Goal: Task Accomplishment & Management: Complete application form

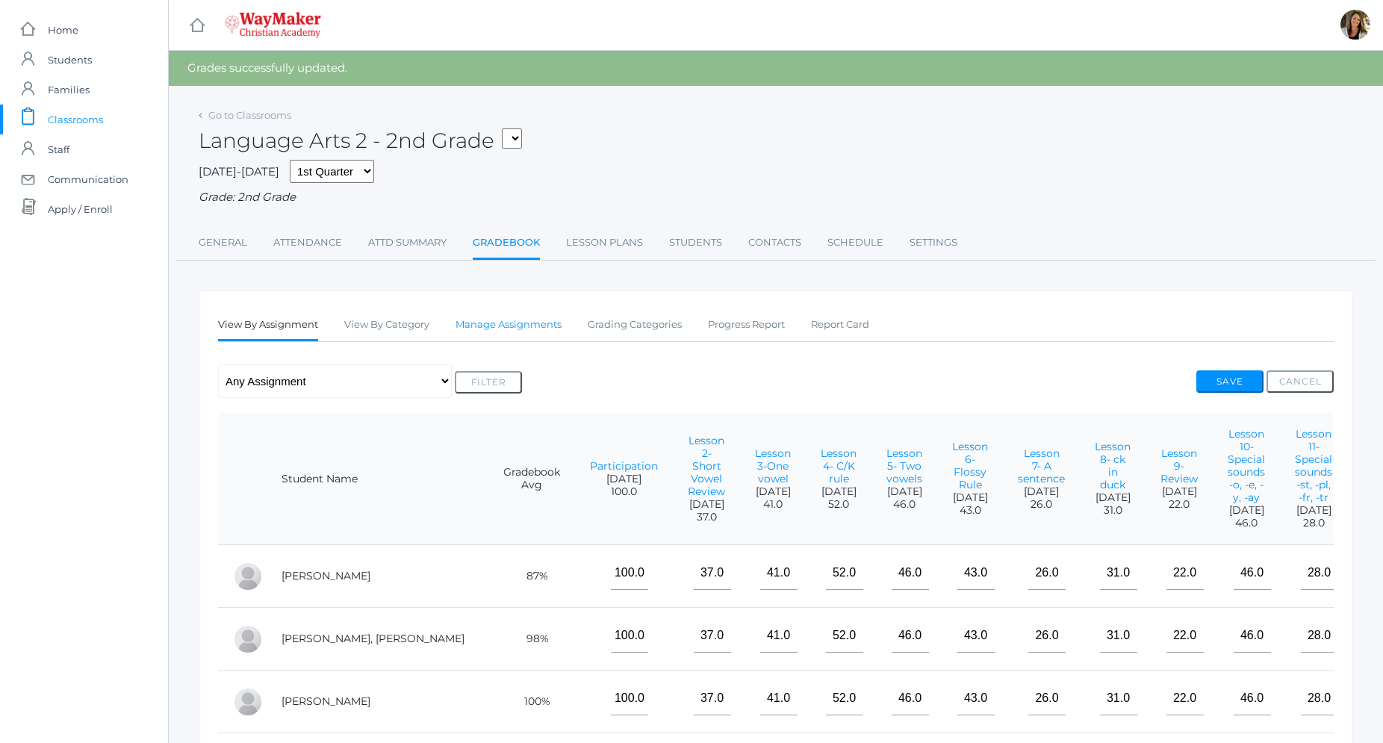
click at [524, 328] on link "Manage Assignments" at bounding box center [509, 325] width 106 height 30
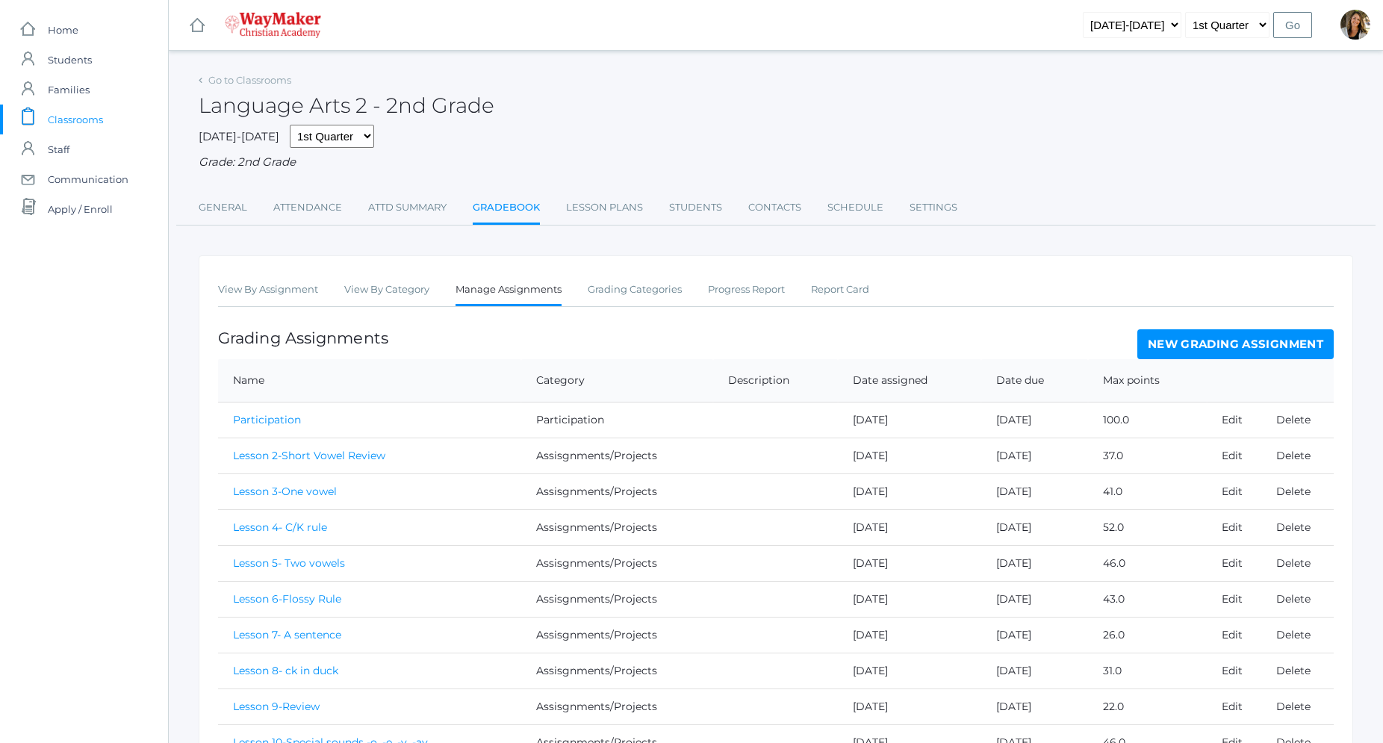
click at [1237, 350] on link "New Grading Assignment" at bounding box center [1236, 344] width 196 height 30
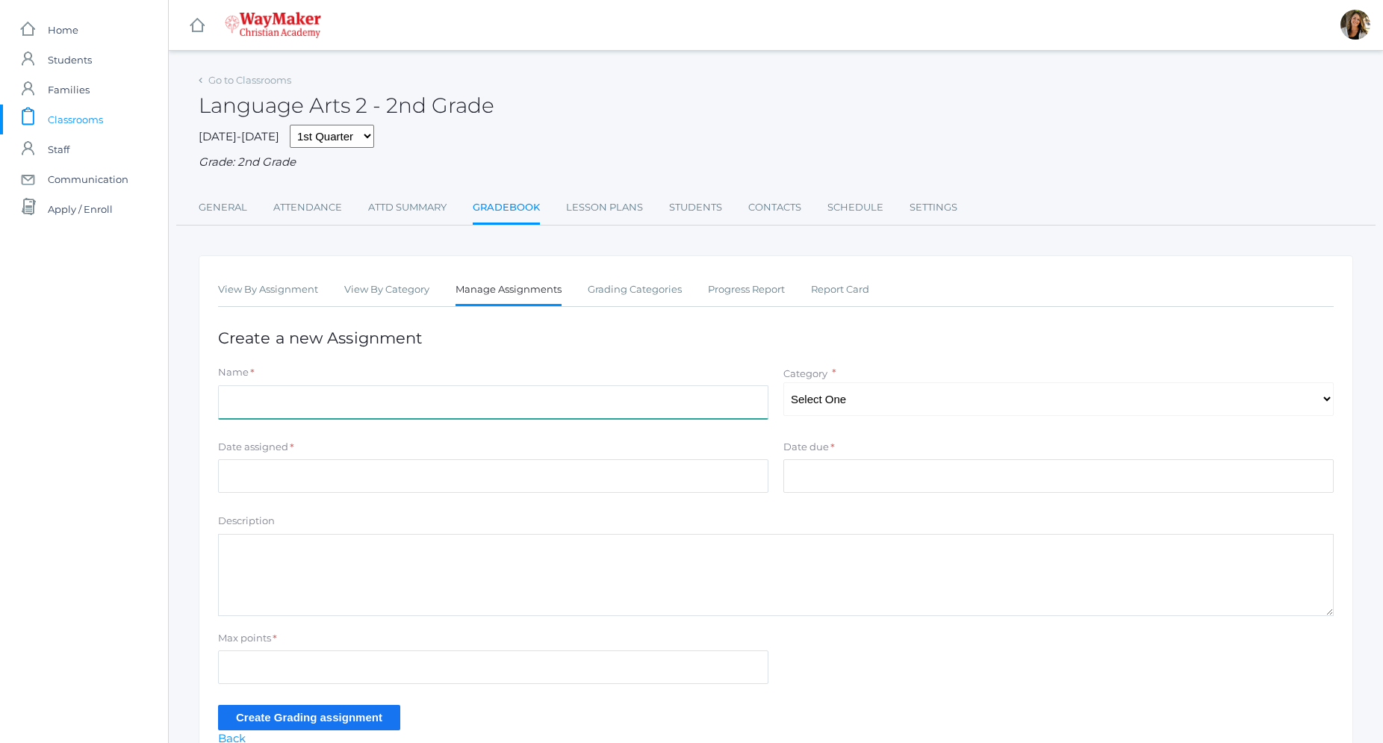
click at [400, 401] on input "Name" at bounding box center [493, 402] width 550 height 34
type input "Morning Work- Week 1"
click at [784, 382] on select "Select One Participation Assisgnments/Projects Tests" at bounding box center [1059, 399] width 550 height 34
select select "1184"
click option "Assisgnments/Projects" at bounding box center [0, 0] width 0 height 0
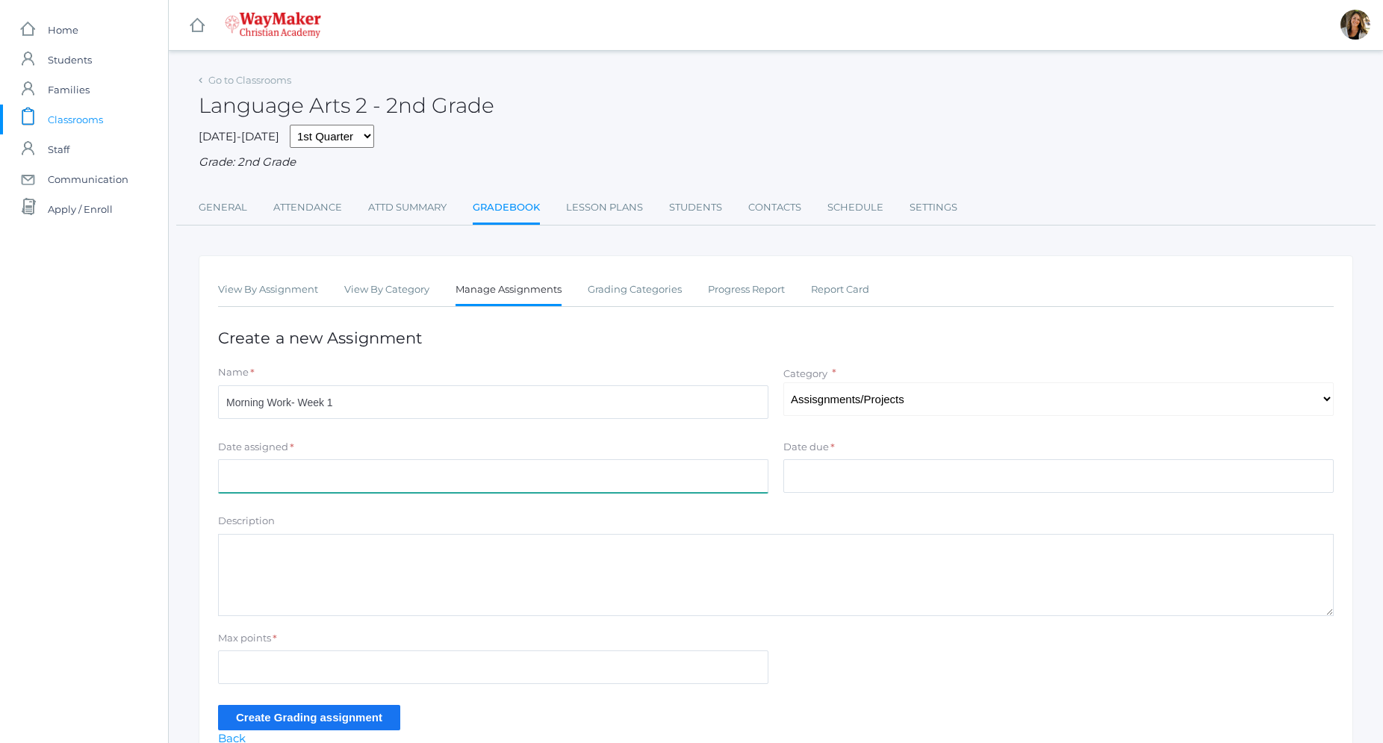
click at [317, 472] on input "Date assigned" at bounding box center [493, 476] width 550 height 34
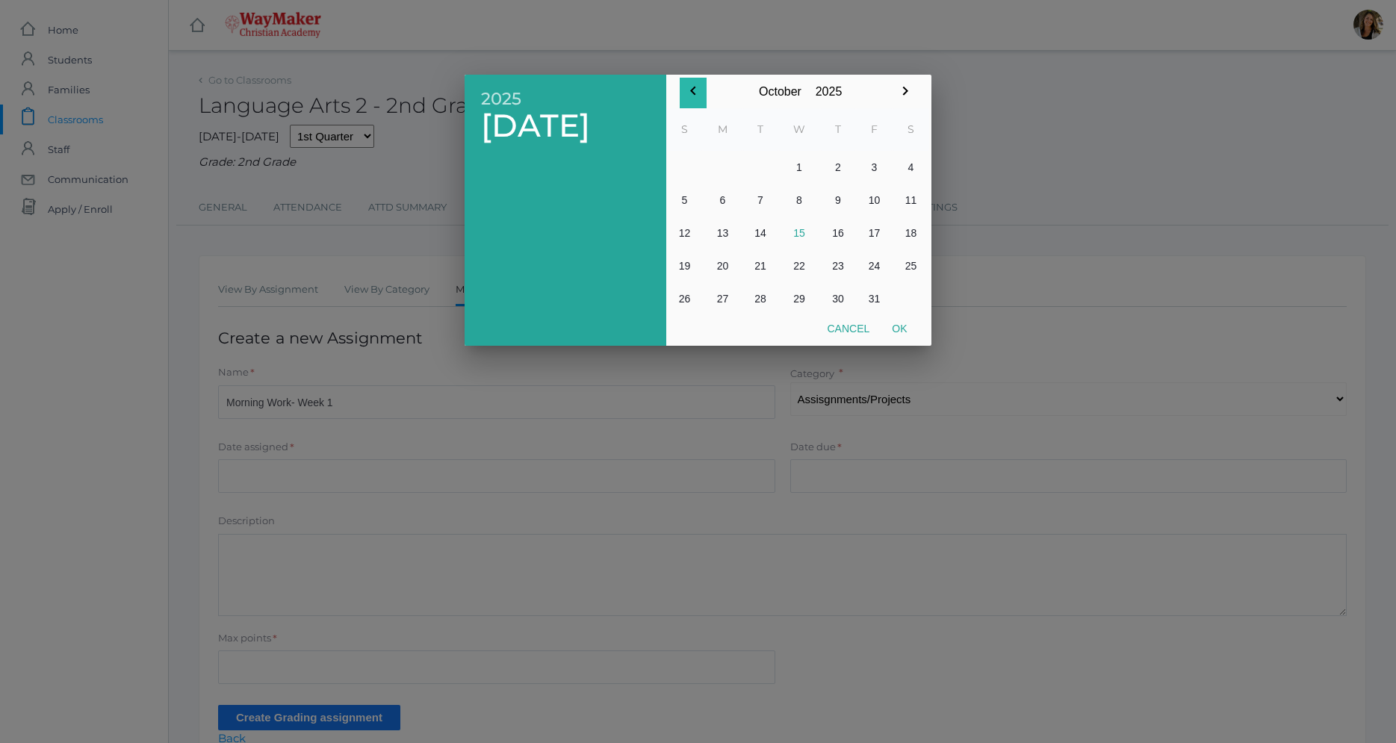
click at [692, 93] on icon "button" at bounding box center [692, 91] width 5 height 9
click at [760, 200] on button "9" at bounding box center [760, 200] width 36 height 33
click at [907, 326] on button "Ok" at bounding box center [899, 328] width 37 height 27
type input "[DATE]"
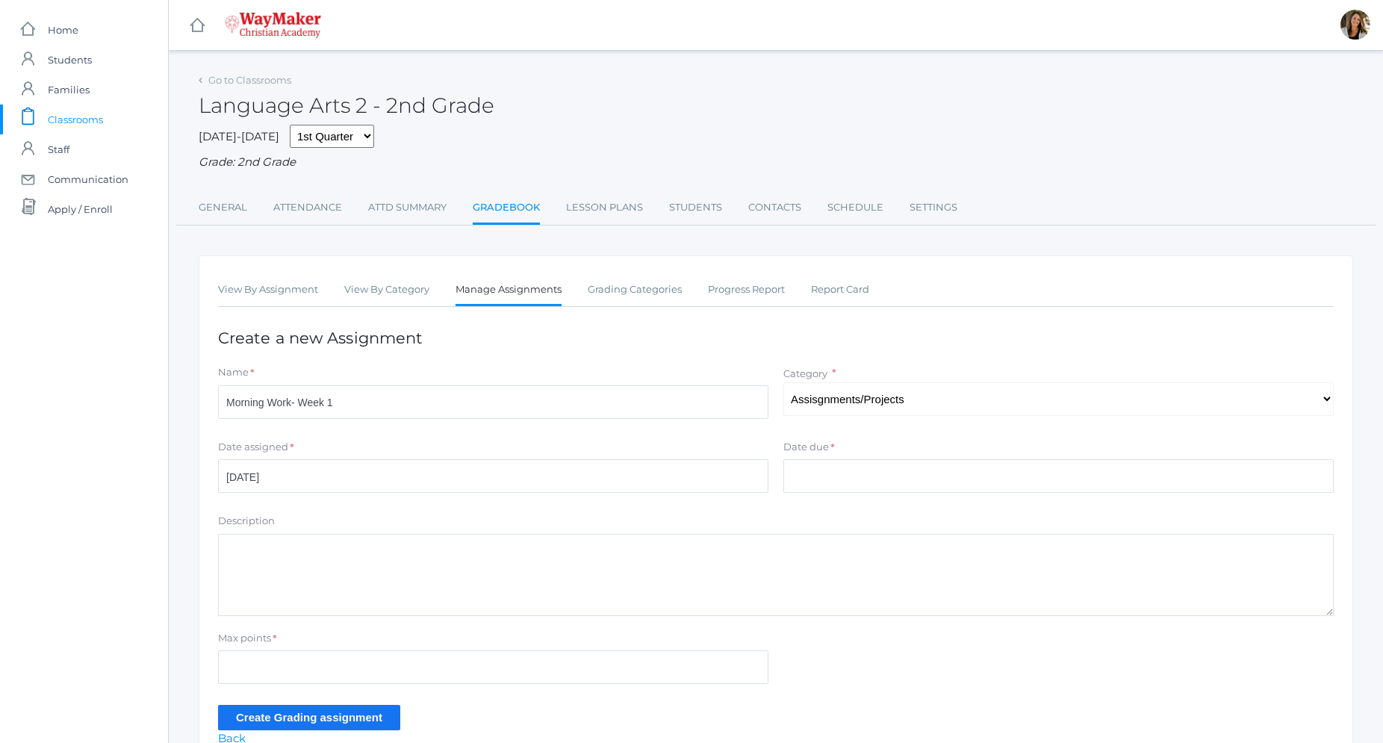
click at [865, 453] on div "Date due *" at bounding box center [1059, 450] width 550 height 20
click at [863, 467] on input "Date due" at bounding box center [1059, 476] width 550 height 34
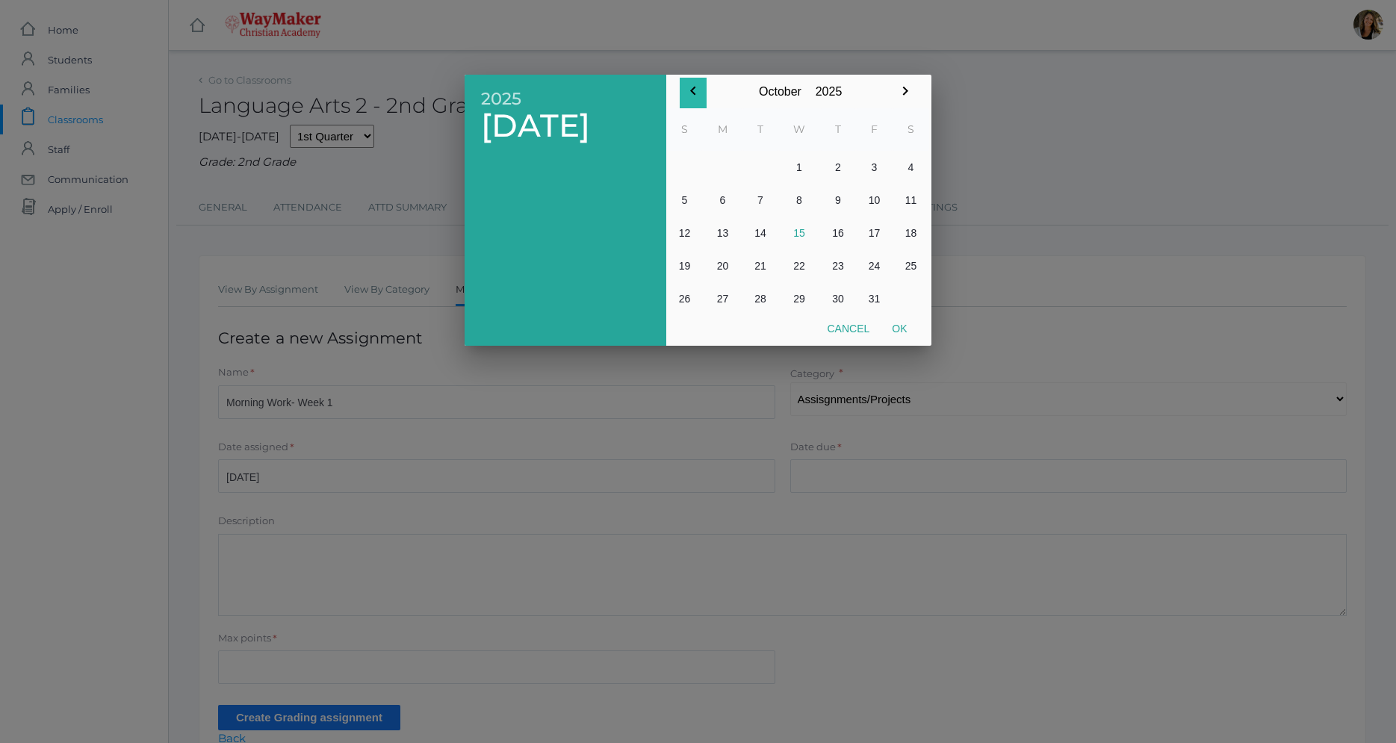
click at [695, 93] on icon "button" at bounding box center [693, 91] width 18 height 18
click at [879, 201] on button "12" at bounding box center [874, 200] width 37 height 33
click at [903, 332] on button "Ok" at bounding box center [899, 328] width 37 height 27
type input "[DATE]"
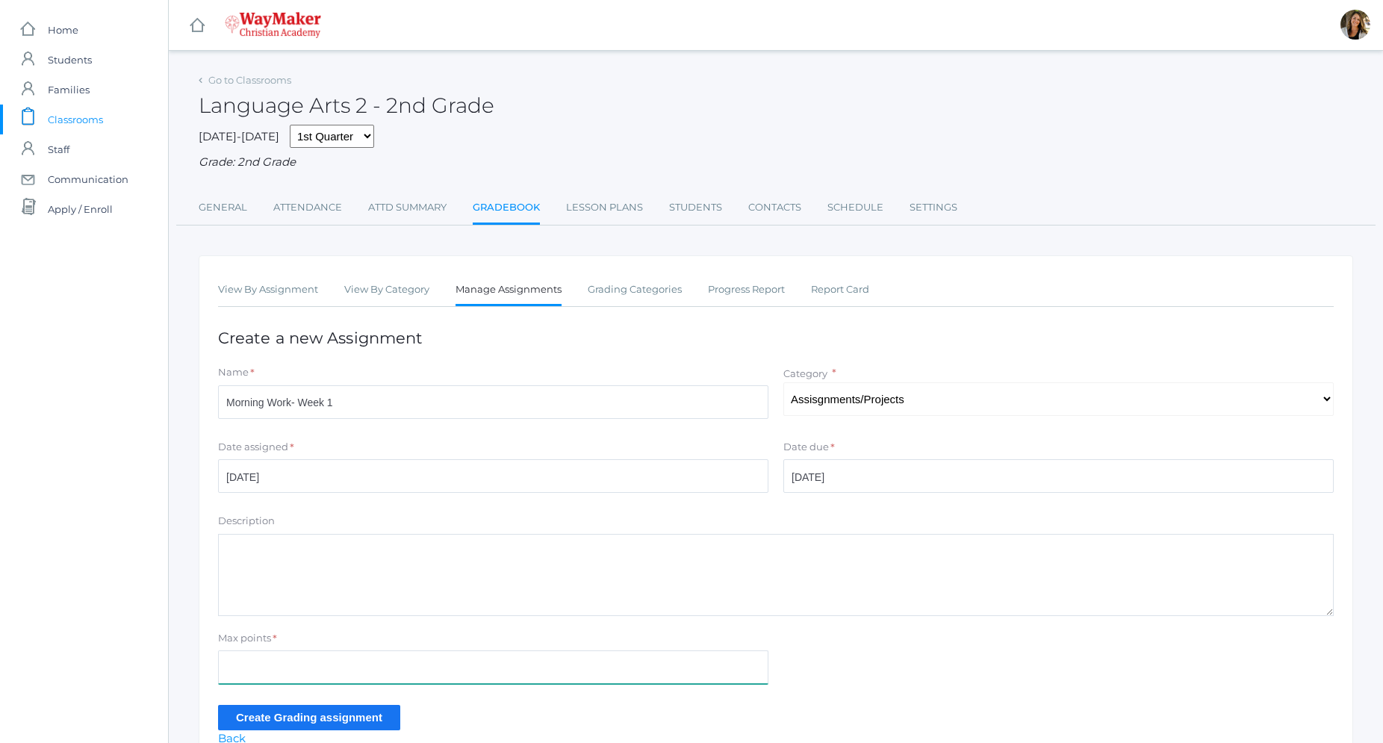
click at [283, 657] on input "Max points" at bounding box center [493, 668] width 550 height 34
type input "100"
click at [329, 714] on input "Create Grading assignment" at bounding box center [309, 717] width 182 height 25
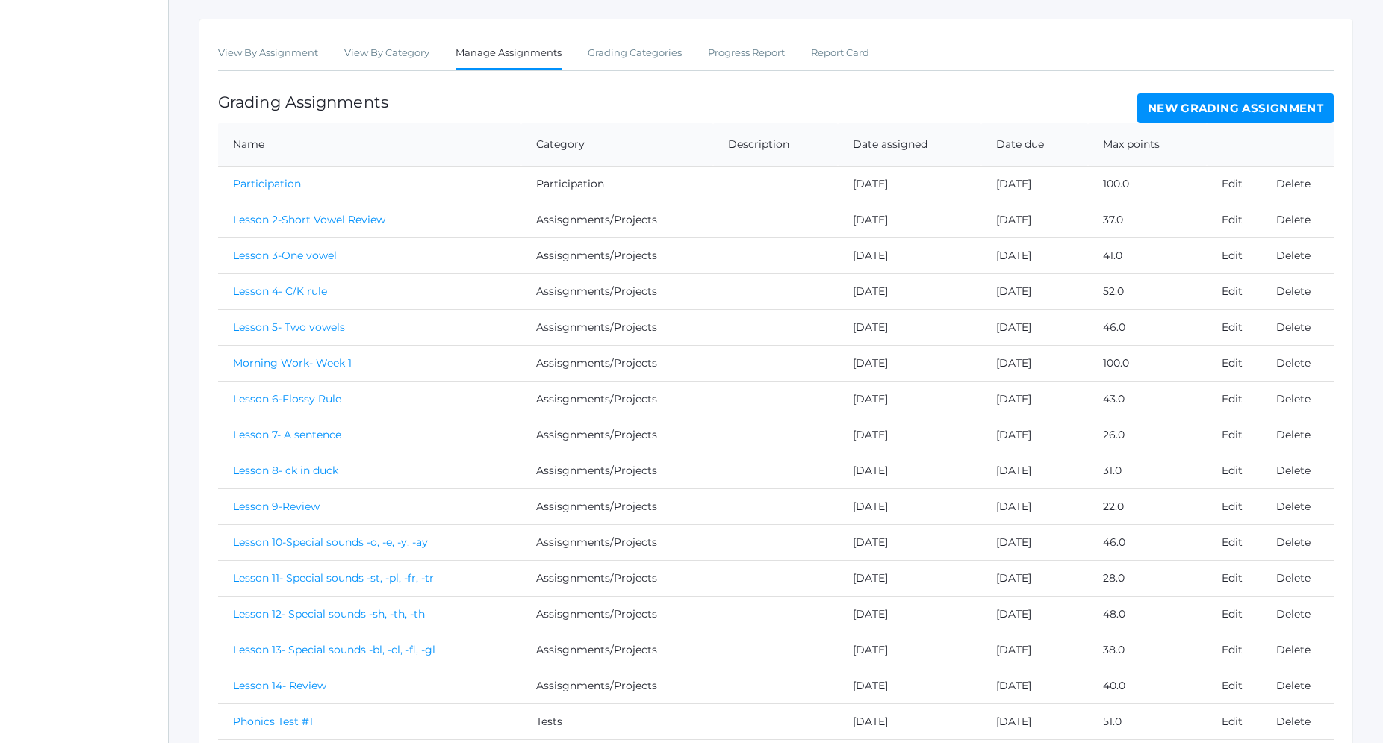
scroll to position [239, 0]
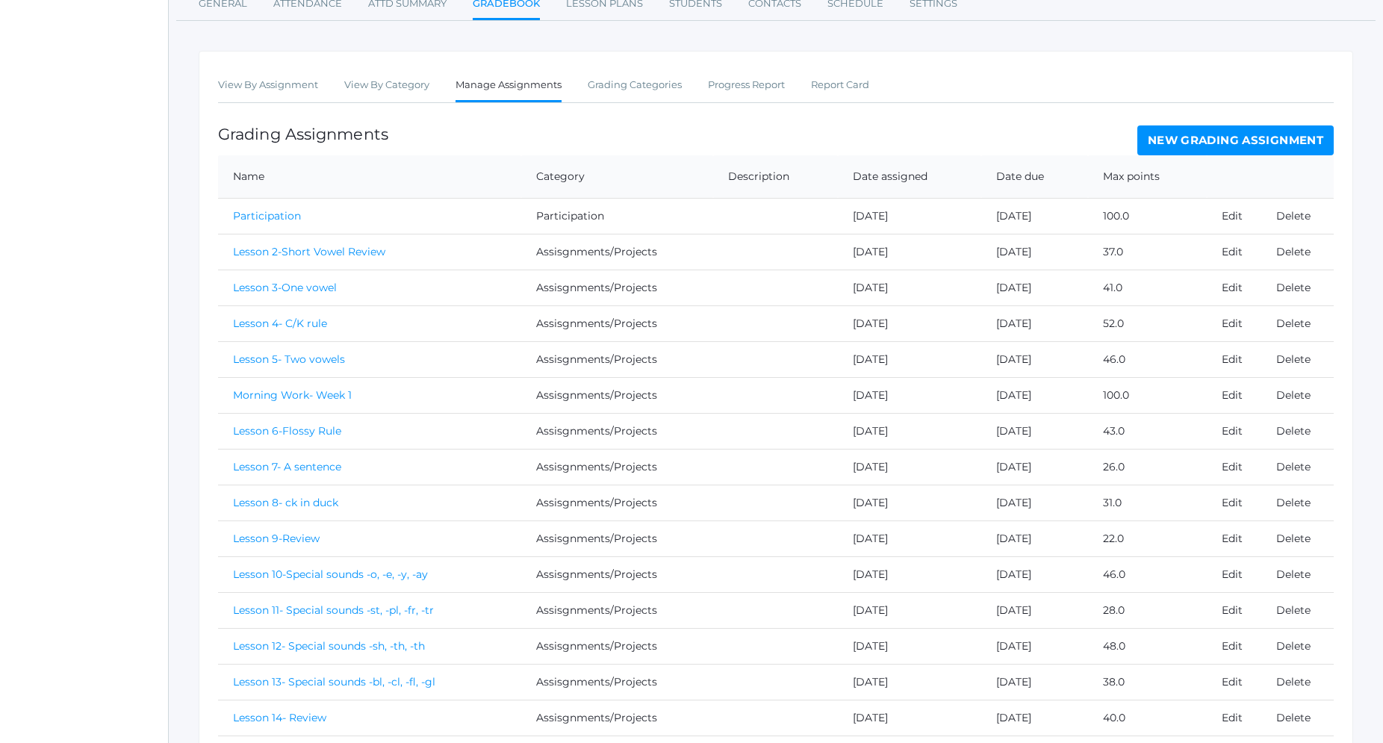
click at [1273, 140] on link "New Grading Assignment" at bounding box center [1236, 140] width 196 height 30
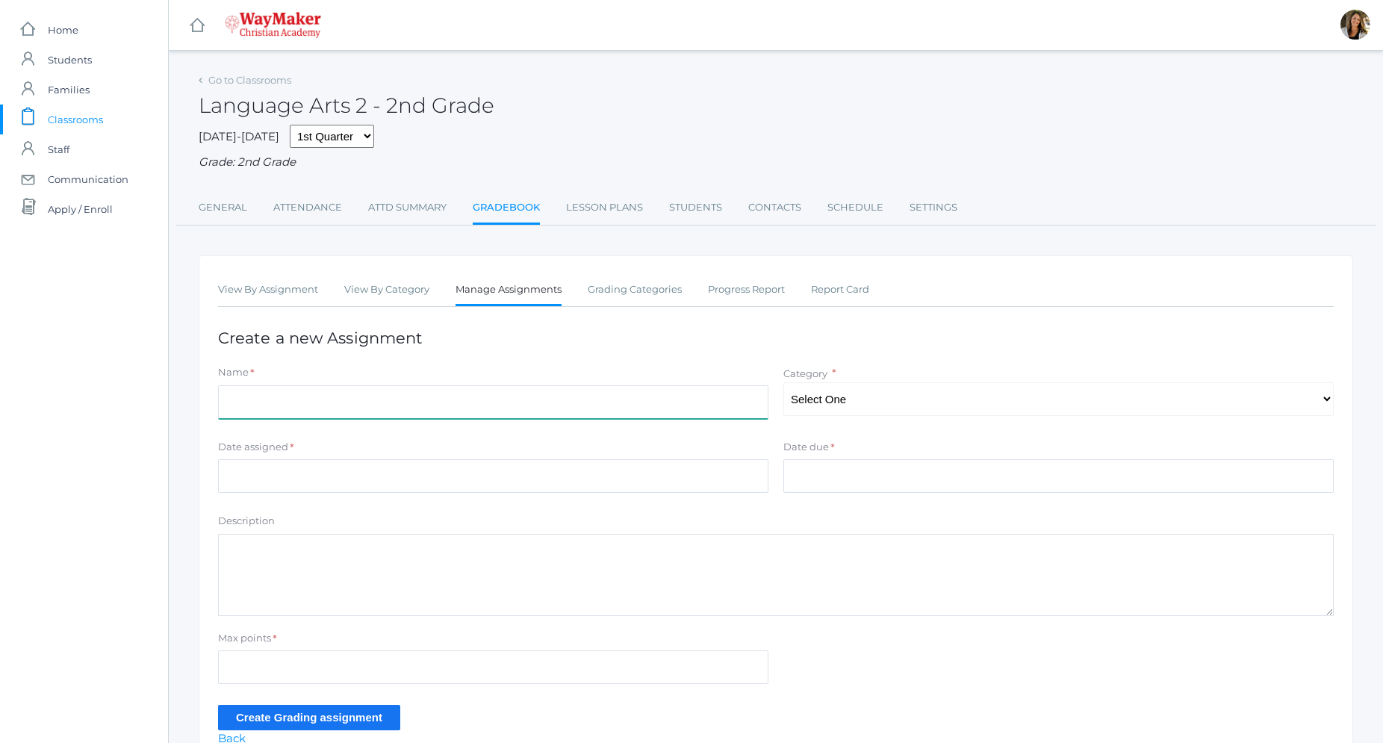
click at [329, 413] on input "Name" at bounding box center [493, 402] width 550 height 34
type input "Morning Work-Week 2"
click at [784, 382] on select "Select One Participation Assisgnments/Projects Tests" at bounding box center [1059, 399] width 550 height 34
select select "1184"
click option "Assisgnments/Projects" at bounding box center [0, 0] width 0 height 0
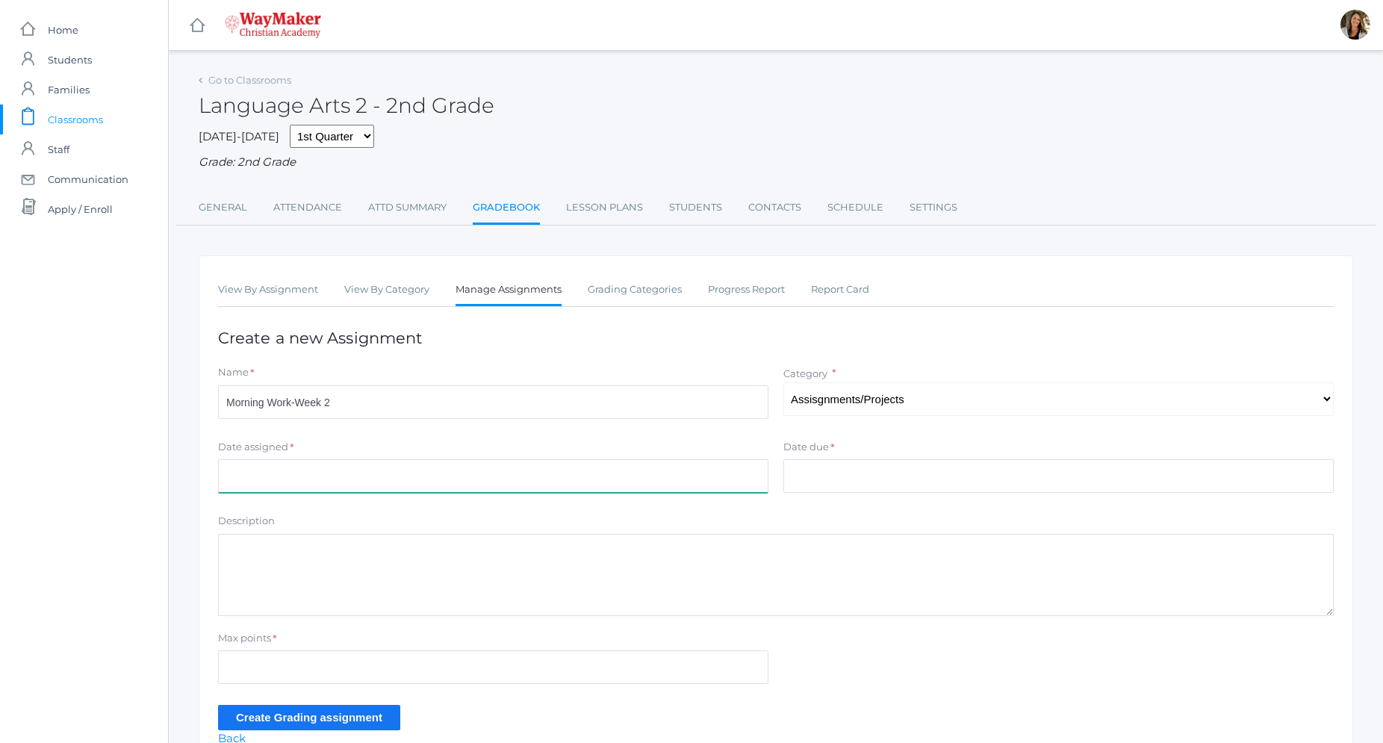
click at [347, 467] on input "Date assigned" at bounding box center [493, 476] width 550 height 34
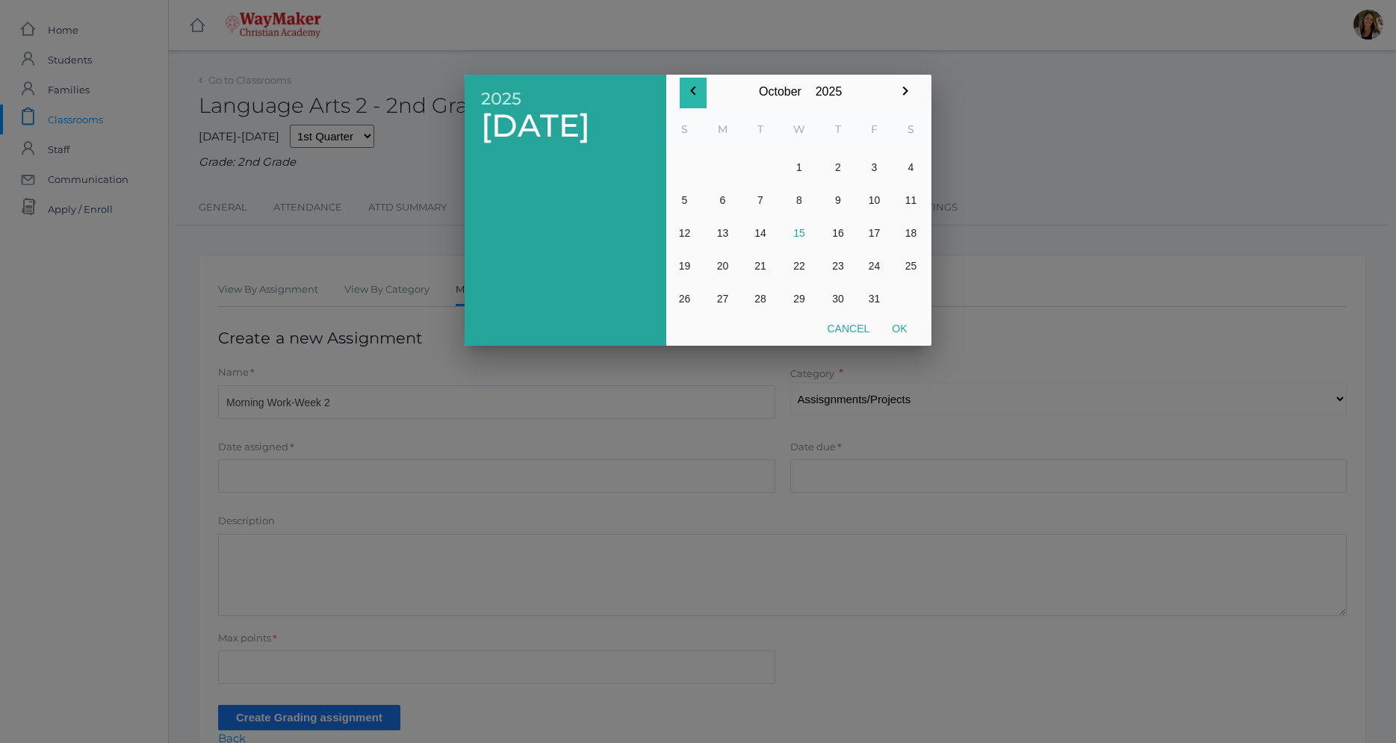
click at [694, 99] on icon "button" at bounding box center [693, 91] width 18 height 18
click at [761, 235] on button "16" at bounding box center [760, 233] width 36 height 33
click at [901, 328] on button "Ok" at bounding box center [899, 328] width 37 height 27
type input "[DATE]"
click at [901, 328] on button "Ok" at bounding box center [899, 328] width 37 height 27
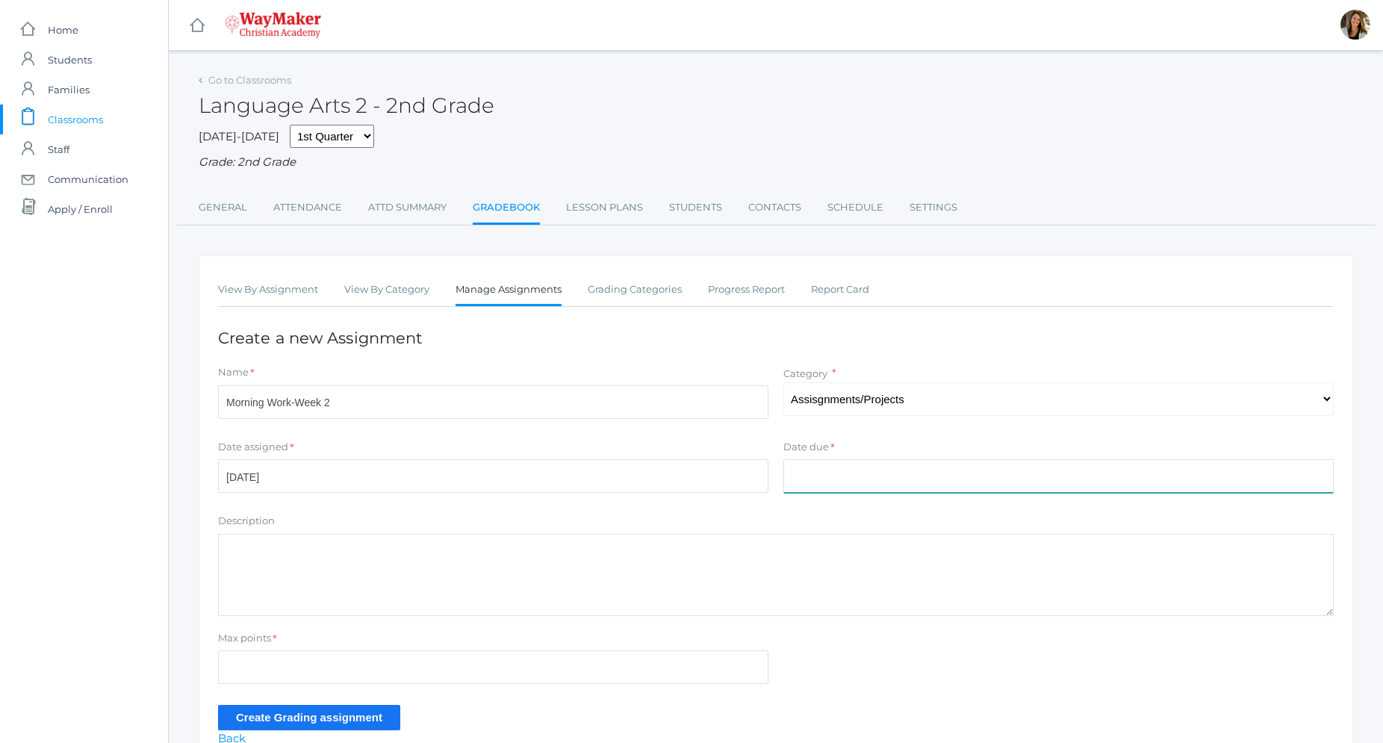
click at [869, 480] on input "Date due" at bounding box center [1059, 476] width 550 height 34
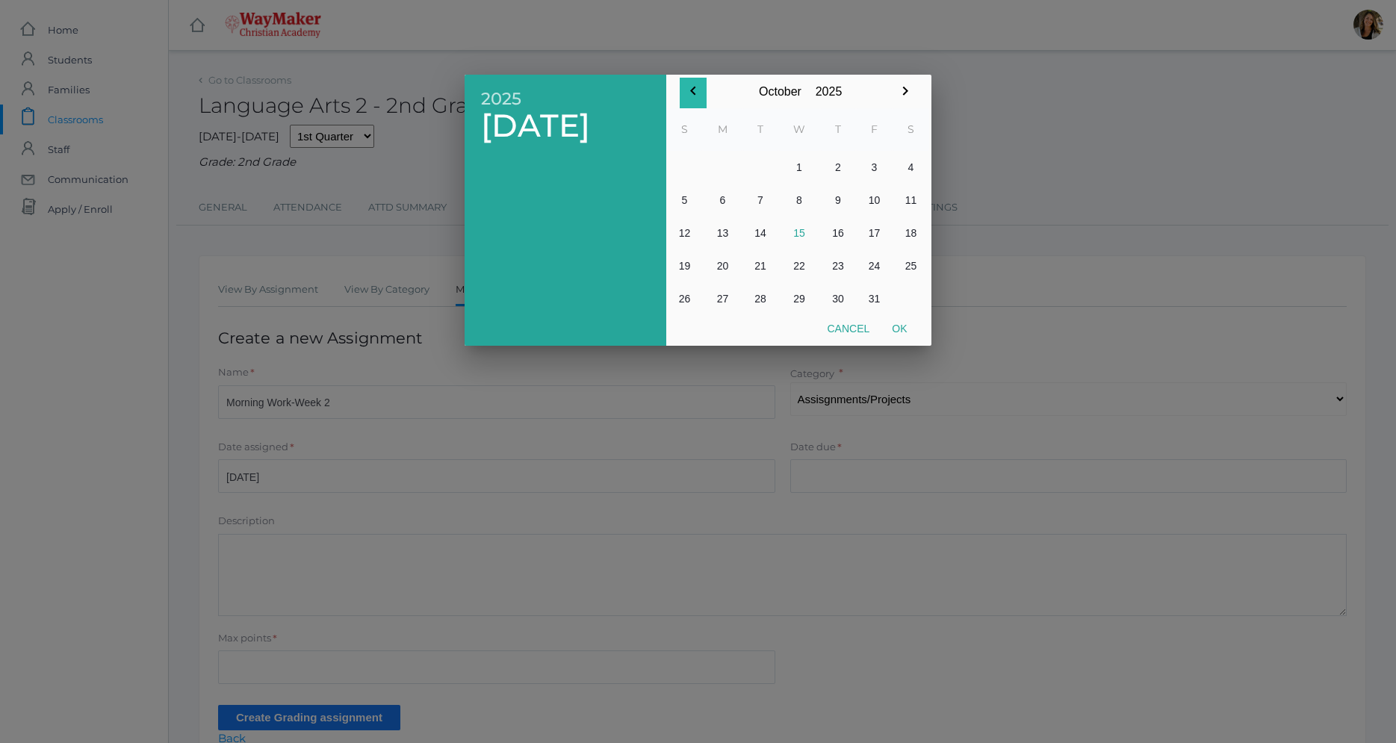
click at [699, 90] on icon "button" at bounding box center [693, 91] width 18 height 18
click at [876, 240] on button "19" at bounding box center [874, 233] width 37 height 33
click at [893, 329] on button "Ok" at bounding box center [899, 328] width 37 height 27
type input "[DATE]"
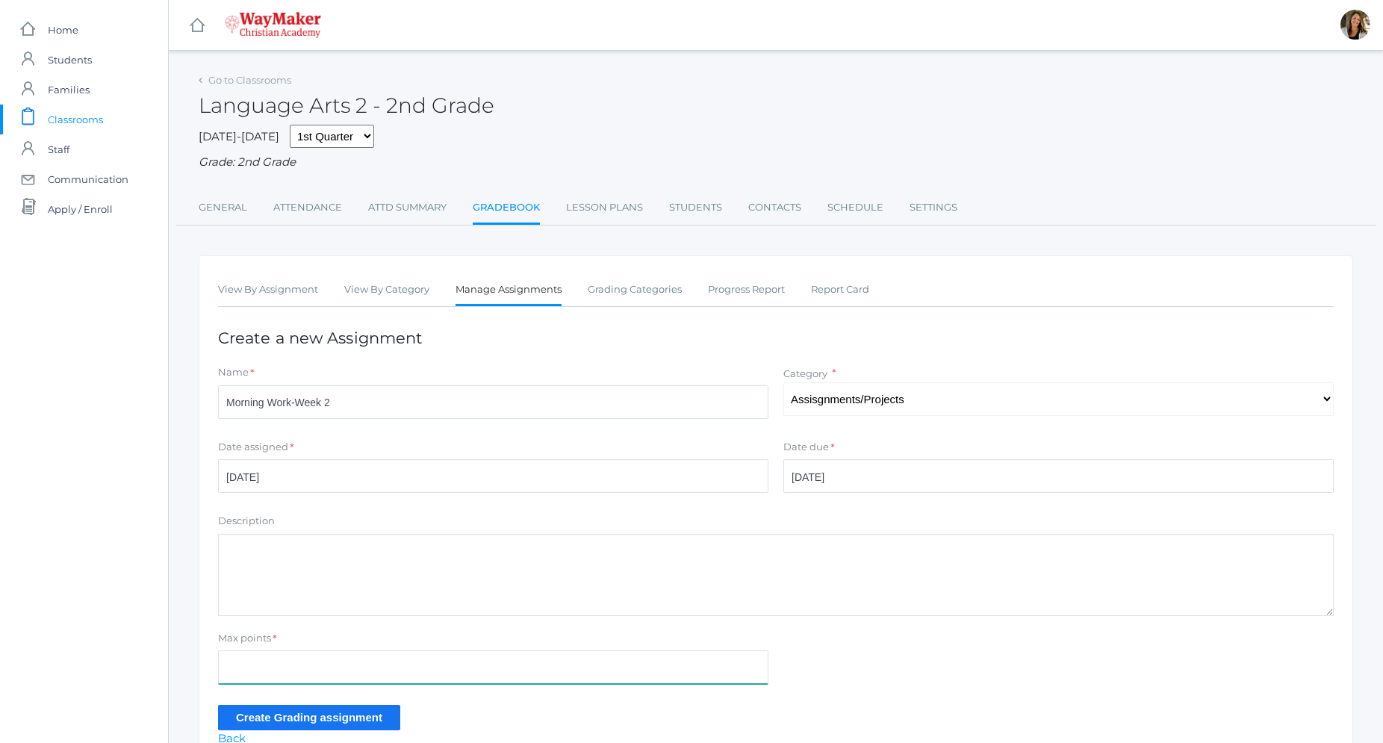
click at [389, 674] on input "Max points" at bounding box center [493, 668] width 550 height 34
type input "100"
click at [356, 719] on input "Create Grading assignment" at bounding box center [309, 717] width 182 height 25
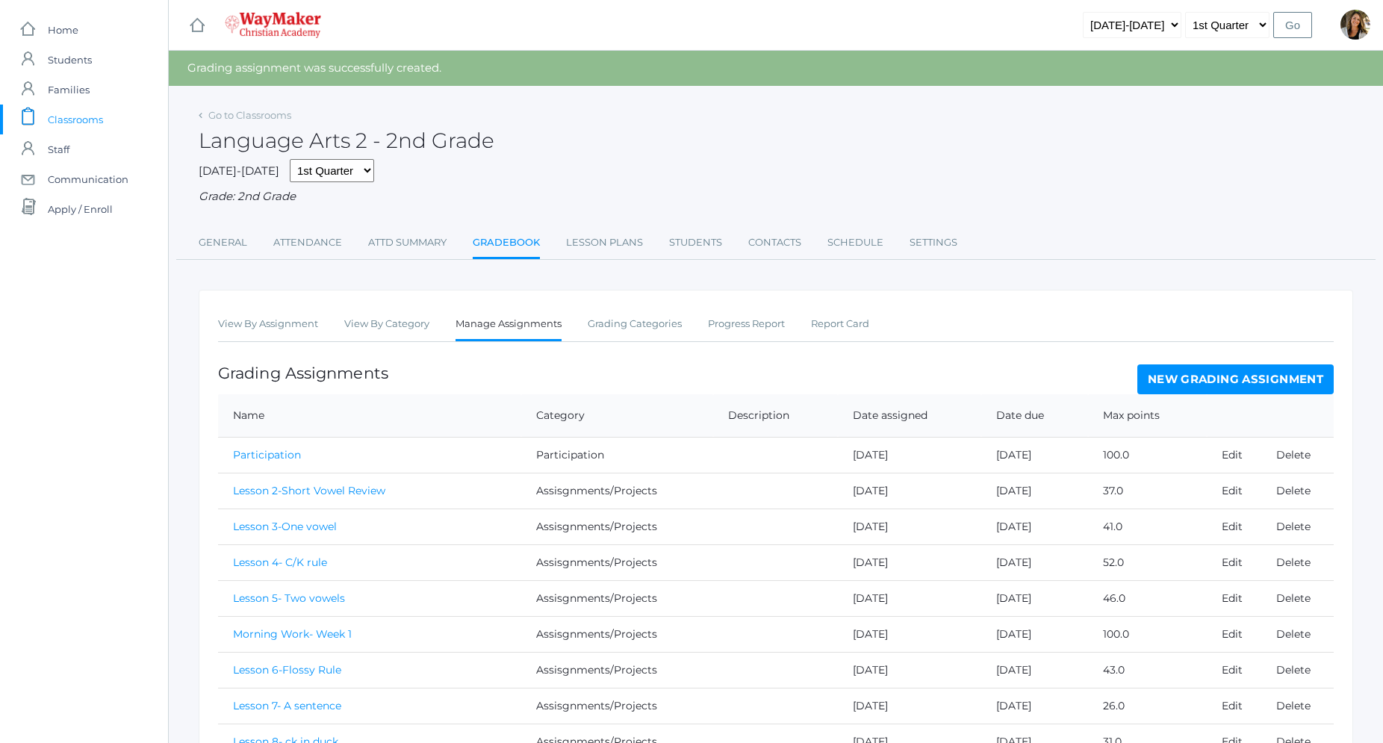
click at [1281, 373] on link "New Grading Assignment" at bounding box center [1236, 379] width 196 height 30
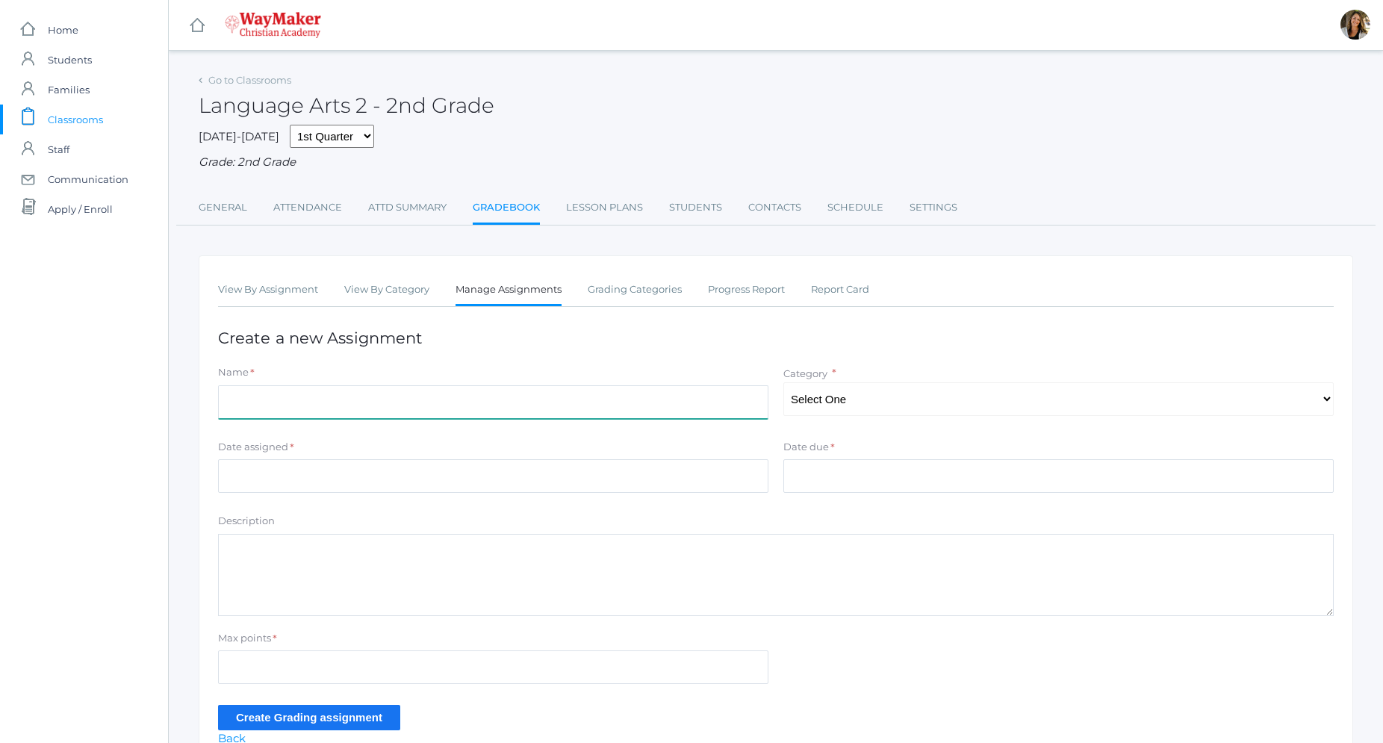
click at [276, 390] on input "Name" at bounding box center [493, 402] width 550 height 34
type input "Morning Work-Week 3"
click at [784, 382] on select "Select One Participation Assisgnments/Projects Tests" at bounding box center [1059, 399] width 550 height 34
select select "1184"
click option "Assisgnments/Projects" at bounding box center [0, 0] width 0 height 0
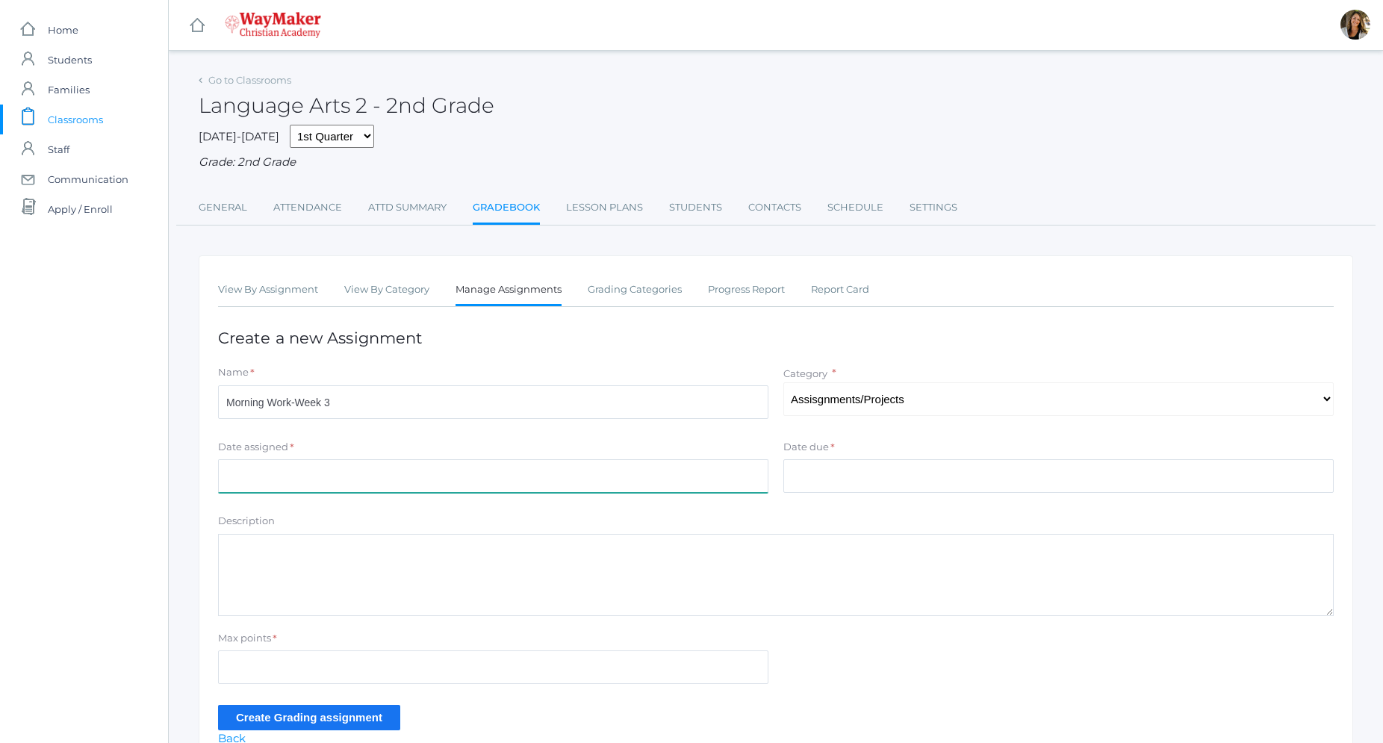
click at [353, 484] on input "Date assigned" at bounding box center [493, 476] width 550 height 34
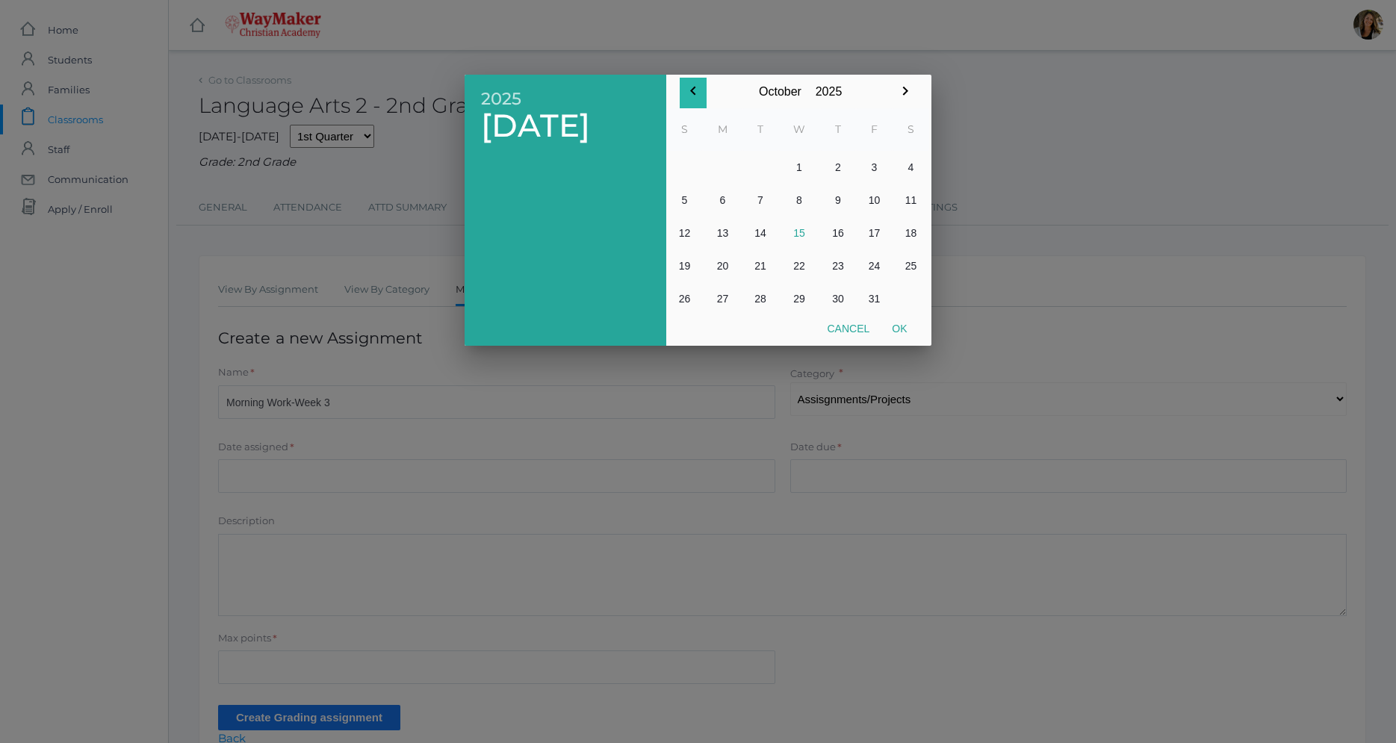
click at [695, 91] on icon "button" at bounding box center [693, 91] width 18 height 18
click at [763, 267] on button "23" at bounding box center [760, 265] width 36 height 33
click at [905, 326] on button "Ok" at bounding box center [899, 328] width 37 height 27
type input "[DATE]"
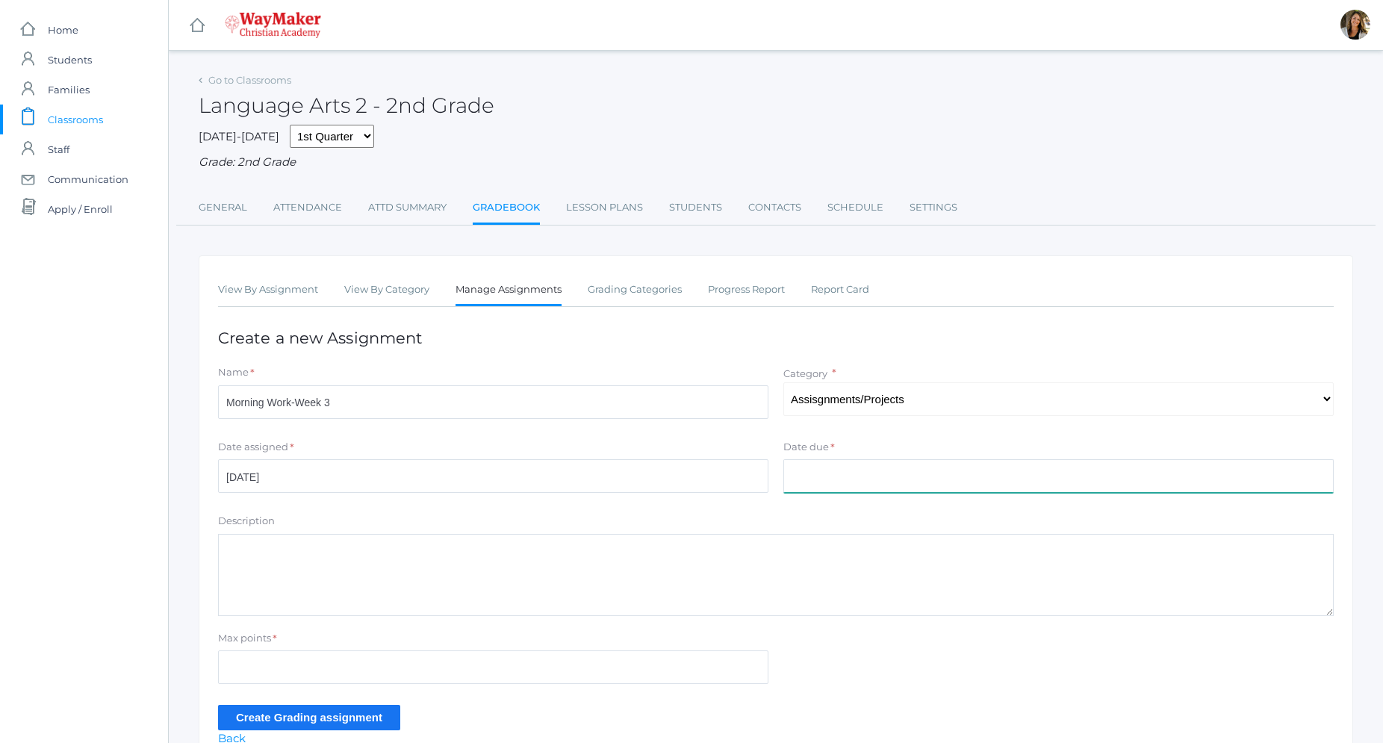
click at [871, 481] on input "Date due" at bounding box center [1059, 476] width 550 height 34
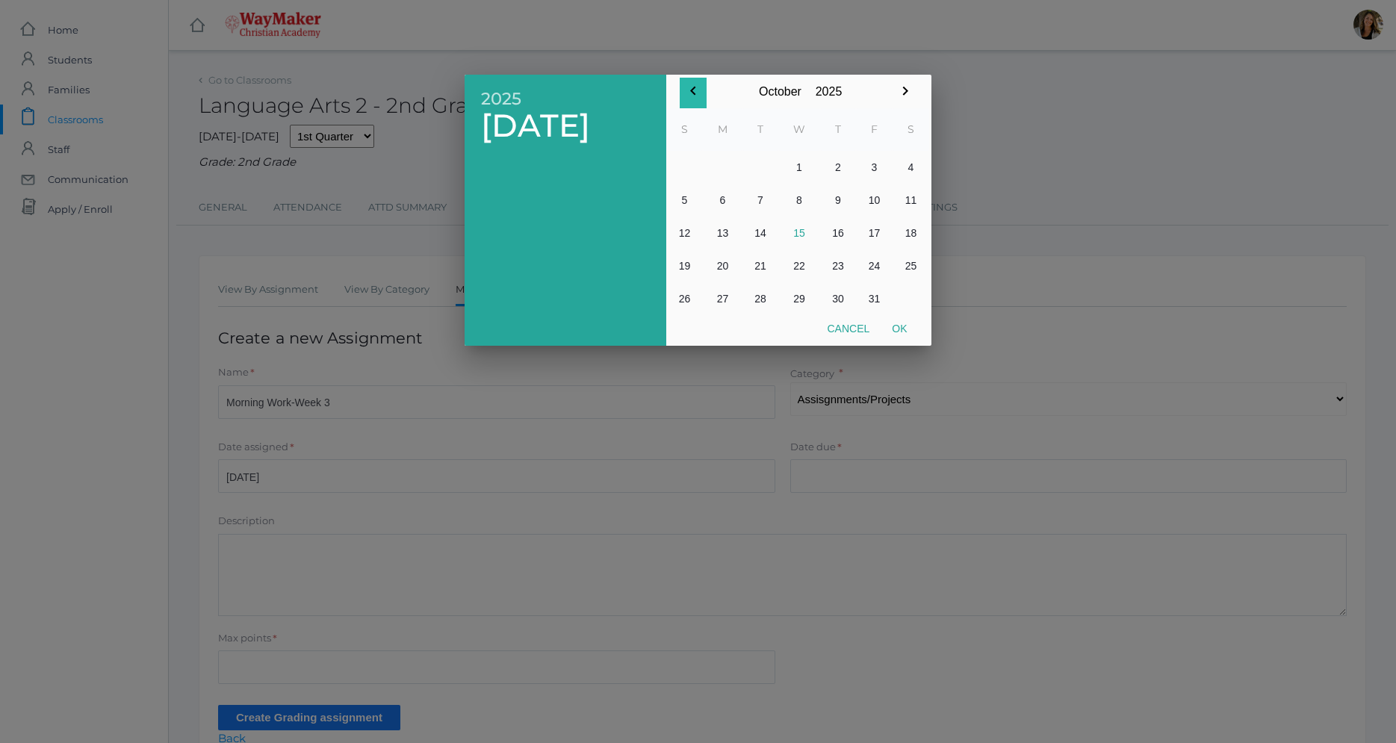
click at [690, 95] on icon "button" at bounding box center [693, 91] width 18 height 18
click at [877, 264] on button "26" at bounding box center [874, 265] width 37 height 33
click at [907, 332] on button "Ok" at bounding box center [899, 328] width 37 height 27
type input "[DATE]"
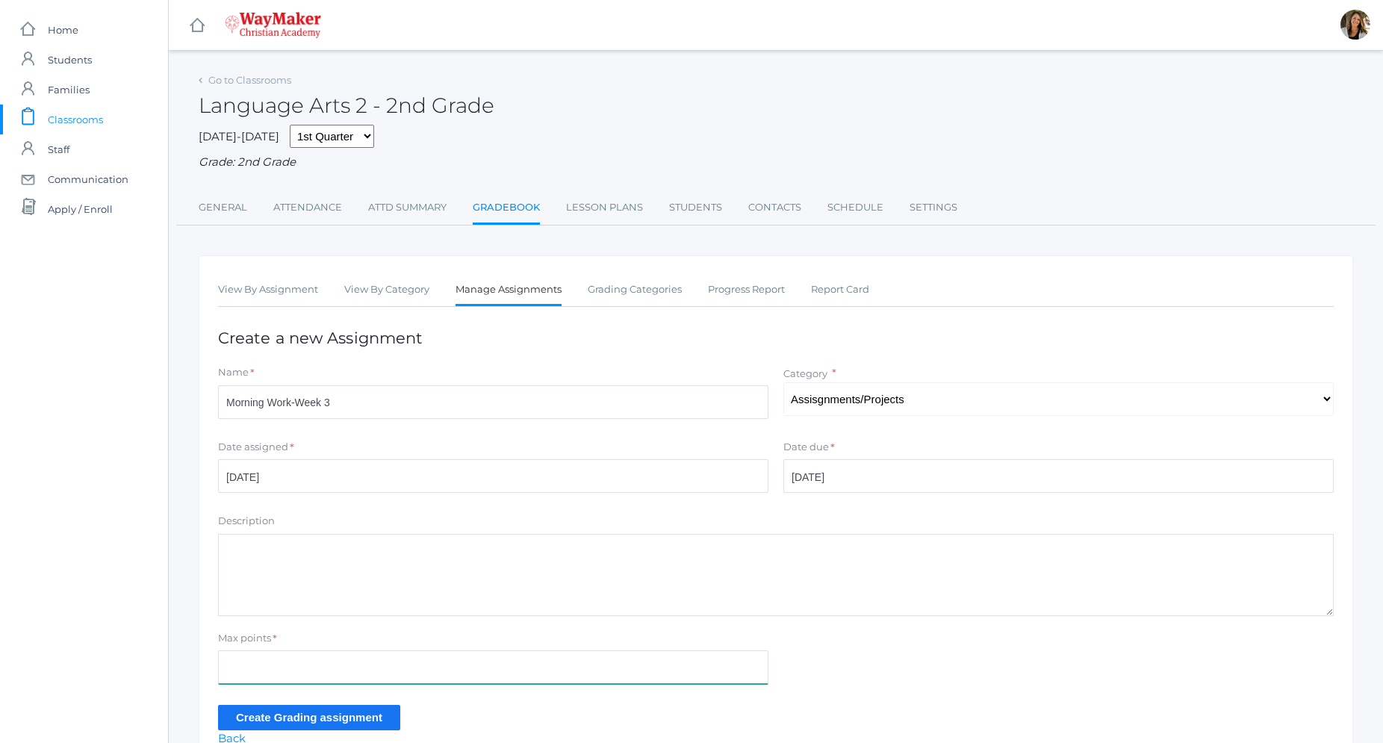
click at [389, 657] on input "Max points" at bounding box center [493, 668] width 550 height 34
type input "100"
click at [293, 706] on form "Name * Morning Work-Week 3 Category * Select One Participation Assisgnments/Pro…" at bounding box center [776, 547] width 1116 height 364
click at [294, 709] on input "Create Grading assignment" at bounding box center [309, 717] width 182 height 25
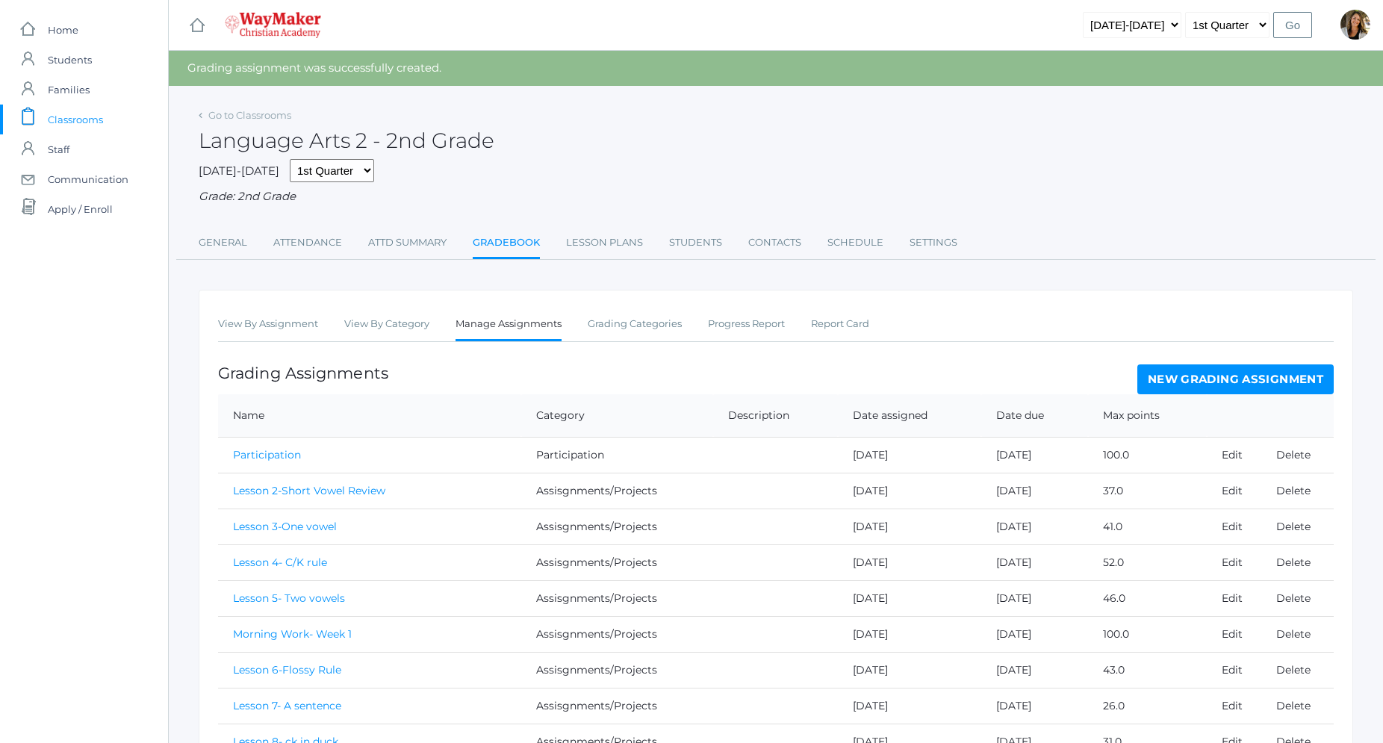
click at [1277, 399] on th at bounding box center [1270, 415] width 127 height 43
click at [1279, 385] on link "New Grading Assignment" at bounding box center [1236, 379] width 196 height 30
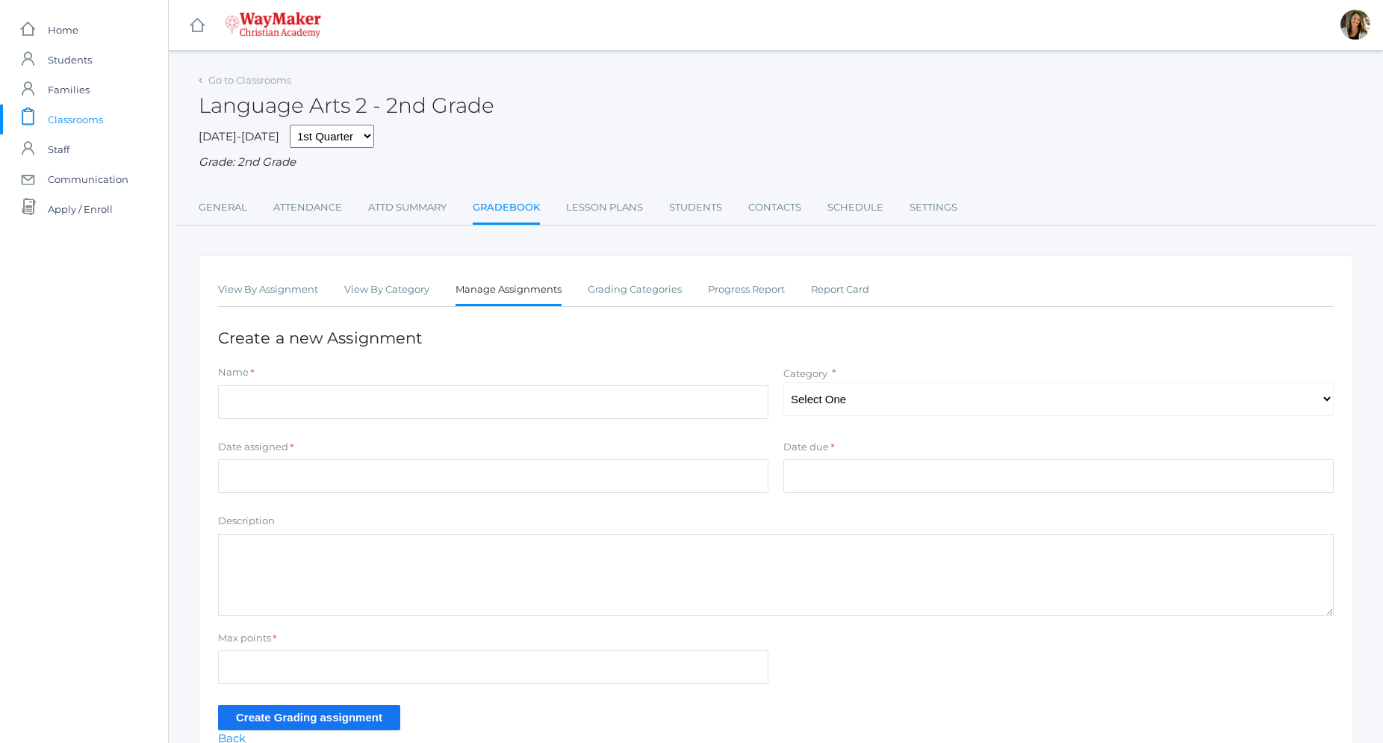
click at [394, 422] on div "Name *" at bounding box center [493, 395] width 565 height 60
click at [395, 413] on input "Name" at bounding box center [493, 402] width 550 height 34
type input "Morning Work-Week 4"
click at [784, 382] on select "Select One Participation Assisgnments/Projects Tests" at bounding box center [1059, 399] width 550 height 34
select select "1184"
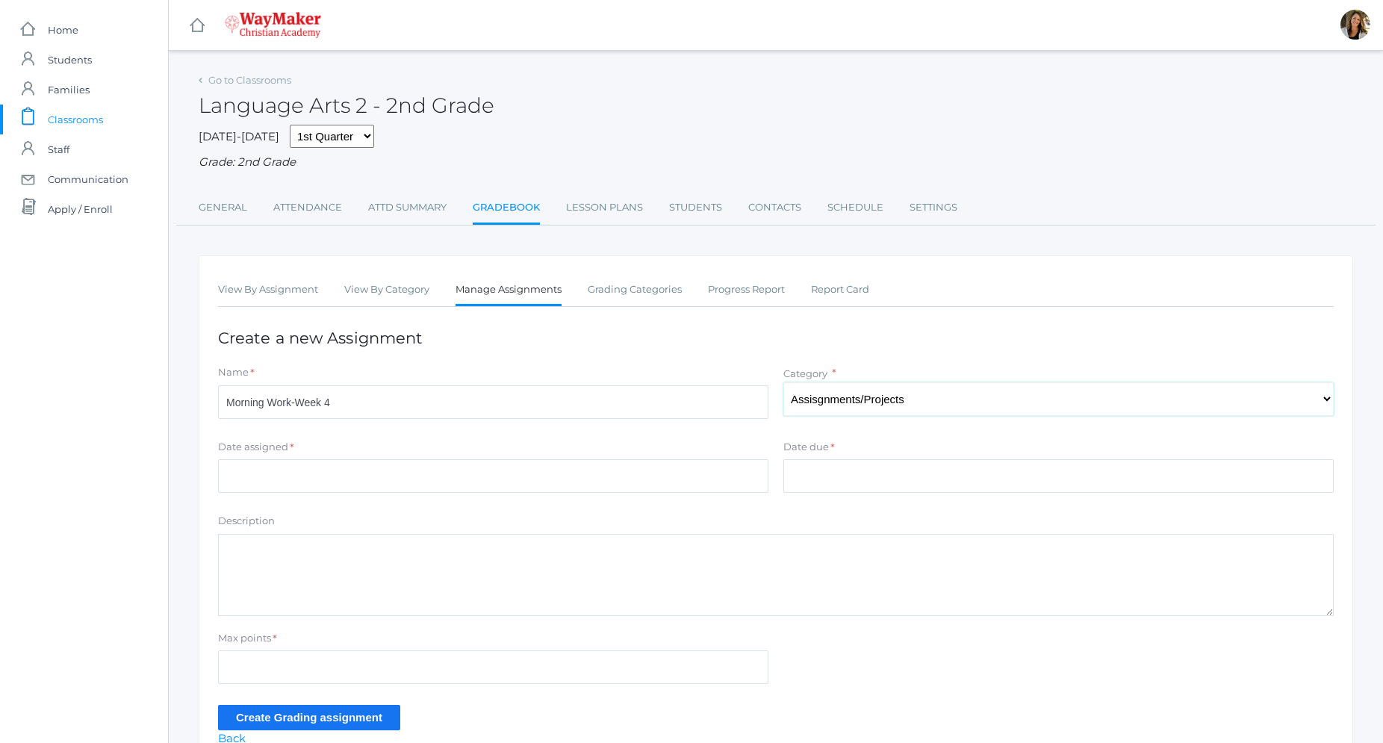
click option "Assisgnments/Projects" at bounding box center [0, 0] width 0 height 0
click at [461, 488] on input "Date assigned" at bounding box center [493, 476] width 550 height 34
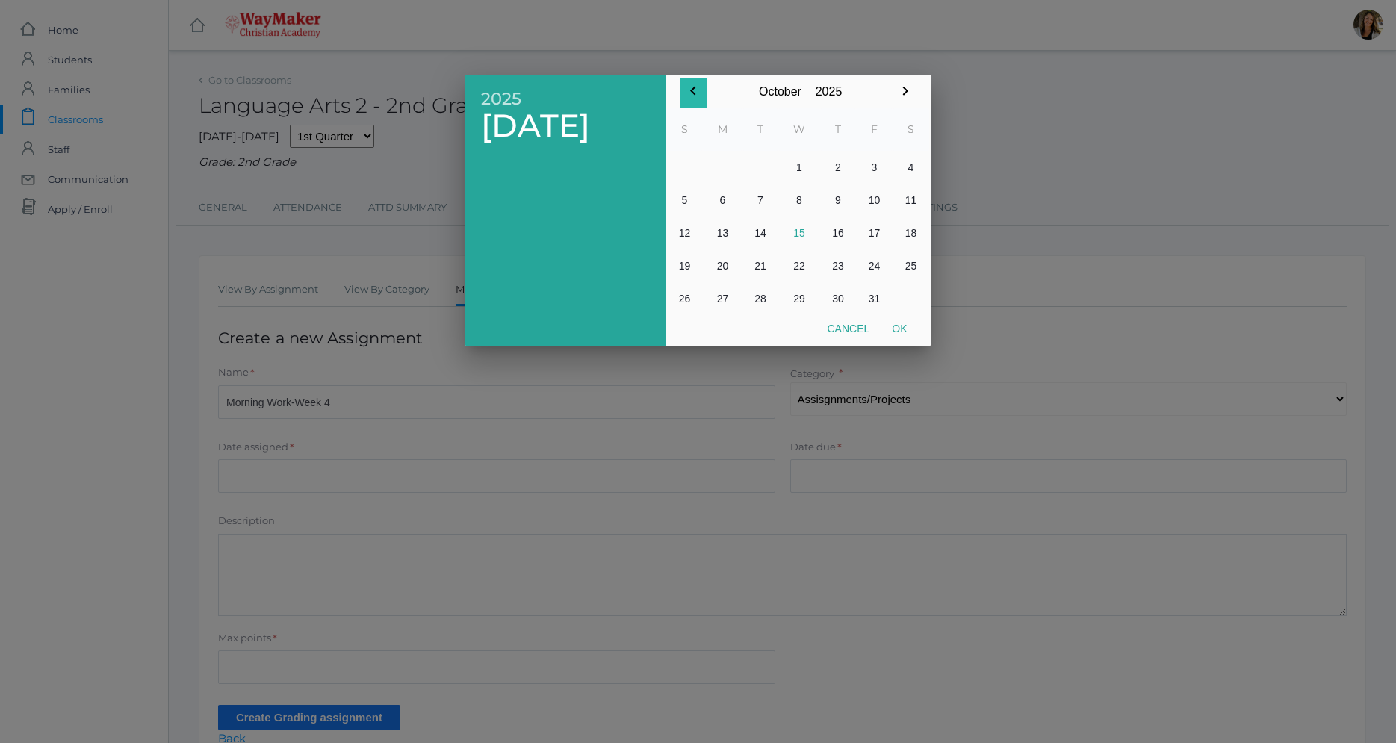
click at [689, 90] on icon "button" at bounding box center [693, 91] width 18 height 18
click at [760, 302] on button "30" at bounding box center [760, 298] width 36 height 33
click at [904, 329] on button "Ok" at bounding box center [899, 328] width 37 height 27
type input "[DATE]"
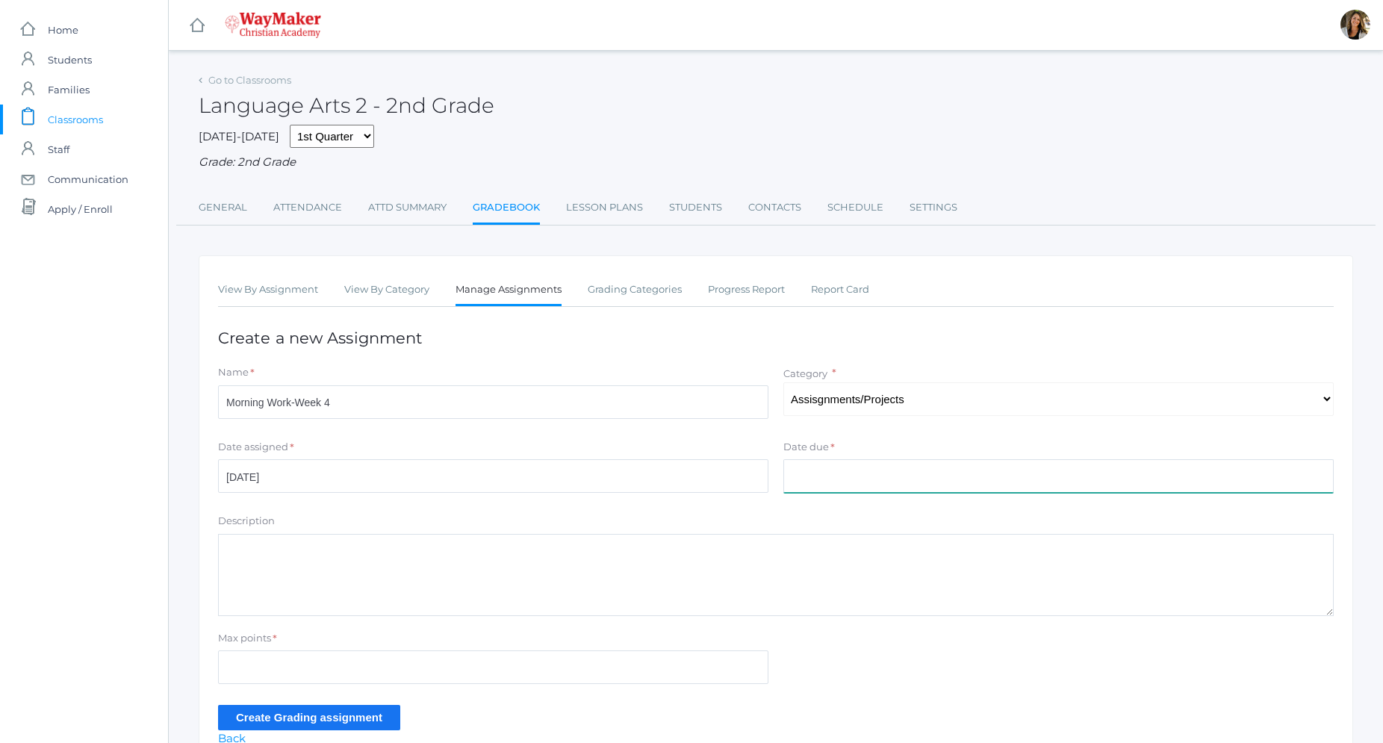
click at [820, 468] on input "Date due" at bounding box center [1059, 476] width 550 height 34
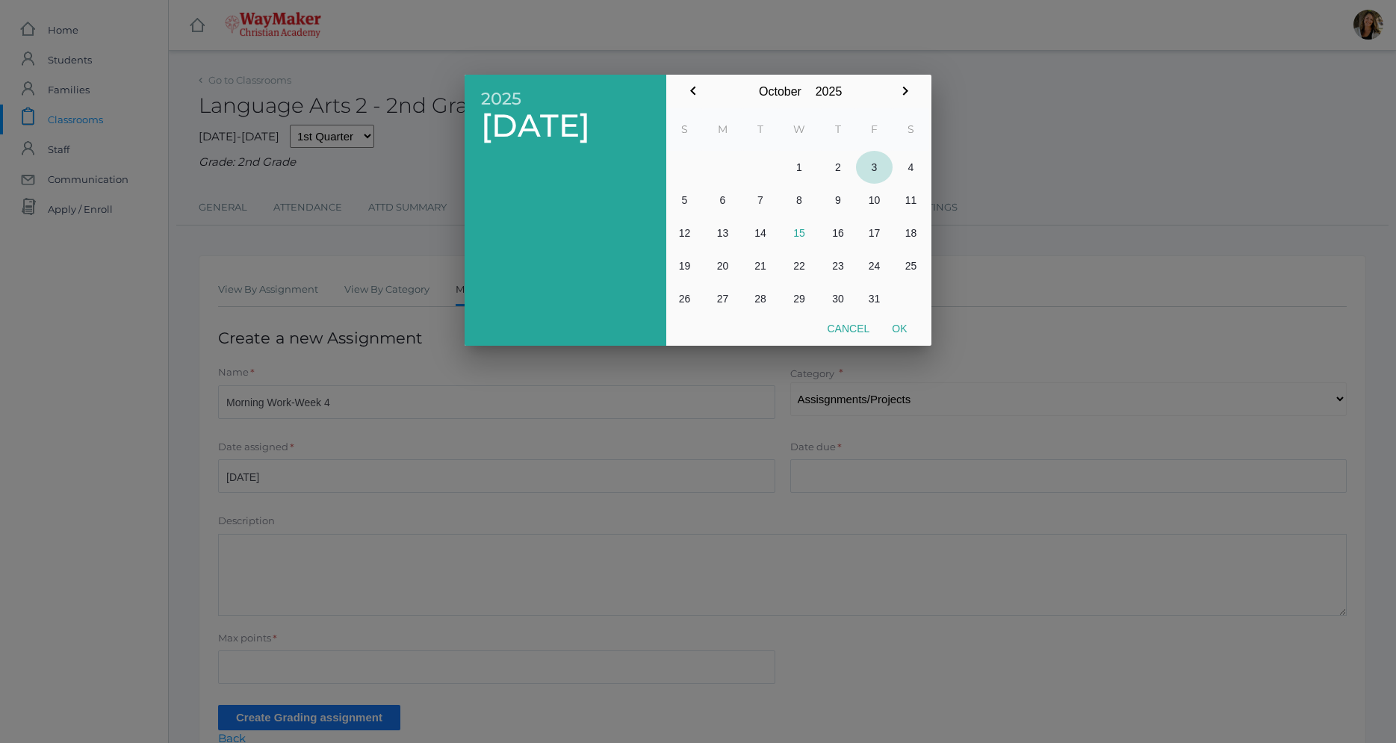
click at [875, 179] on button "3" at bounding box center [874, 167] width 37 height 33
click at [900, 334] on button "Ok" at bounding box center [899, 328] width 37 height 27
type input "[DATE]"
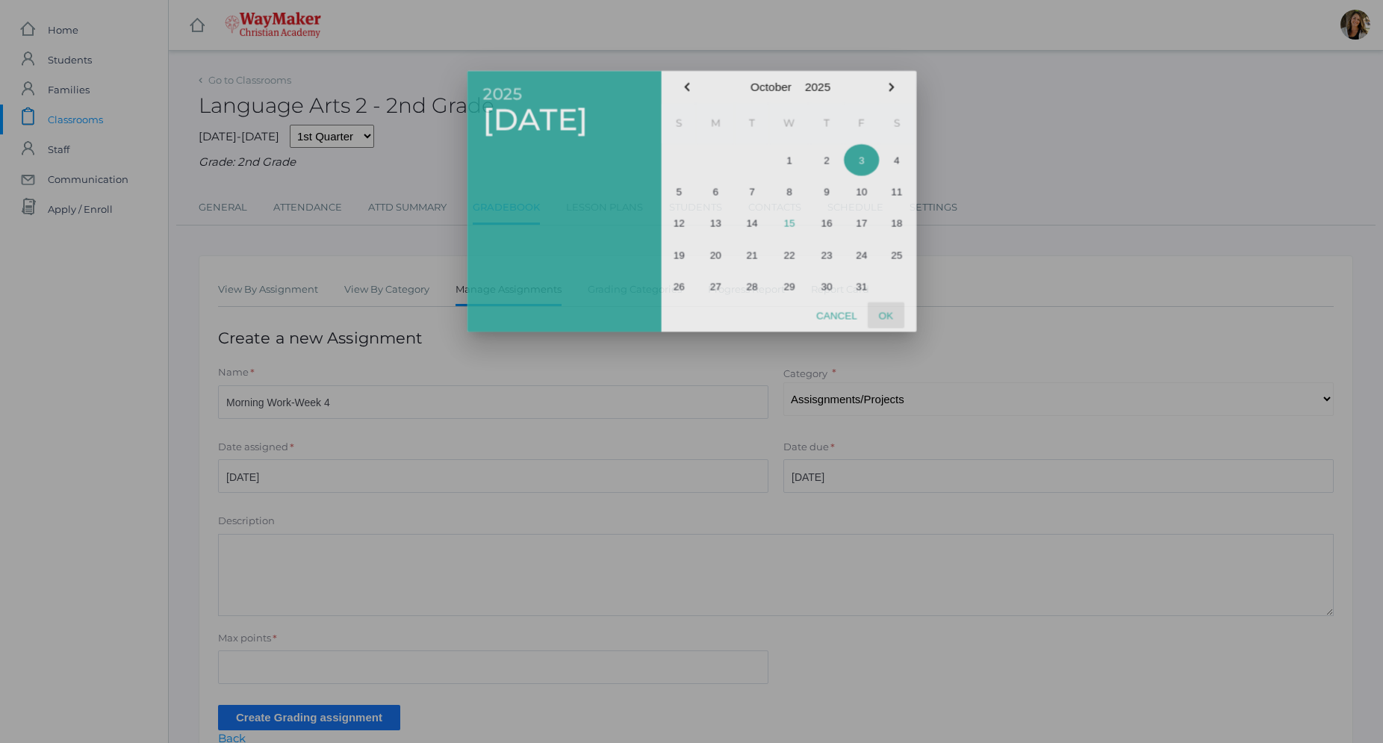
click at [900, 440] on div "Date due * 2025 Fri, Oct 3 October January February March April May June July A…" at bounding box center [1059, 467] width 550 height 54
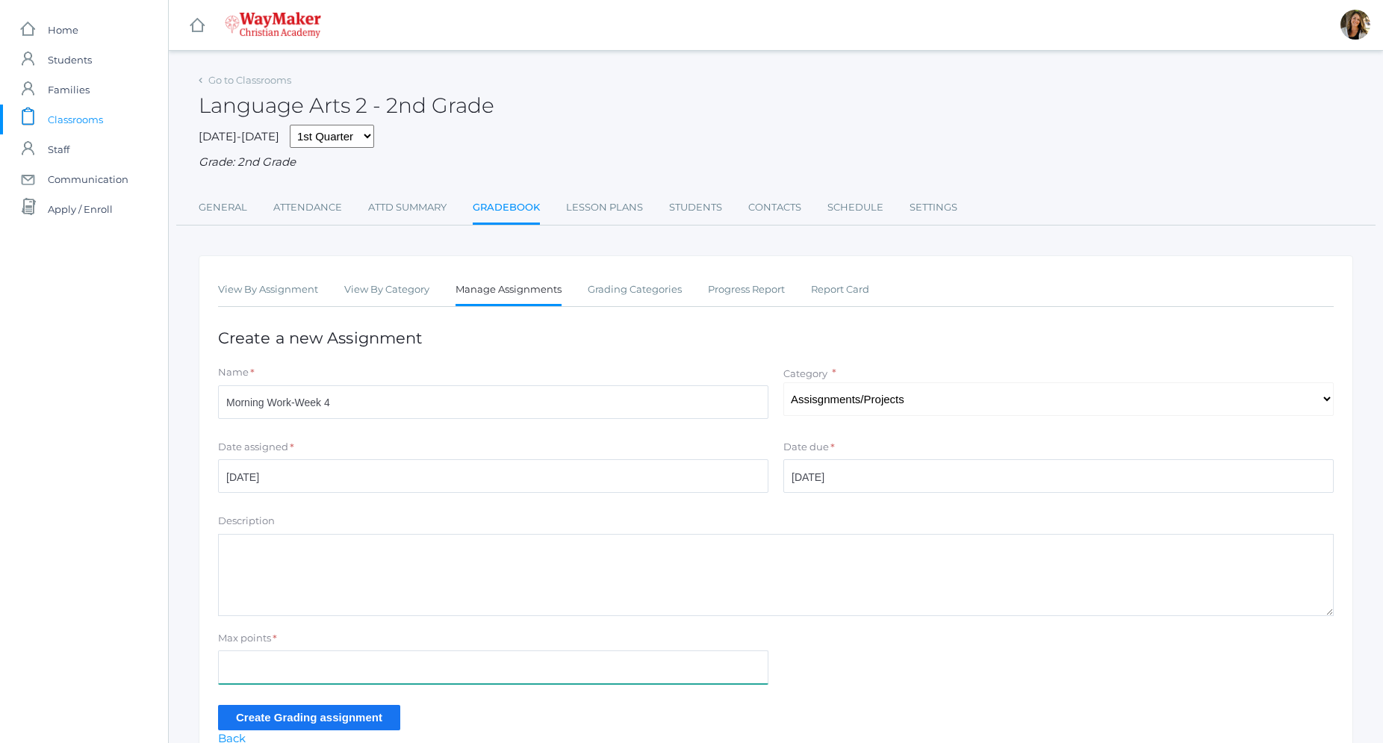
click at [404, 670] on input "Max points" at bounding box center [493, 668] width 550 height 34
type input "100"
click at [351, 720] on input "Create Grading assignment" at bounding box center [309, 717] width 182 height 25
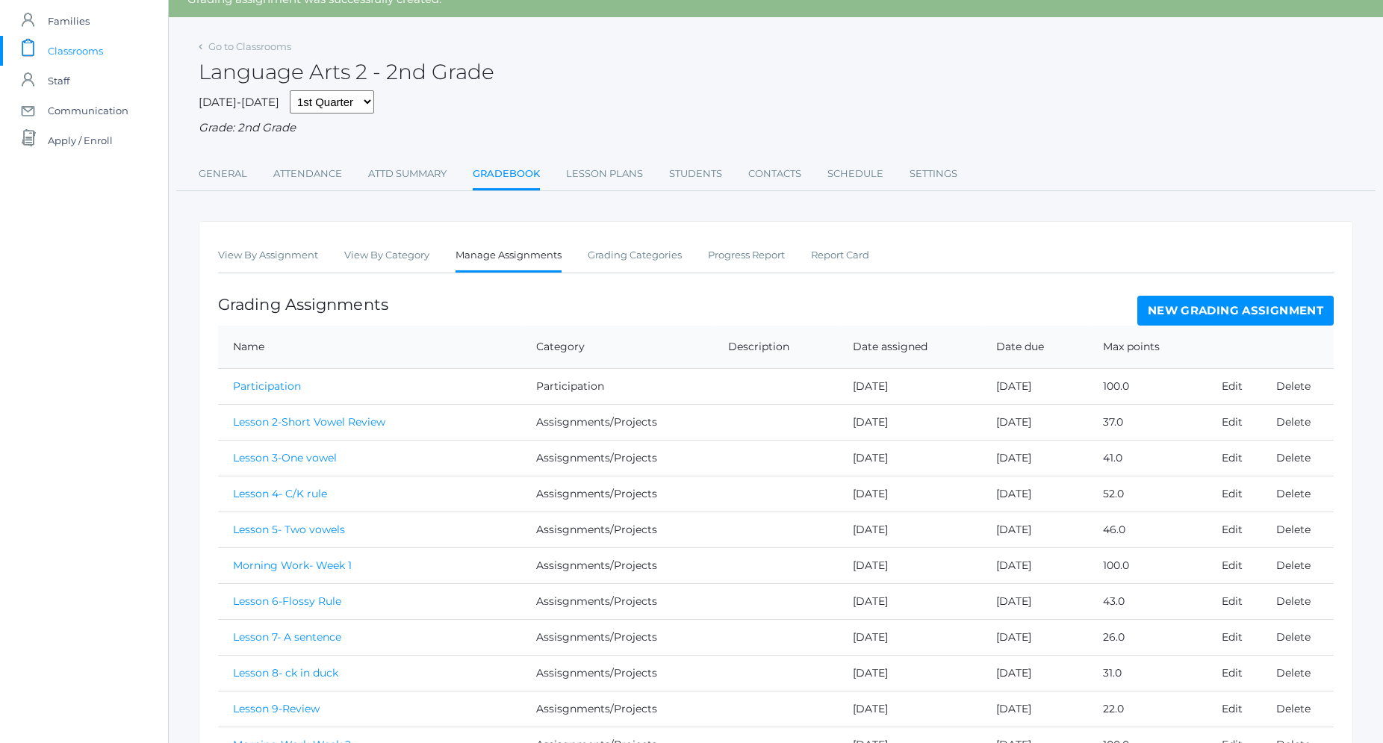
scroll to position [76, 0]
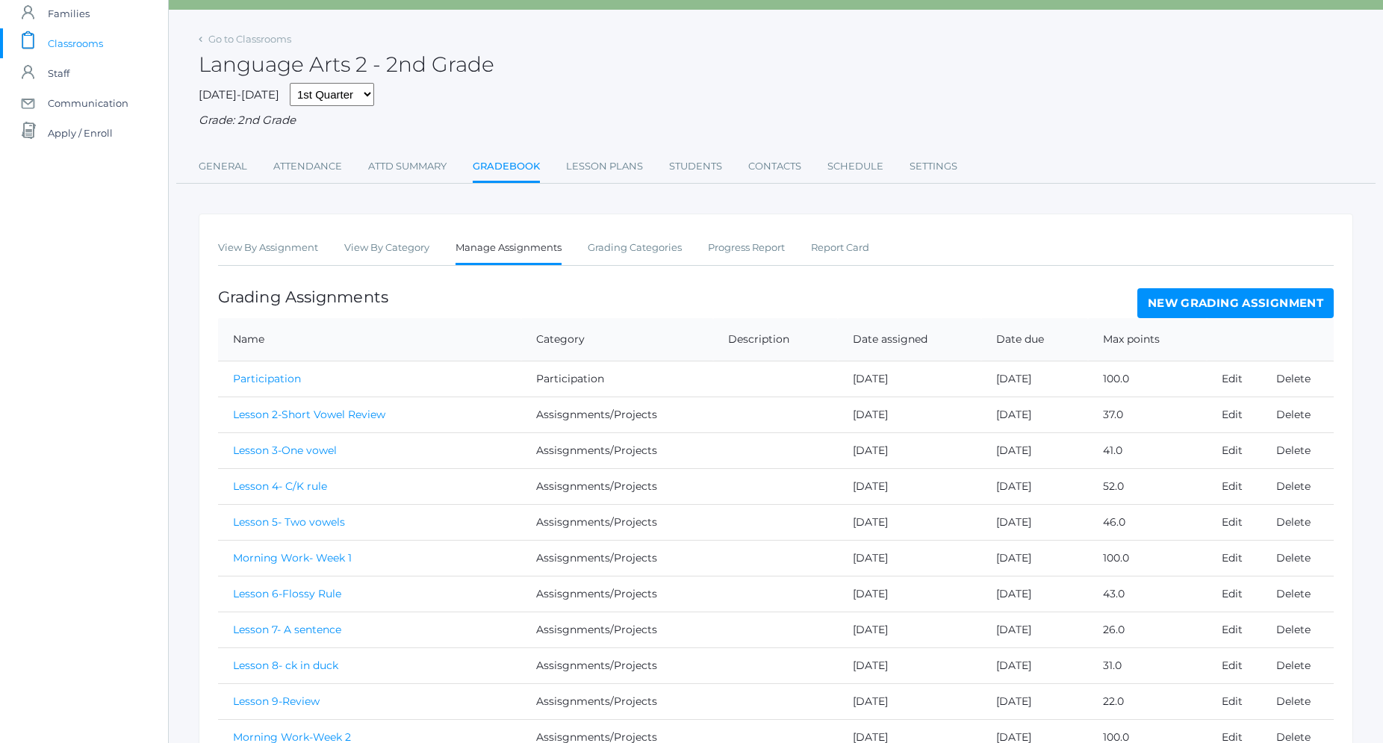
click at [1238, 298] on link "New Grading Assignment" at bounding box center [1236, 303] width 196 height 30
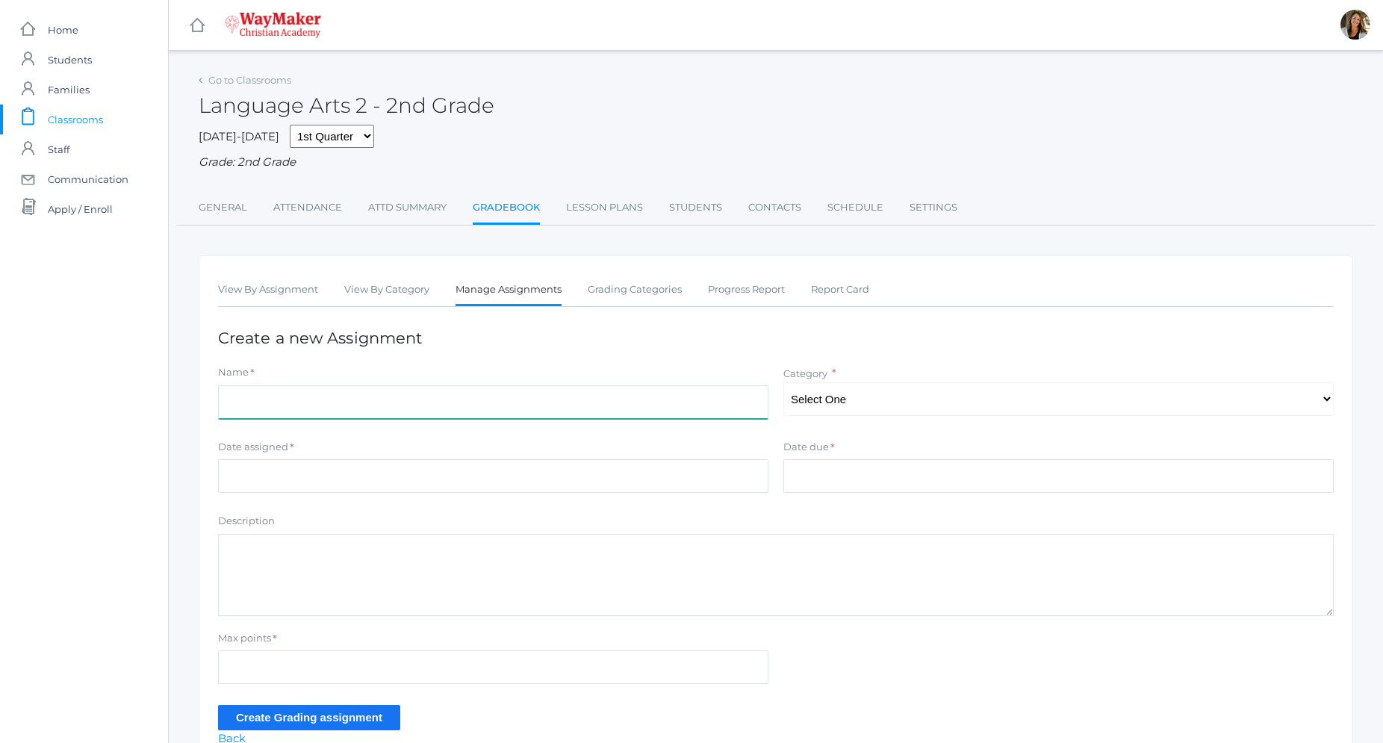
click at [298, 416] on input "Name" at bounding box center [493, 402] width 550 height 34
type input "Morning Work-Week 5"
click at [784, 382] on select "Select One Participation Assisgnments/Projects Tests" at bounding box center [1059, 399] width 550 height 34
select select "1184"
click option "Assisgnments/Projects" at bounding box center [0, 0] width 0 height 0
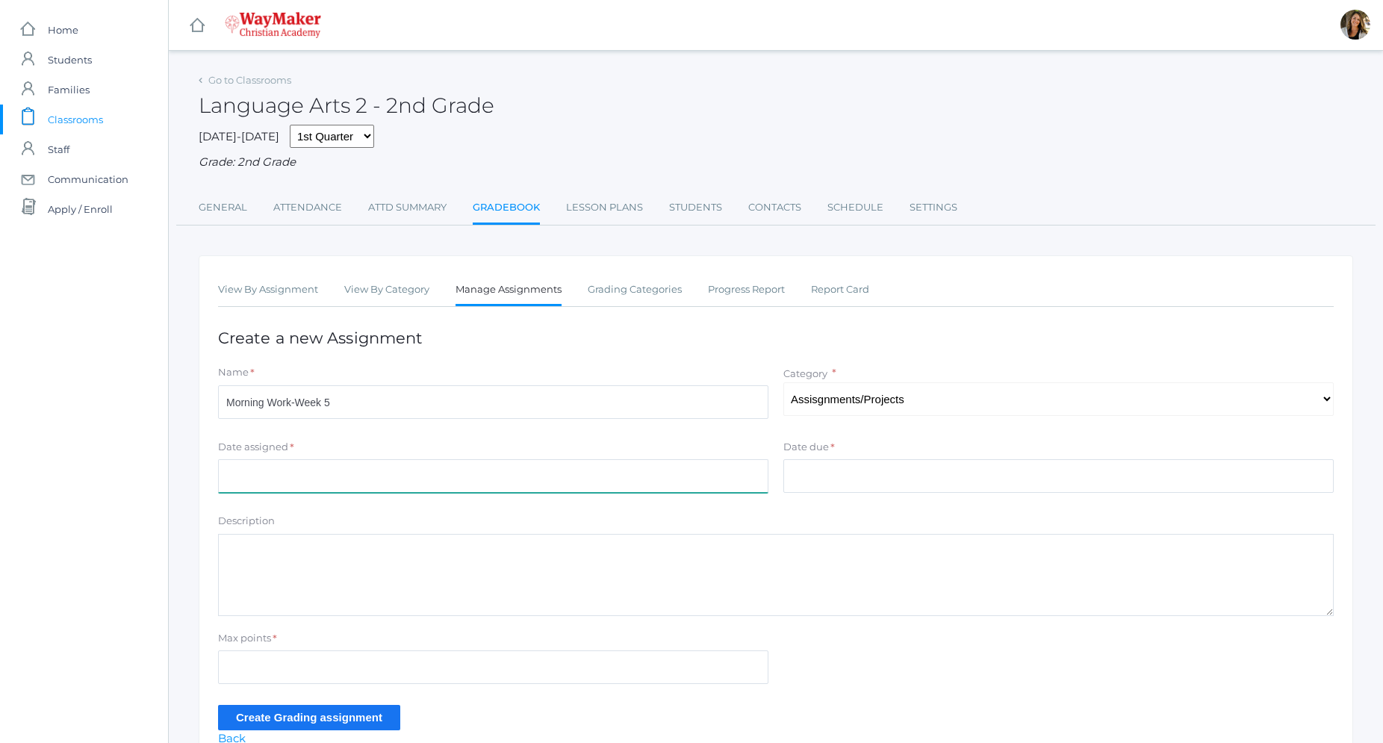
click at [493, 480] on input "Date assigned" at bounding box center [493, 476] width 550 height 34
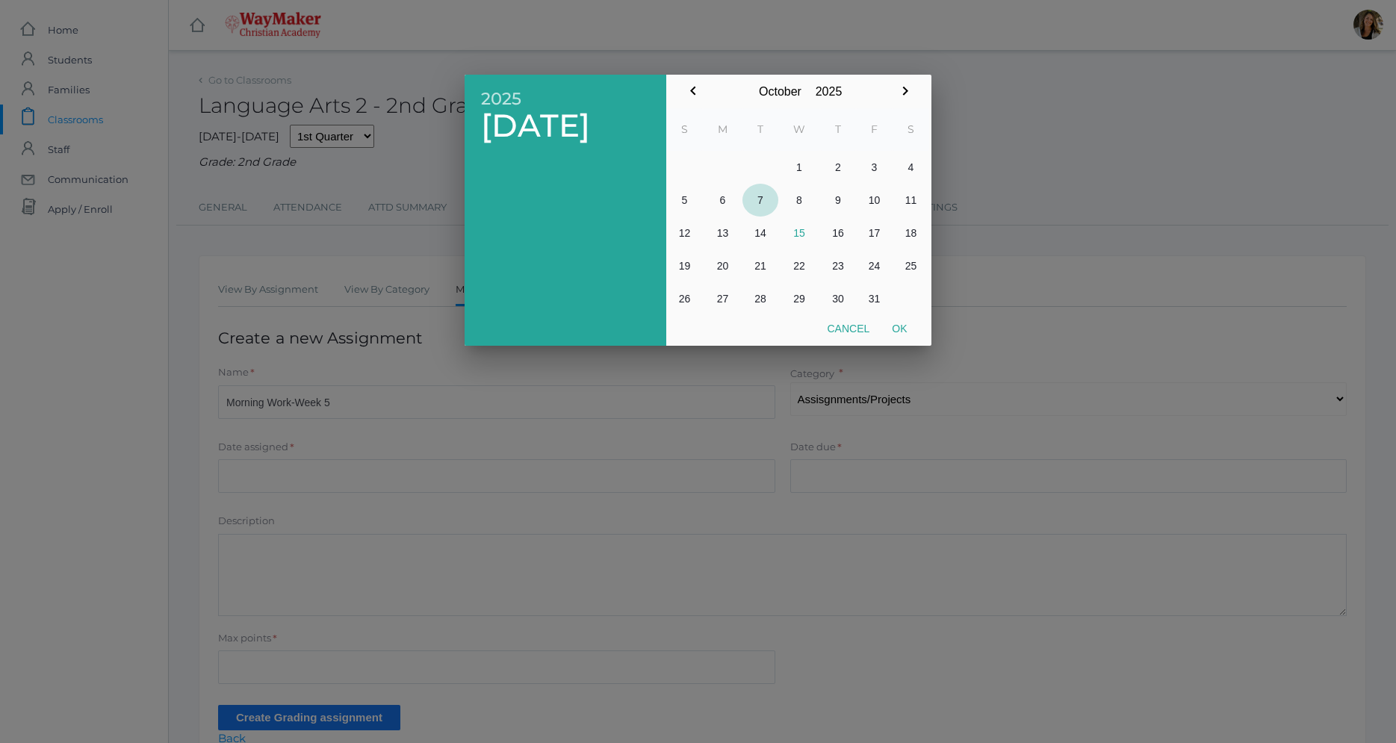
click at [760, 200] on button "7" at bounding box center [760, 200] width 36 height 33
click at [899, 330] on button "Ok" at bounding box center [899, 328] width 37 height 27
type input "[DATE]"
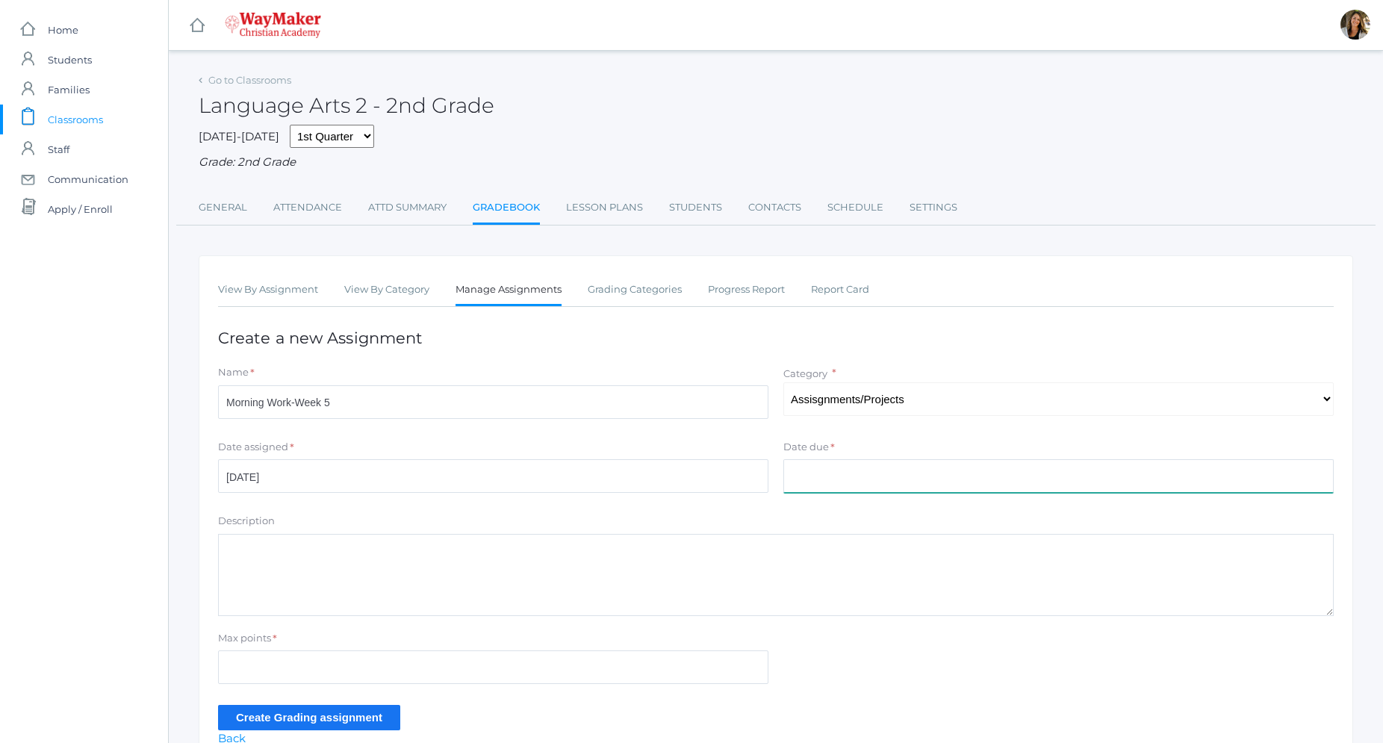
click at [860, 483] on input "Date due" at bounding box center [1059, 476] width 550 height 34
click at [825, 481] on input "Date due" at bounding box center [1059, 476] width 550 height 34
click at [808, 466] on input "Date due" at bounding box center [1059, 476] width 550 height 34
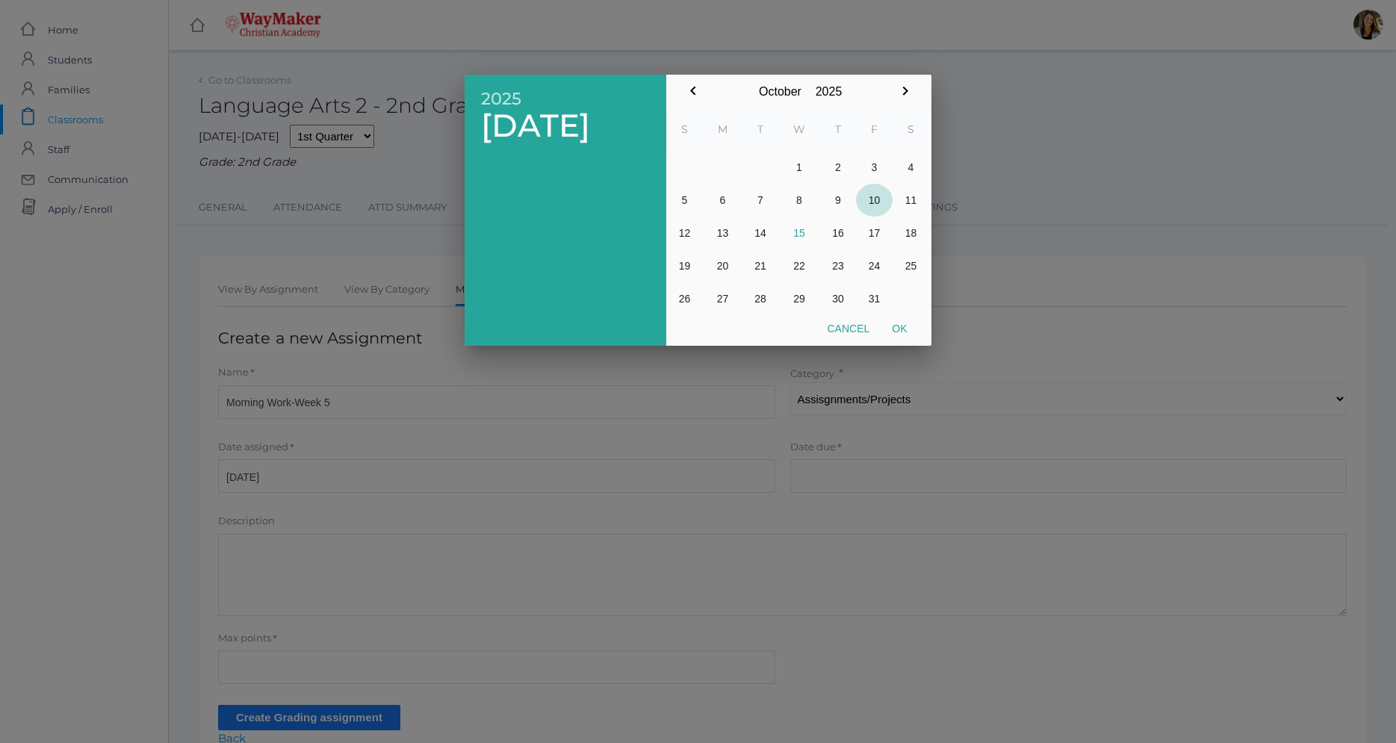
click at [868, 197] on button "10" at bounding box center [874, 200] width 37 height 33
click at [898, 328] on button "Ok" at bounding box center [899, 328] width 37 height 27
type input "[DATE]"
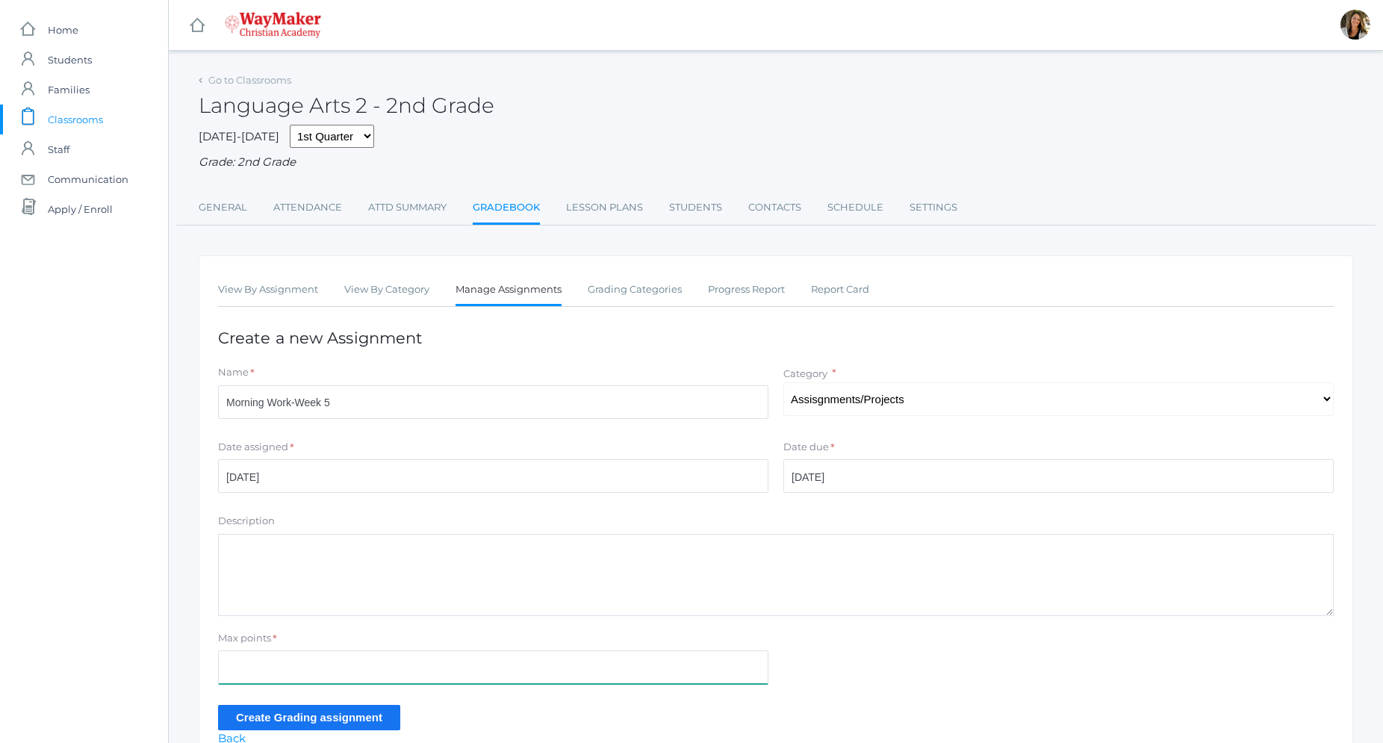
click at [298, 665] on input "Max points" at bounding box center [493, 668] width 550 height 34
type input "100"
click at [254, 721] on input "Create Grading assignment" at bounding box center [309, 717] width 182 height 25
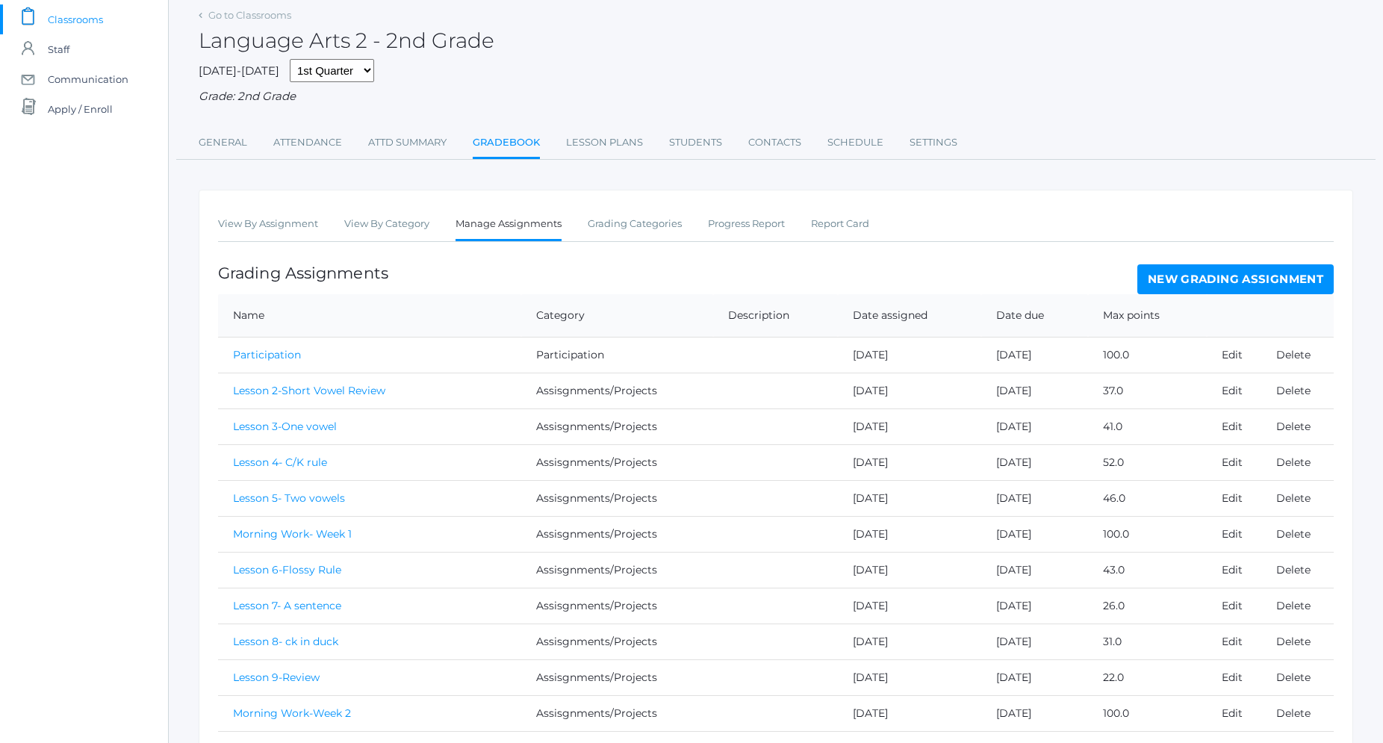
scroll to position [78, 0]
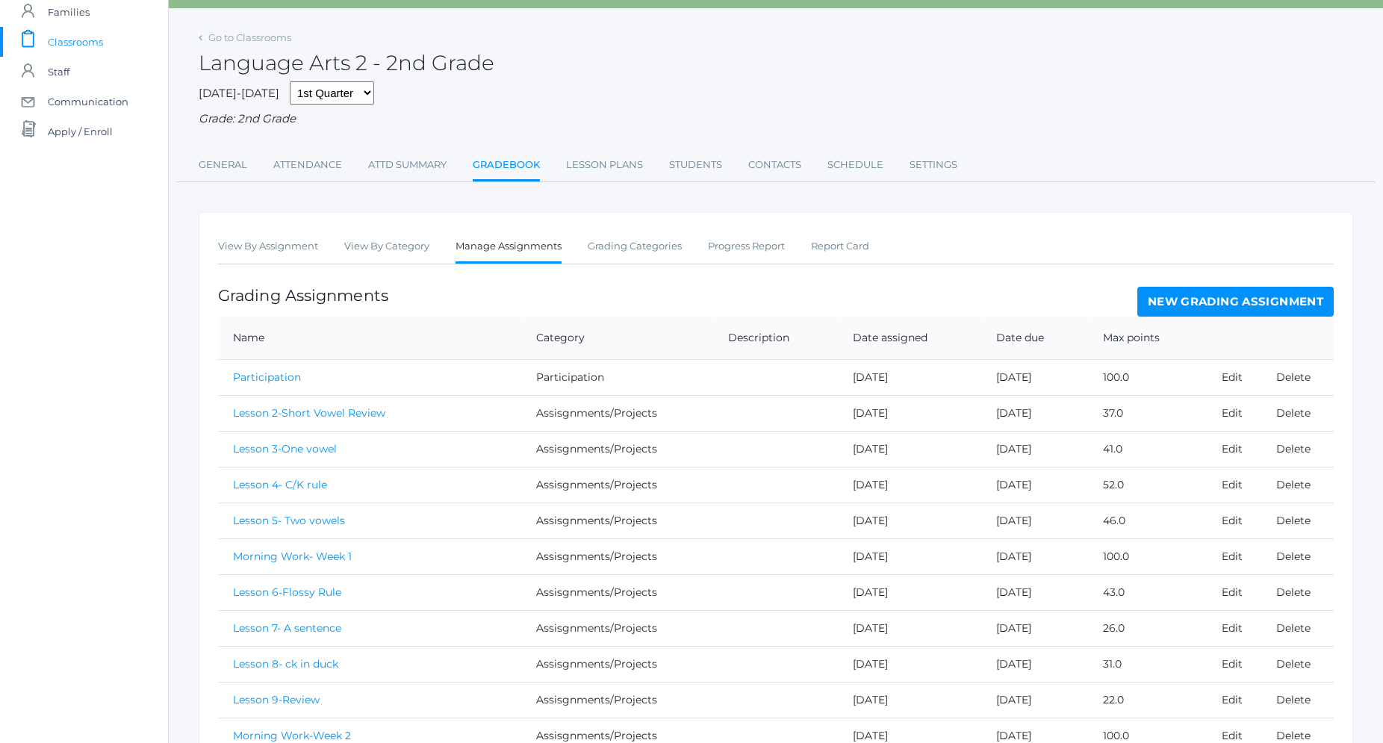
click at [1262, 304] on link "New Grading Assignment" at bounding box center [1236, 302] width 196 height 30
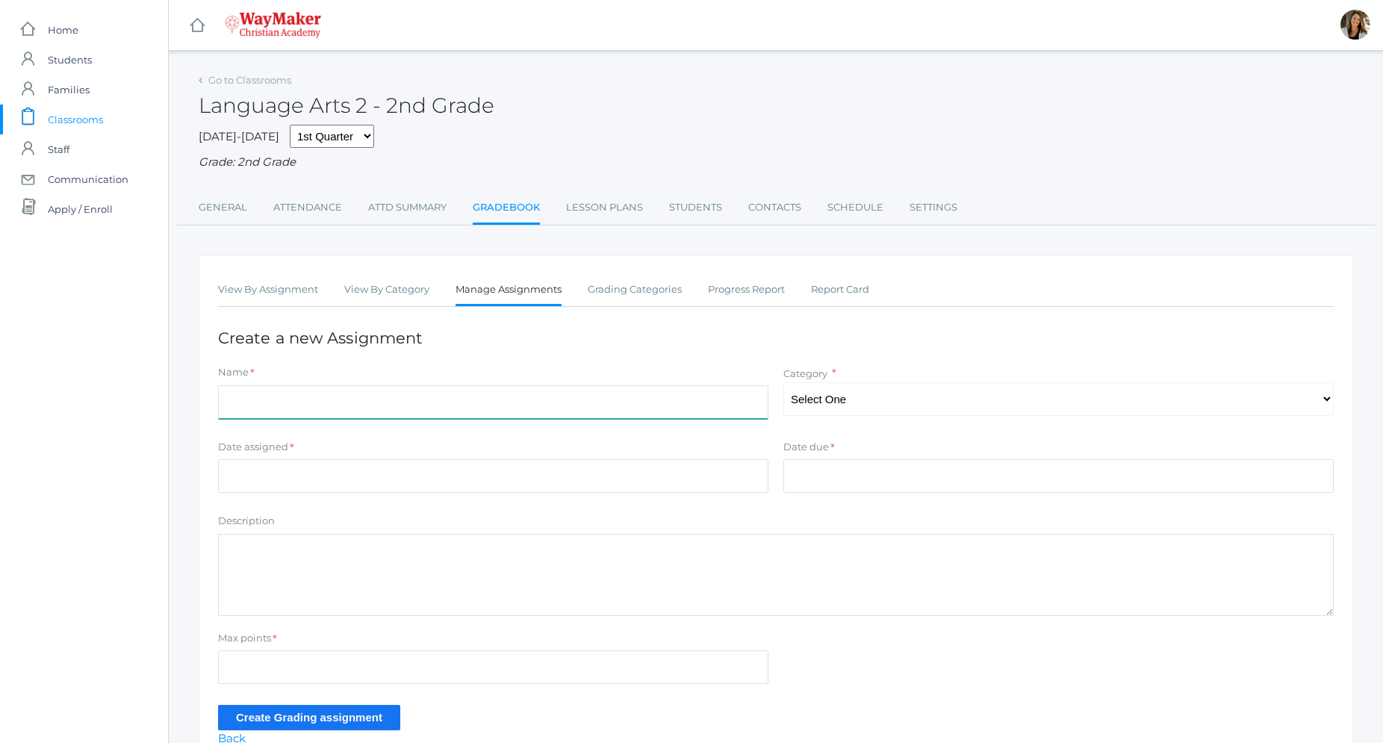
click at [295, 404] on input "Name" at bounding box center [493, 402] width 550 height 34
type input "Morning Work-Week 6"
click at [784, 382] on select "Select One Participation Assisgnments/Projects Tests" at bounding box center [1059, 399] width 550 height 34
select select "1184"
click option "Assisgnments/Projects" at bounding box center [0, 0] width 0 height 0
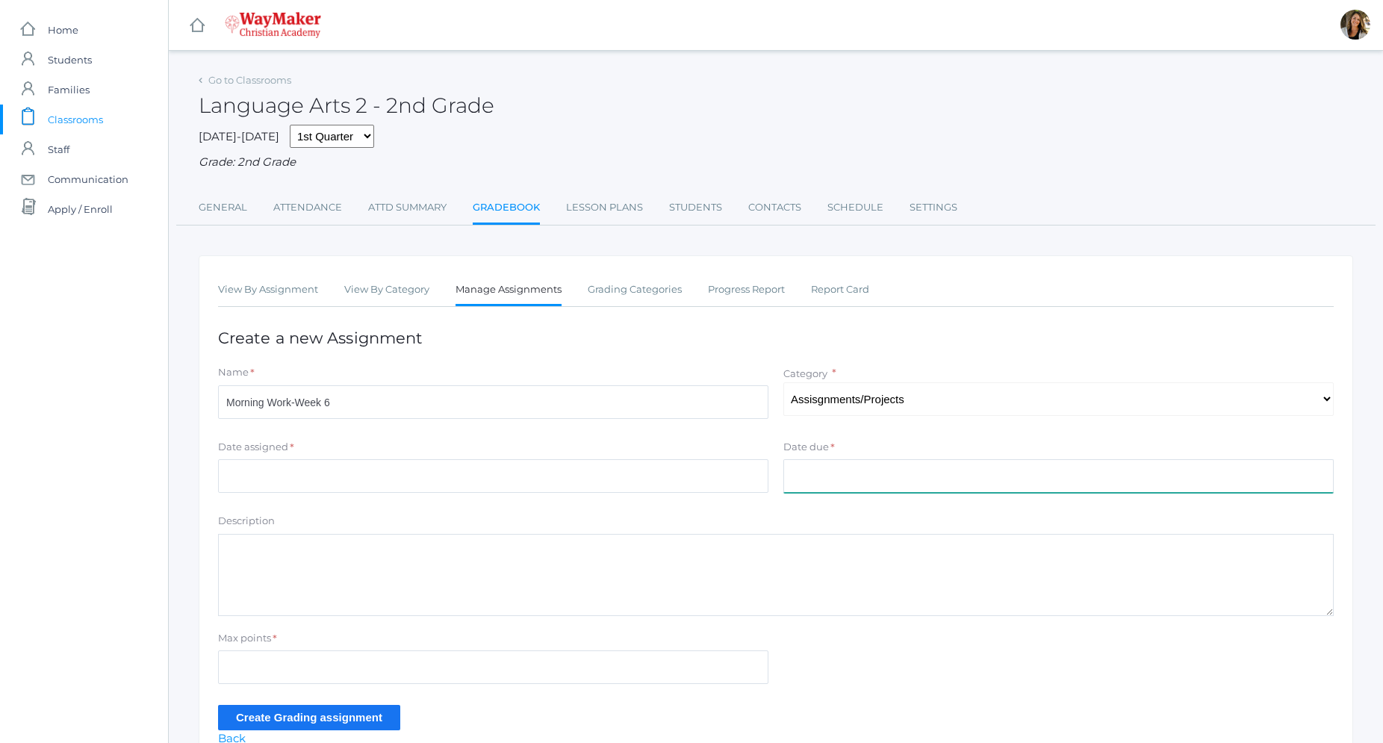
click at [860, 477] on input "Date due" at bounding box center [1059, 476] width 550 height 34
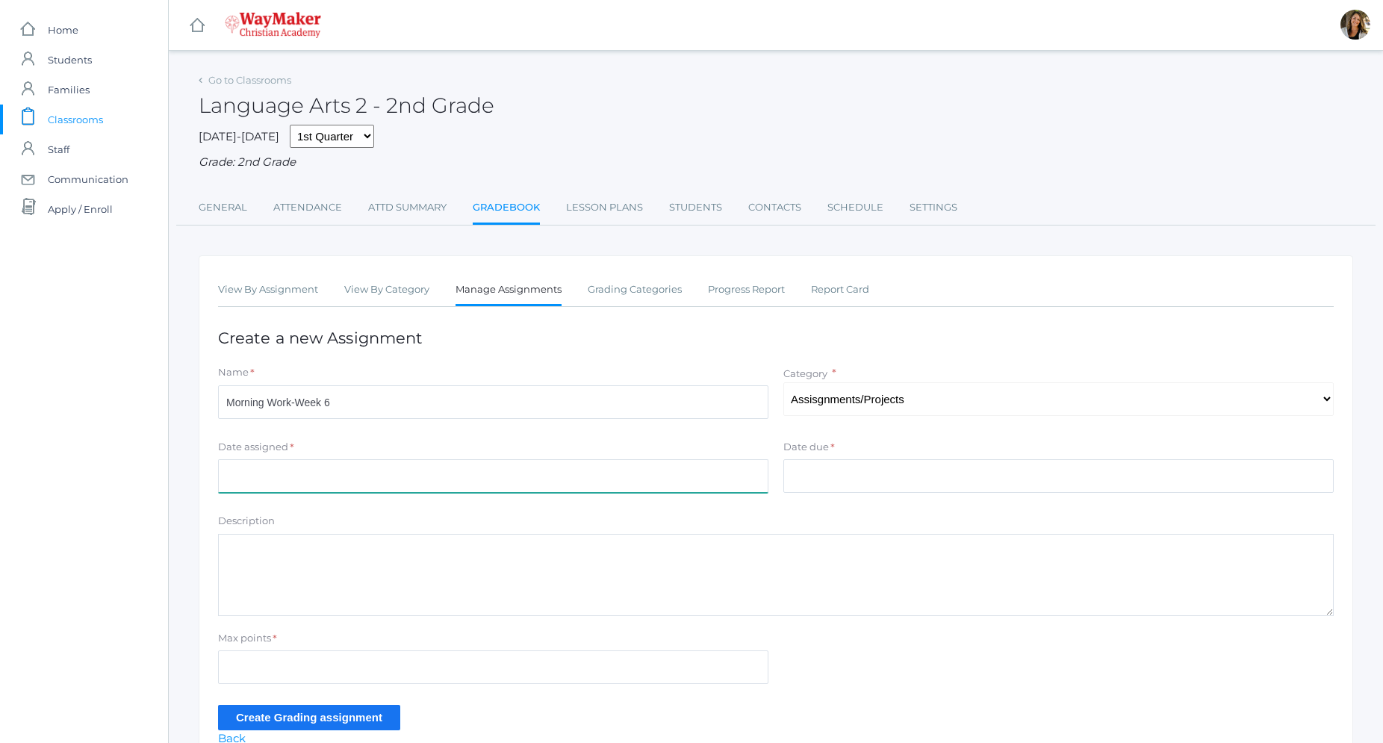
click at [456, 471] on input "Date assigned" at bounding box center [493, 476] width 550 height 34
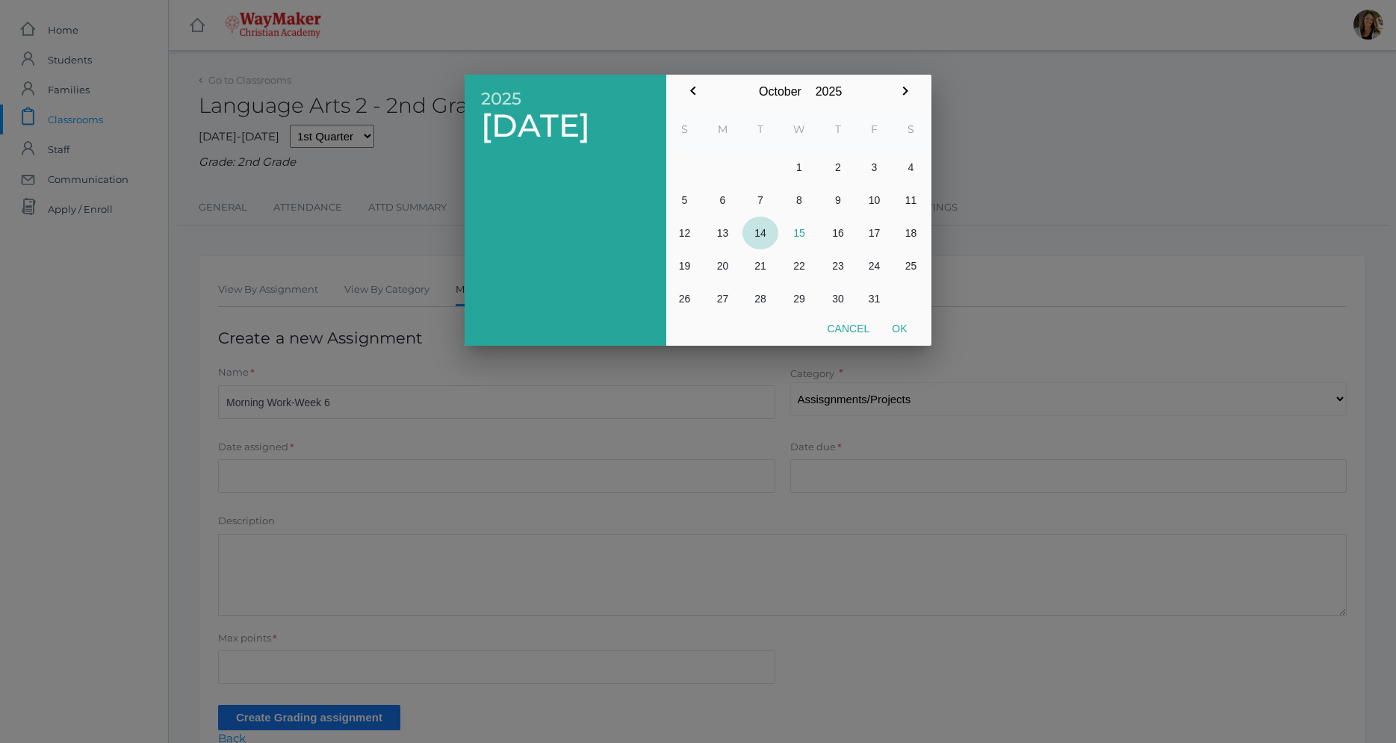
click at [760, 235] on button "14" at bounding box center [760, 233] width 36 height 33
click at [902, 332] on button "Ok" at bounding box center [899, 328] width 37 height 27
type input "[DATE]"
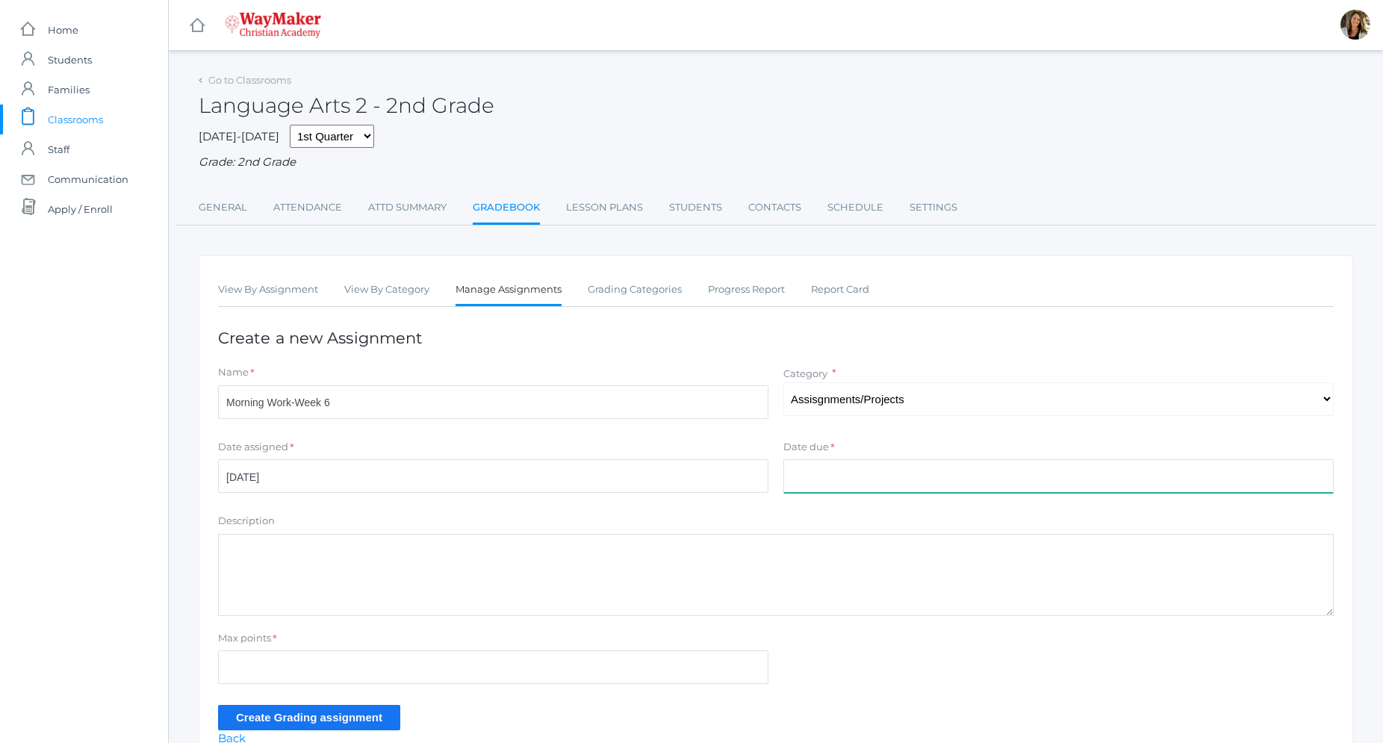
click at [842, 468] on input "Date due" at bounding box center [1059, 476] width 550 height 34
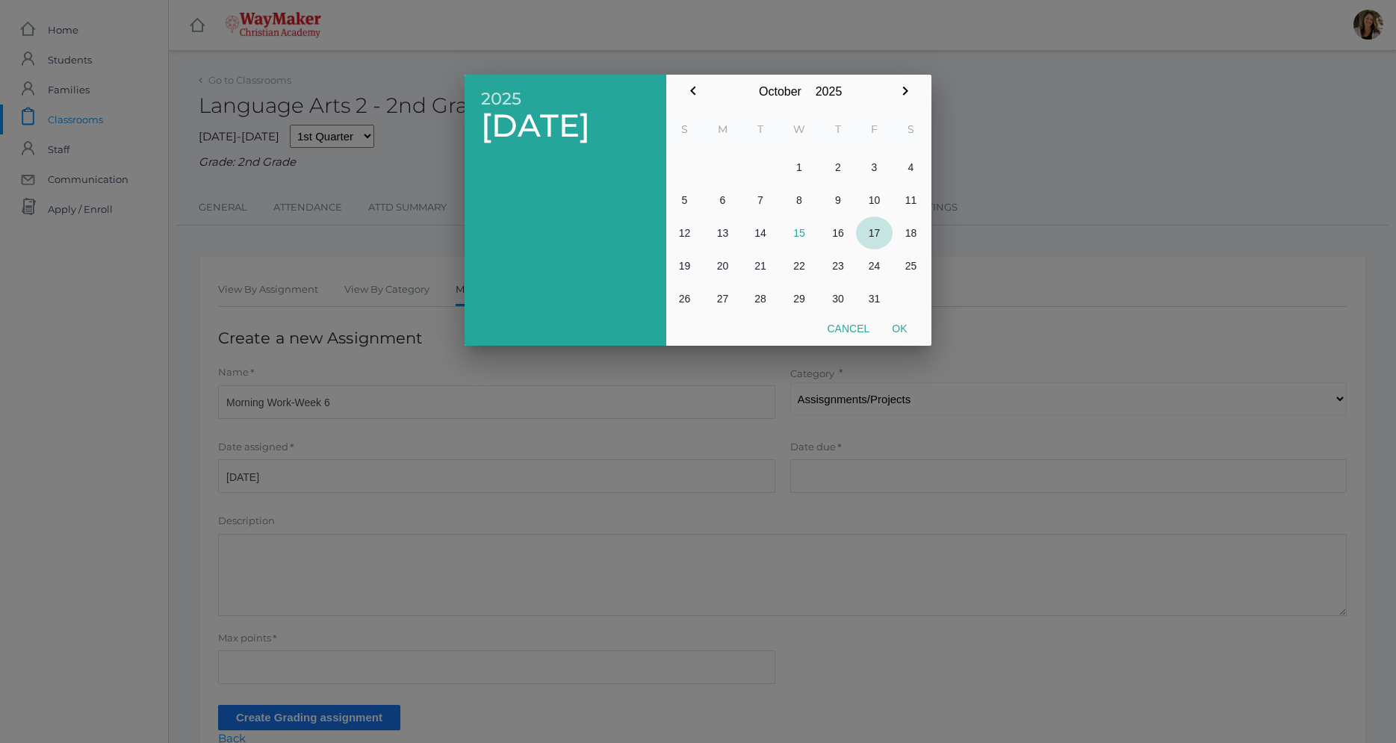
click at [875, 234] on button "17" at bounding box center [874, 233] width 37 height 33
click at [900, 330] on button "Ok" at bounding box center [899, 328] width 37 height 27
type input "[DATE]"
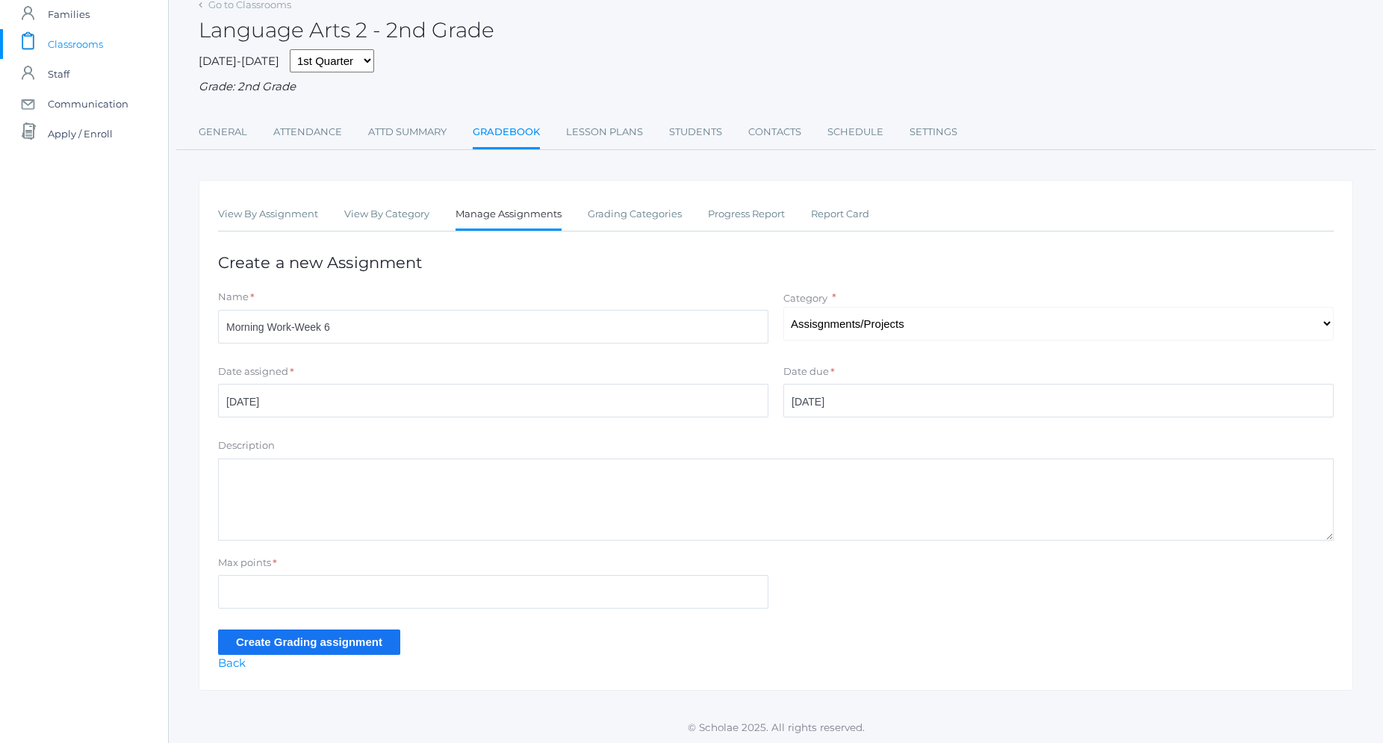
scroll to position [78, 0]
click at [275, 571] on div "*" at bounding box center [275, 564] width 4 height 20
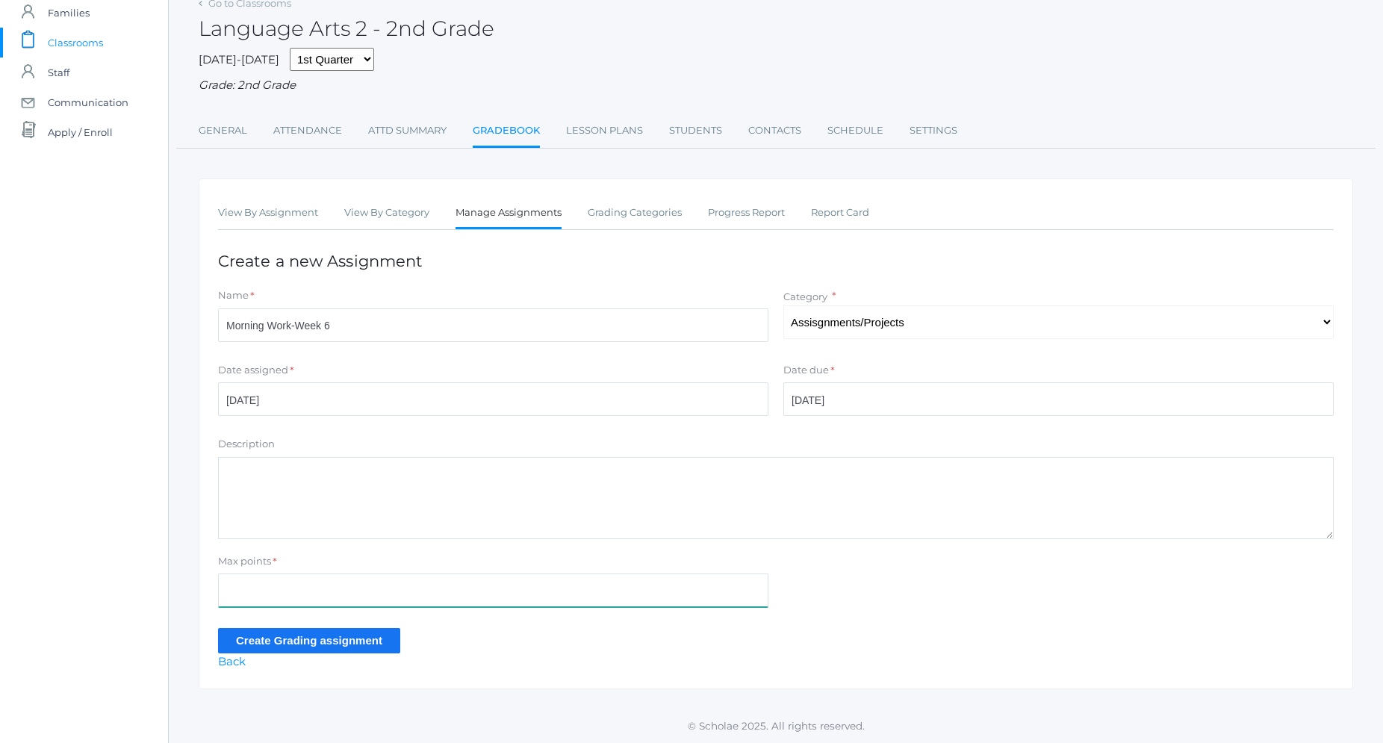
click at [277, 583] on input "Max points" at bounding box center [493, 591] width 550 height 34
type input "100"
click at [275, 648] on input "Create Grading assignment" at bounding box center [309, 640] width 182 height 25
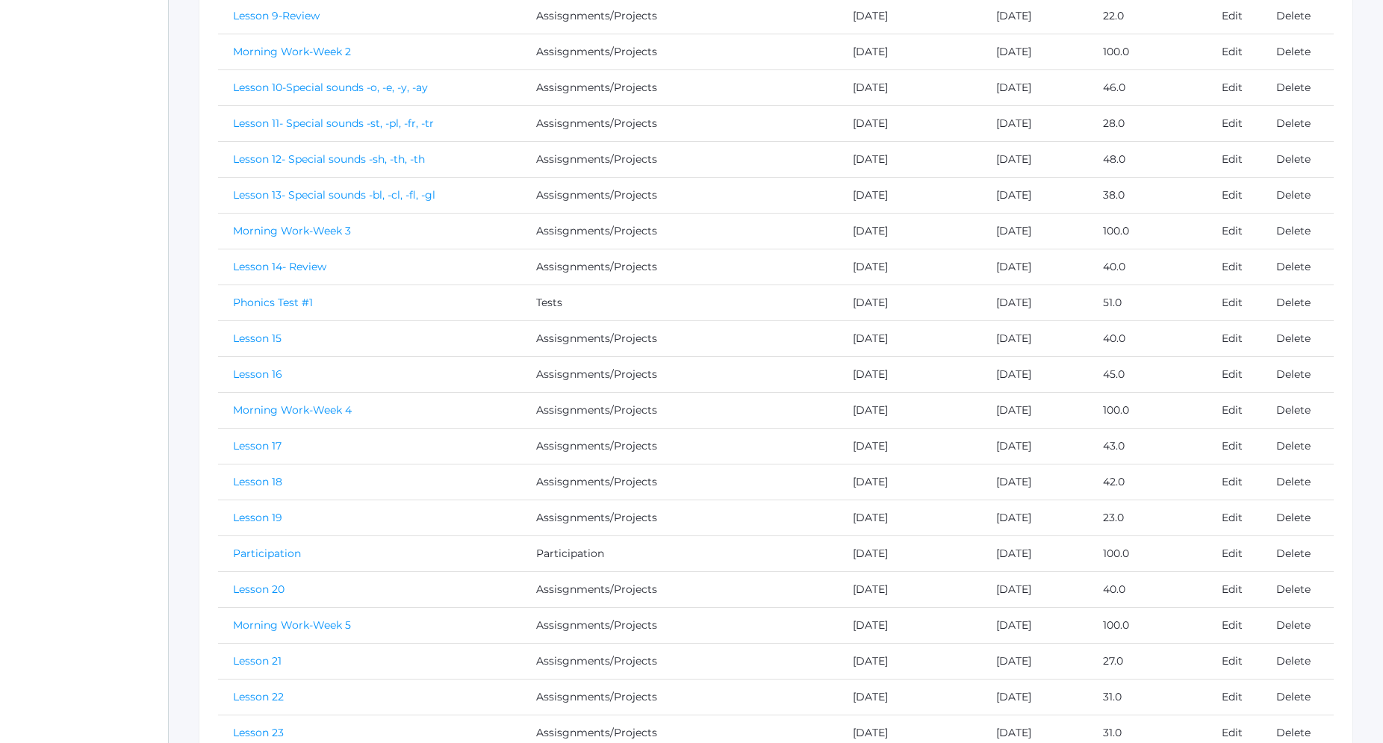
scroll to position [952, 0]
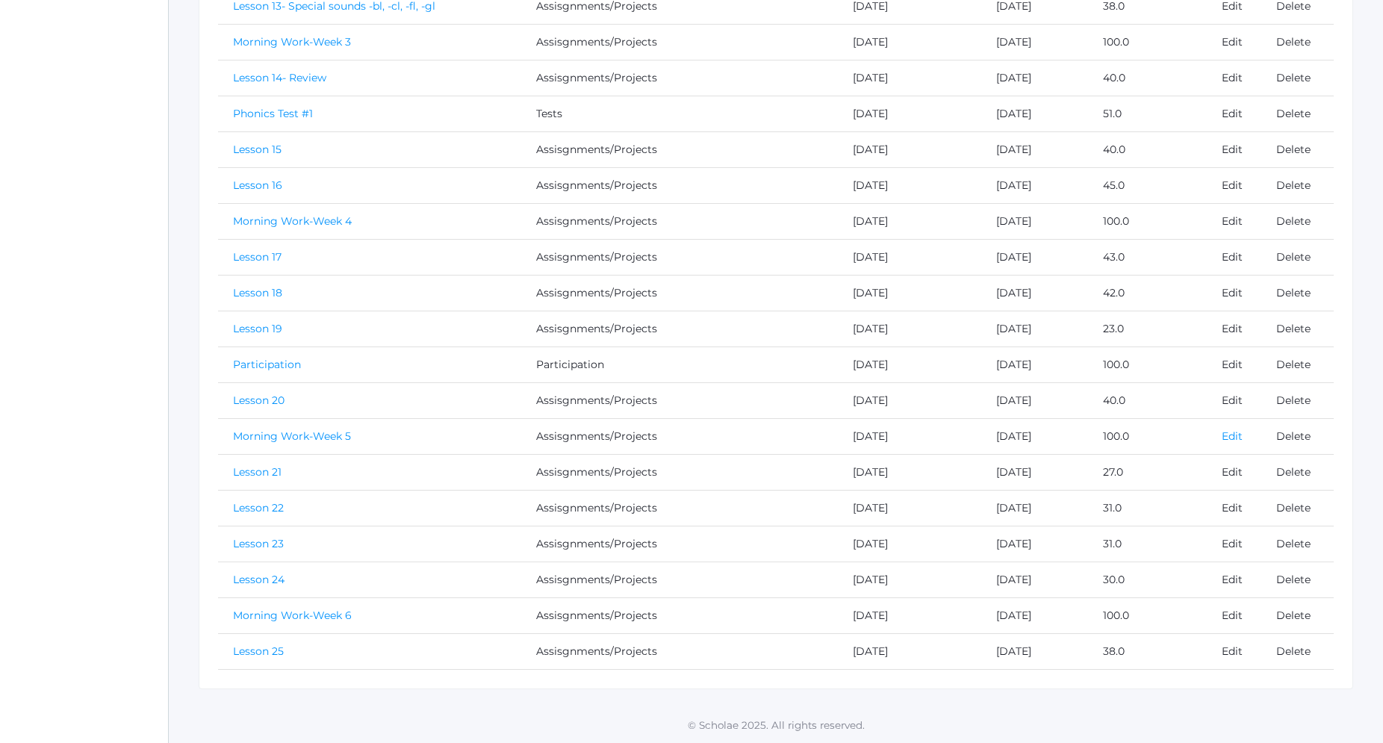
click at [1239, 437] on link "Edit" at bounding box center [1232, 435] width 21 height 13
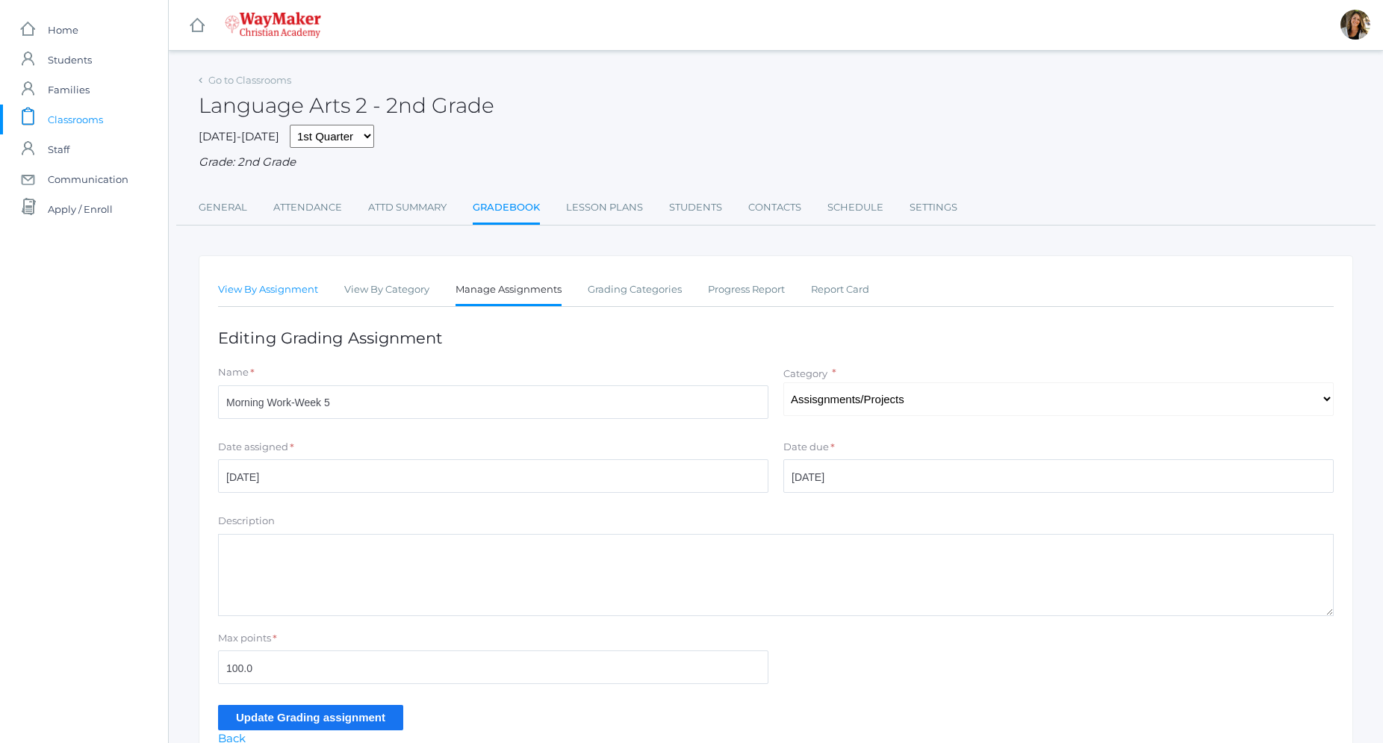
click at [254, 290] on link "View By Assignment" at bounding box center [268, 290] width 100 height 30
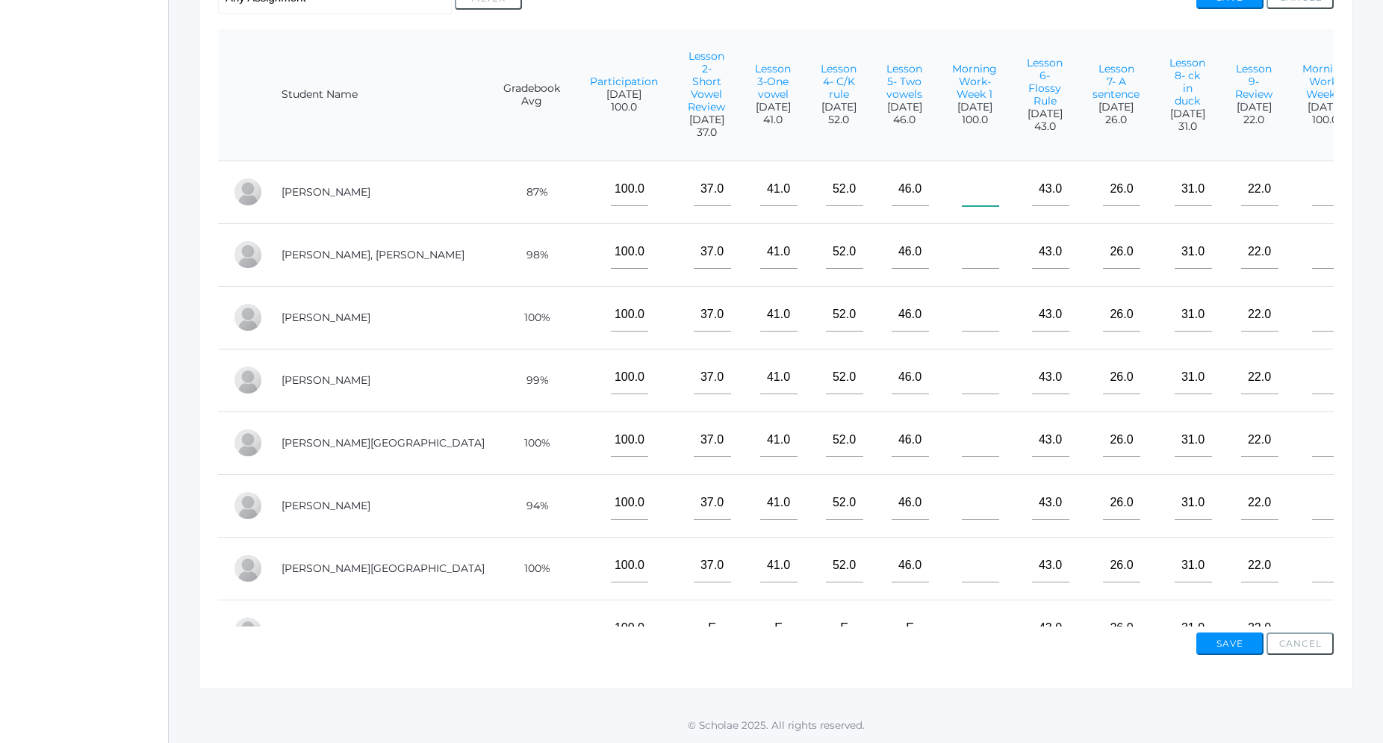
click at [981, 173] on input"] "text" at bounding box center [980, 190] width 37 height 34
type input"] "100"
click at [980, 235] on input"] "text" at bounding box center [980, 252] width 37 height 34
type input"] "100"
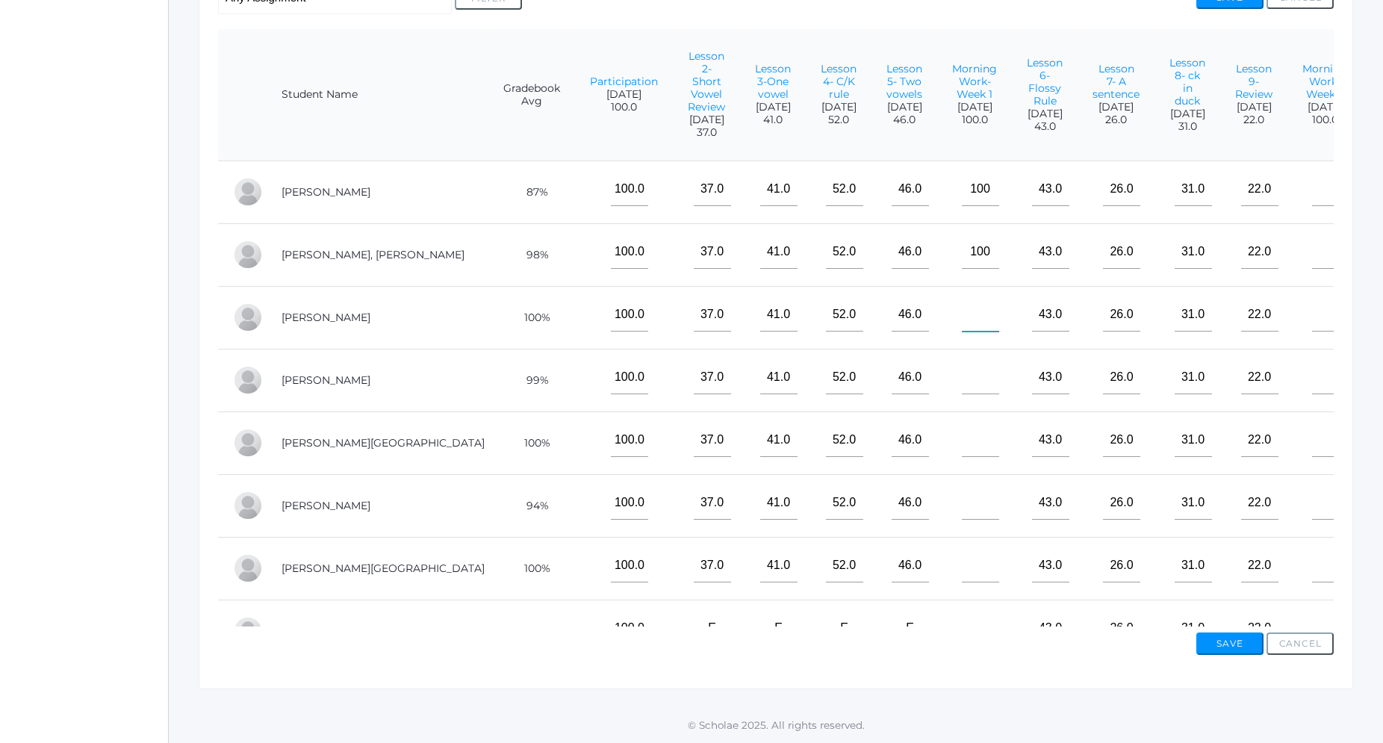
click at [978, 298] on input"] "text" at bounding box center [980, 315] width 37 height 34
type input"] "100"
click at [974, 361] on input"] "text" at bounding box center [980, 378] width 37 height 34
type input"] "100"
click at [967, 423] on input"] "text" at bounding box center [980, 440] width 37 height 34
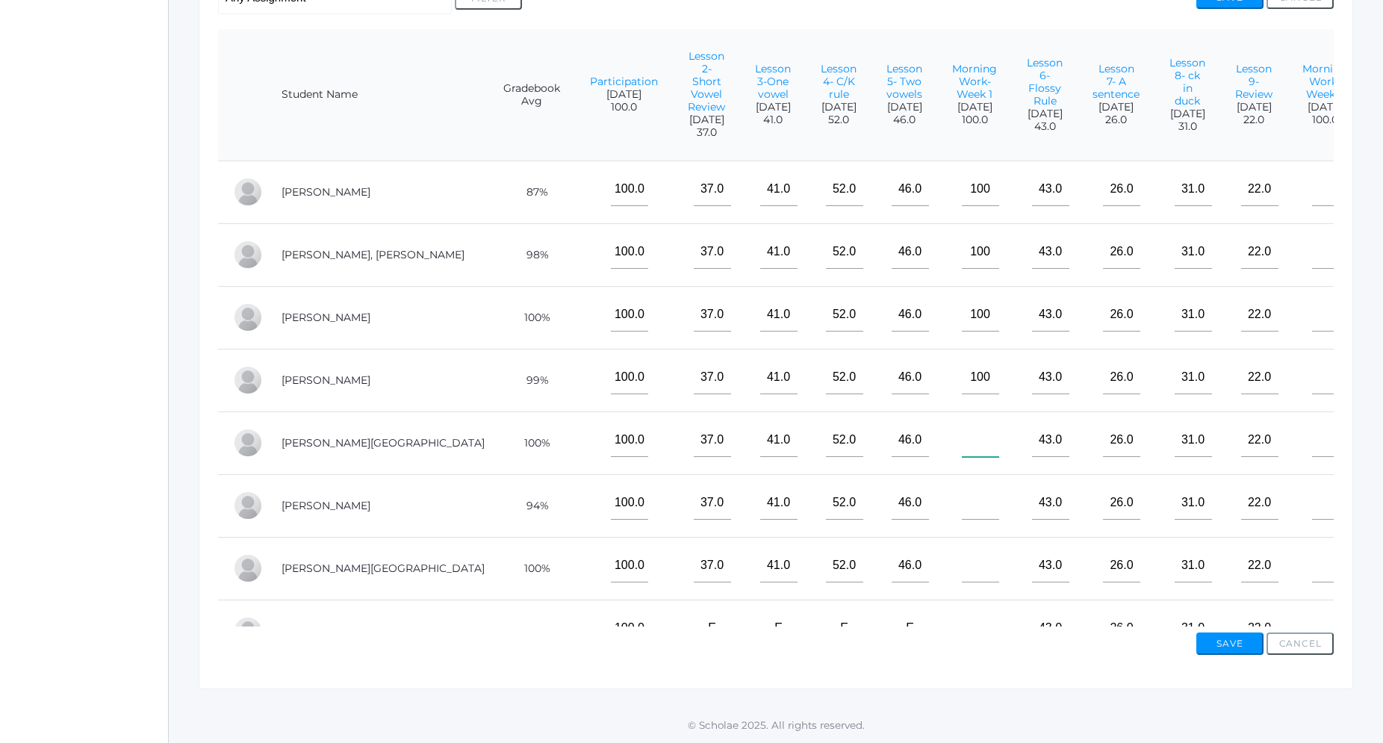
click at [967, 423] on input"] "text" at bounding box center [980, 440] width 37 height 34
type input"] "100"
click at [973, 486] on input"] "text" at bounding box center [980, 503] width 37 height 34
type input"] "100"
click at [975, 549] on input"] "text" at bounding box center [980, 566] width 37 height 34
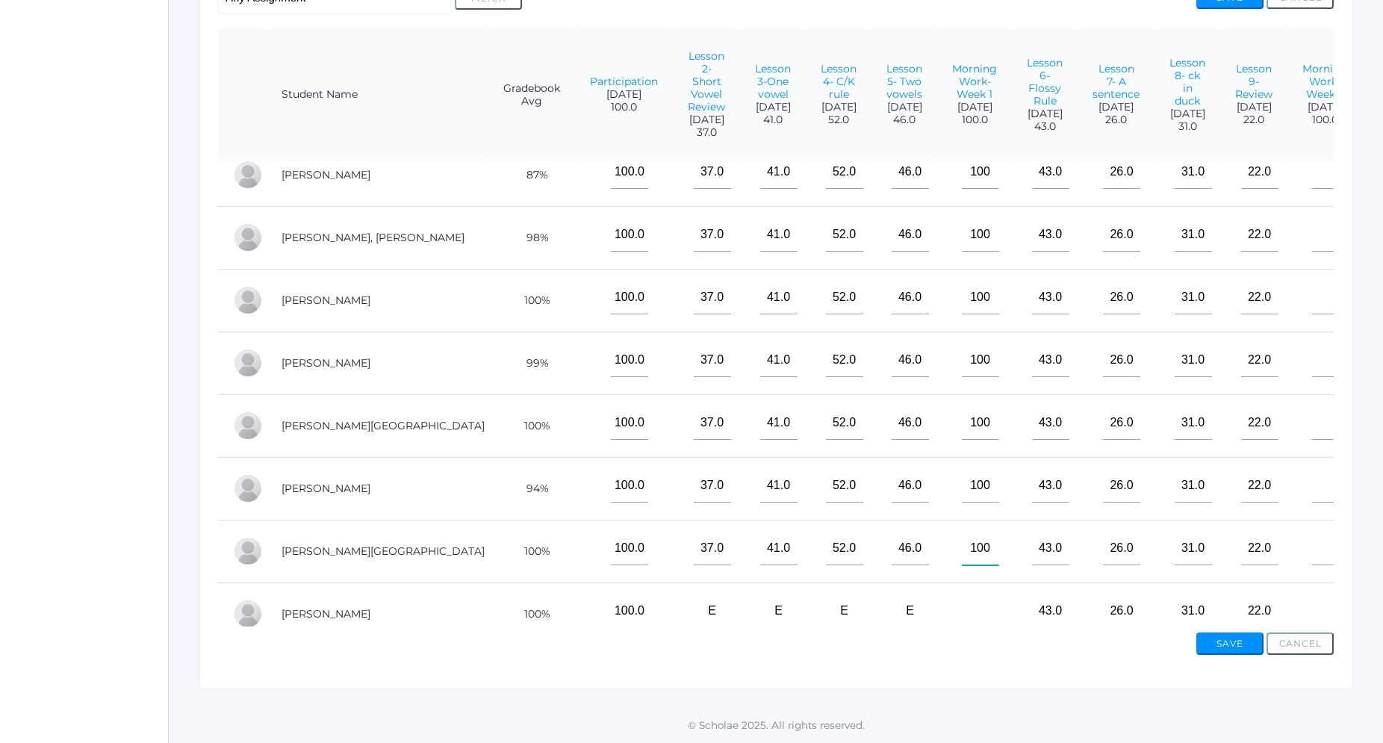
scroll to position [24, 0]
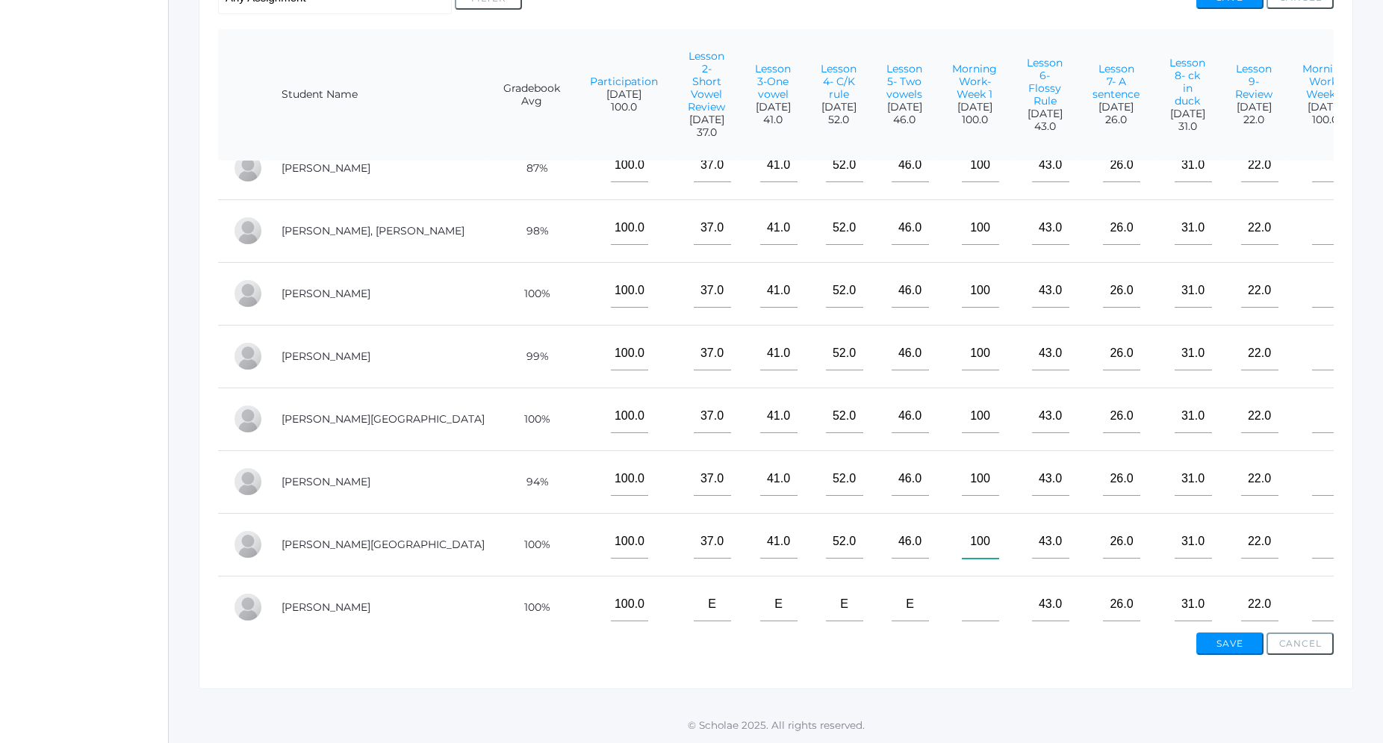
type input"] "100"
click at [972, 588] on input"] "text" at bounding box center [980, 605] width 37 height 34
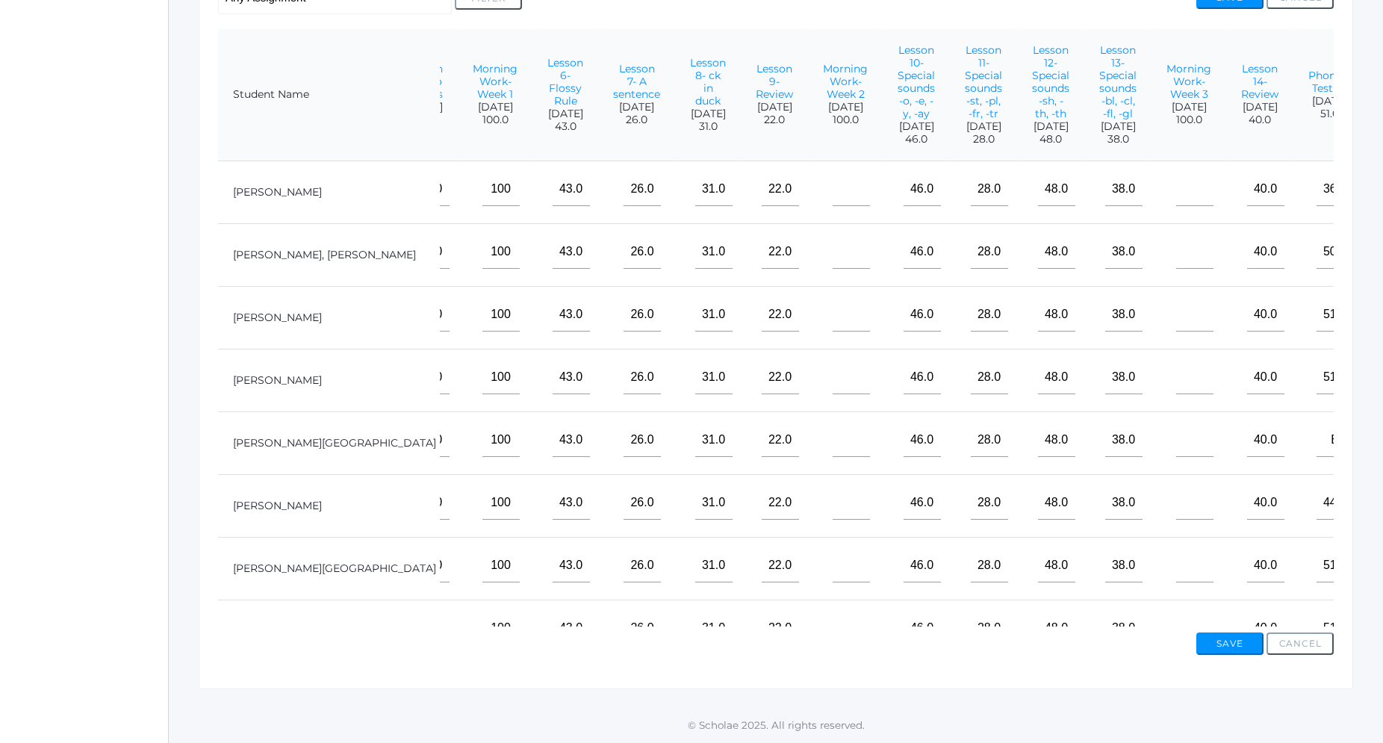
scroll to position [0, 491]
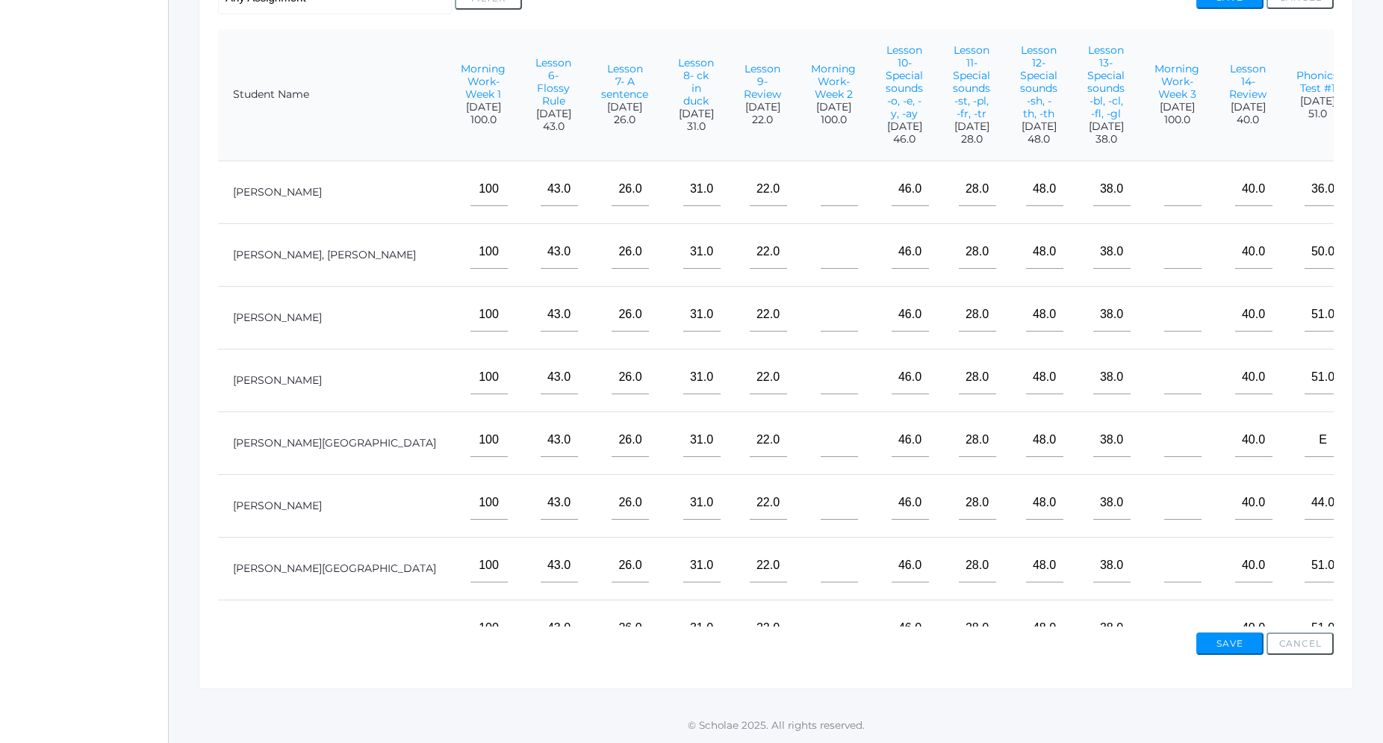
type input"] "100"
click at [858, 173] on input"] "text" at bounding box center [839, 190] width 37 height 34
type input"] "100"
click at [858, 235] on input"] "text" at bounding box center [839, 252] width 37 height 34
type input"] "100"
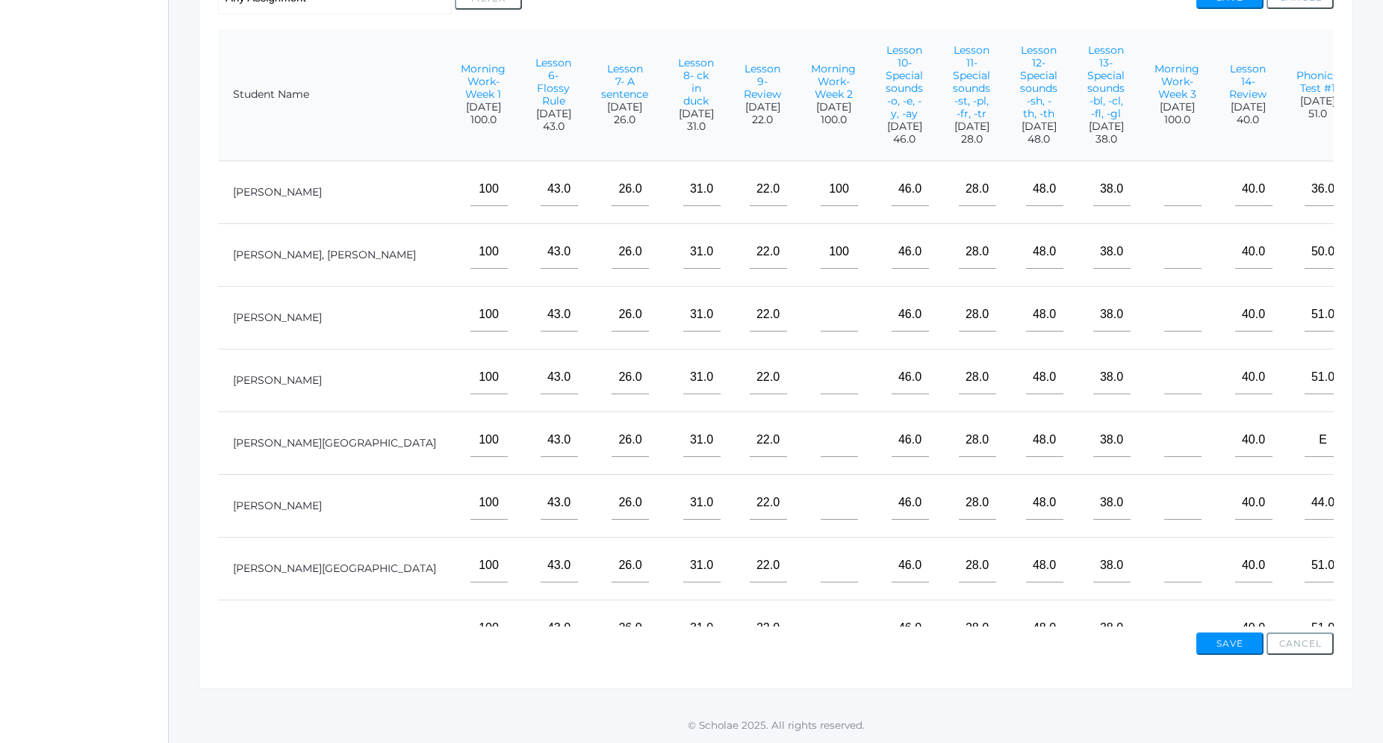
click at [871, 307] on td at bounding box center [833, 317] width 75 height 63
click at [858, 298] on input"] "text" at bounding box center [839, 315] width 37 height 34
type input"] "100"
click at [858, 365] on input"] "text" at bounding box center [839, 378] width 37 height 34
type input"] "100"
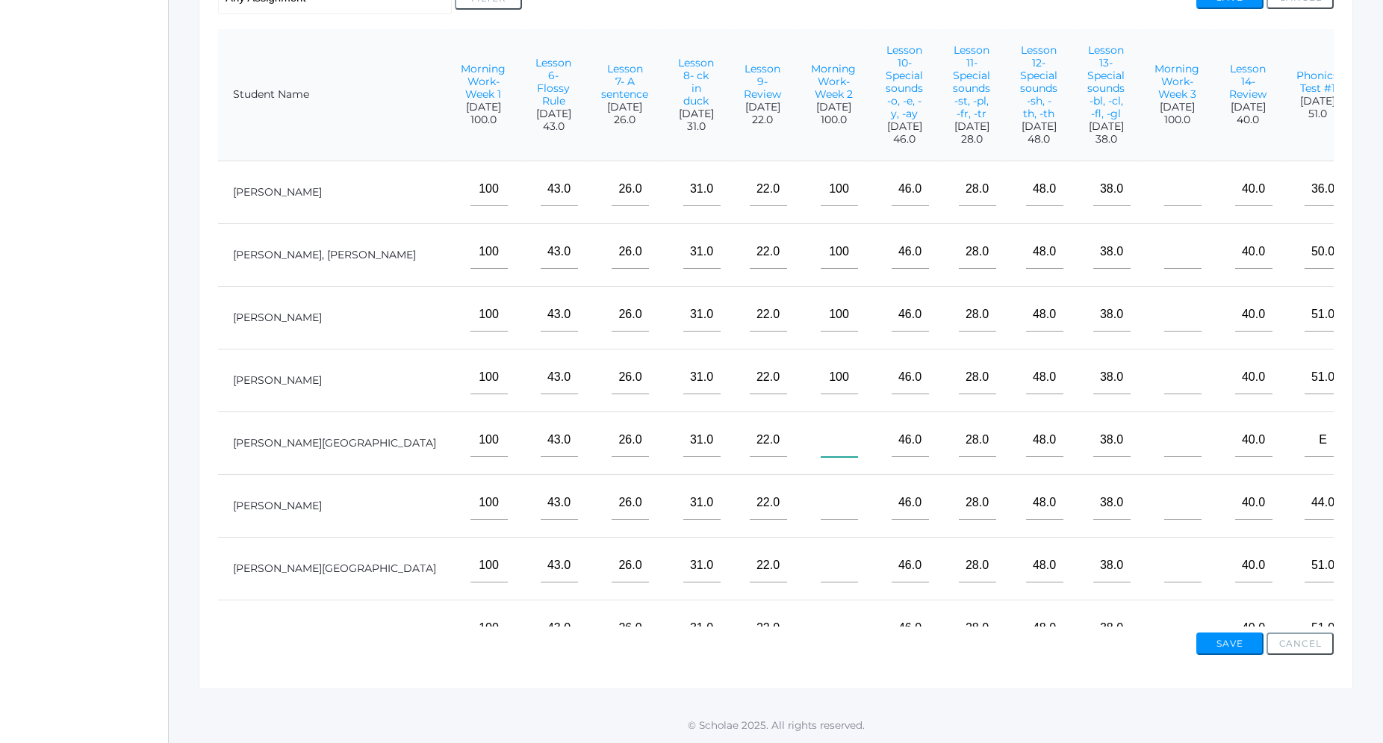
click at [858, 423] on input"] "text" at bounding box center [839, 440] width 37 height 34
type input"] "100"
click at [858, 488] on input"] "text" at bounding box center [839, 503] width 37 height 34
type input"] "100"
click at [858, 549] on input"] "text" at bounding box center [839, 566] width 37 height 34
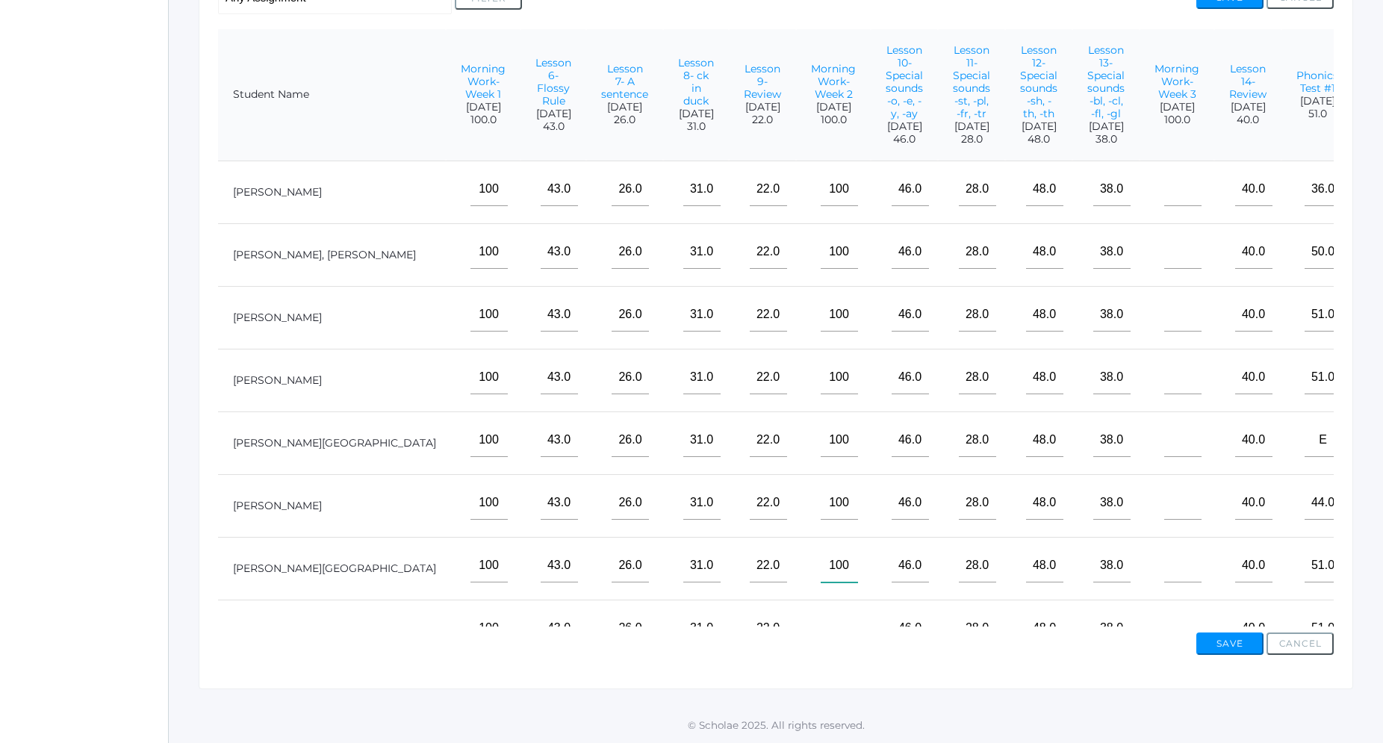
type input"] "100"
click at [858, 173] on input"] "100" at bounding box center [839, 190] width 37 height 34
click at [871, 161] on td "100" at bounding box center [833, 192] width 75 height 63
click at [871, 167] on td "100" at bounding box center [833, 192] width 75 height 63
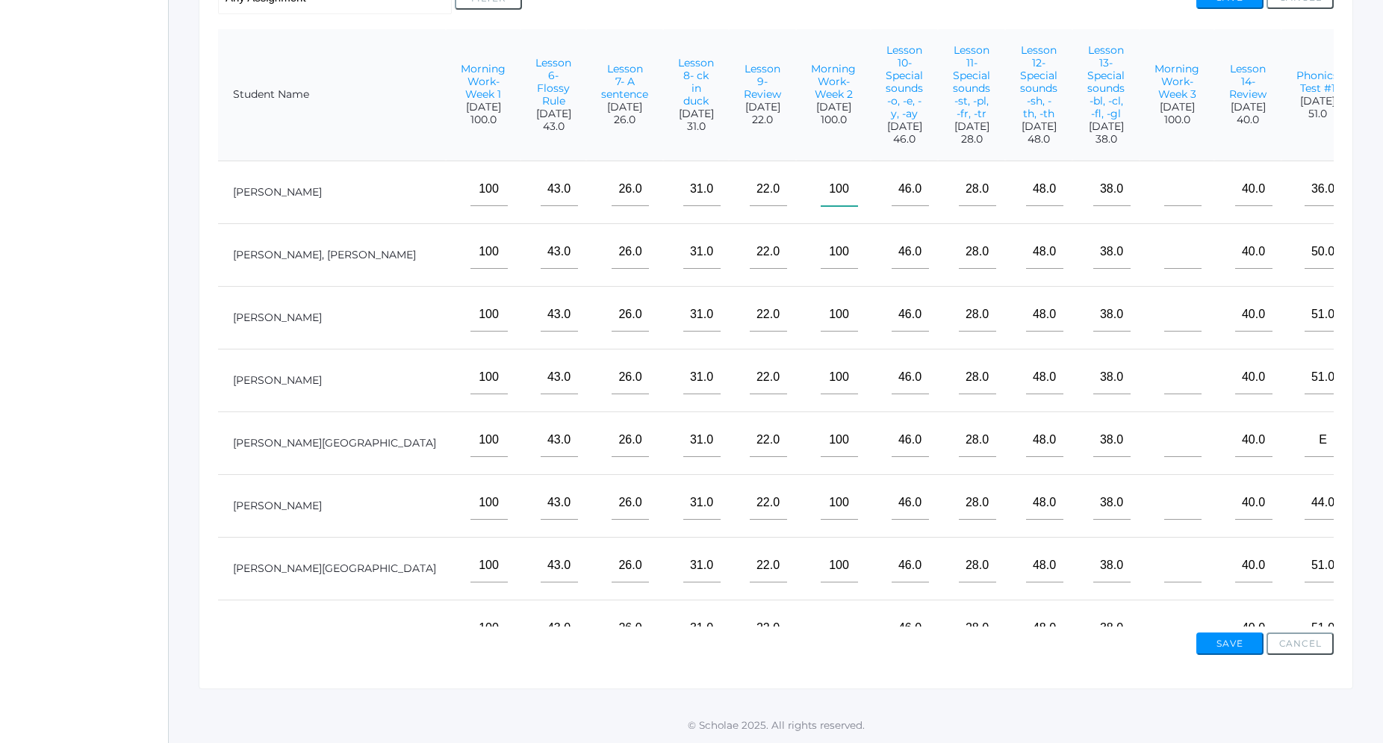
click at [858, 173] on input"] "100" at bounding box center [839, 190] width 37 height 34
type input"] "1"
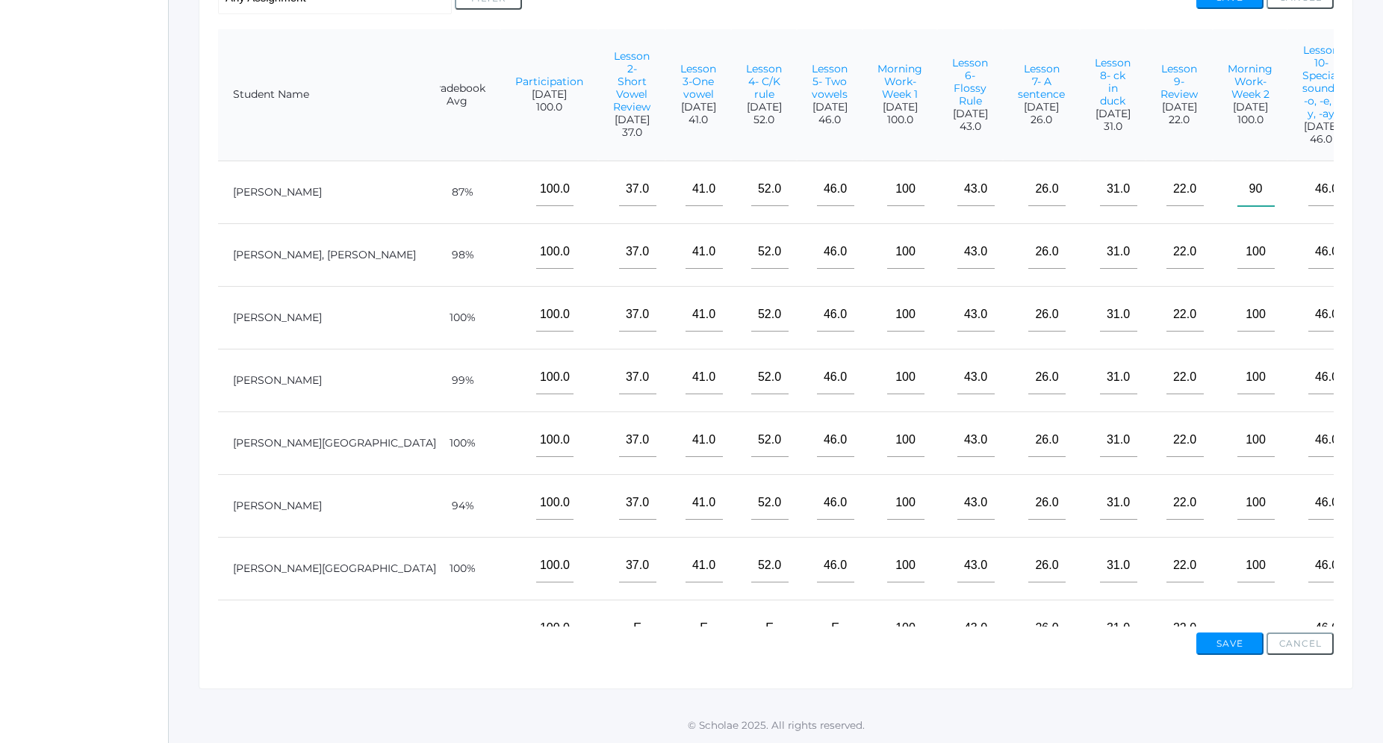
scroll to position [0, 14]
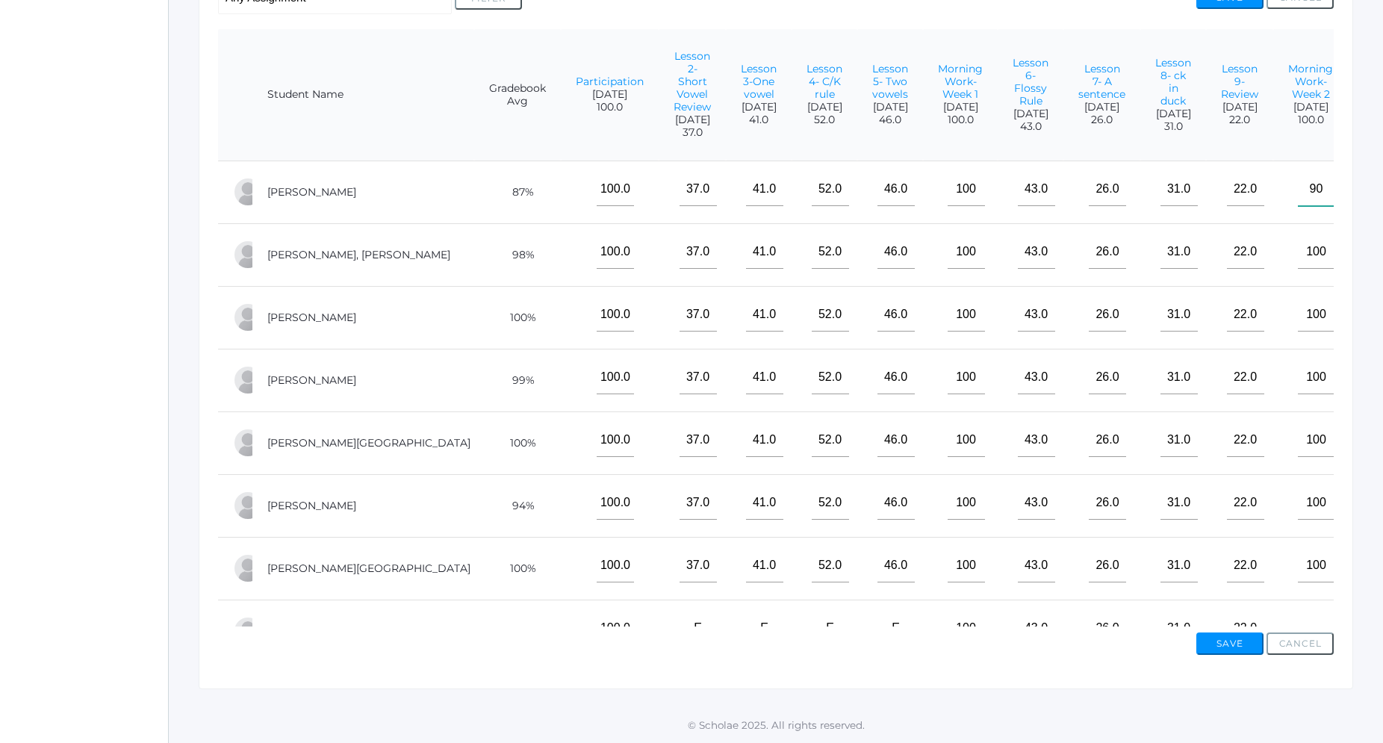
type input"] "90"
click at [974, 173] on input"] "100" at bounding box center [966, 190] width 37 height 34
type input"] "1"
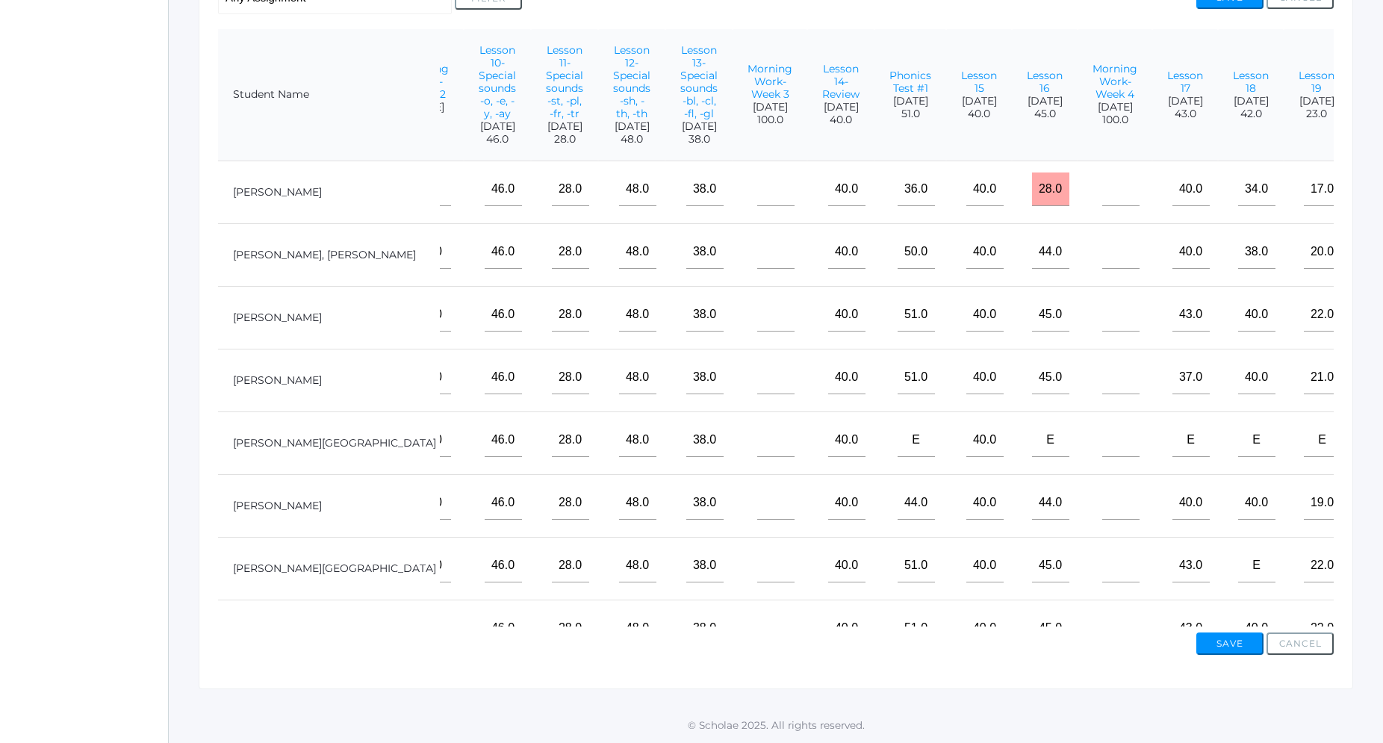
scroll to position [0, 908]
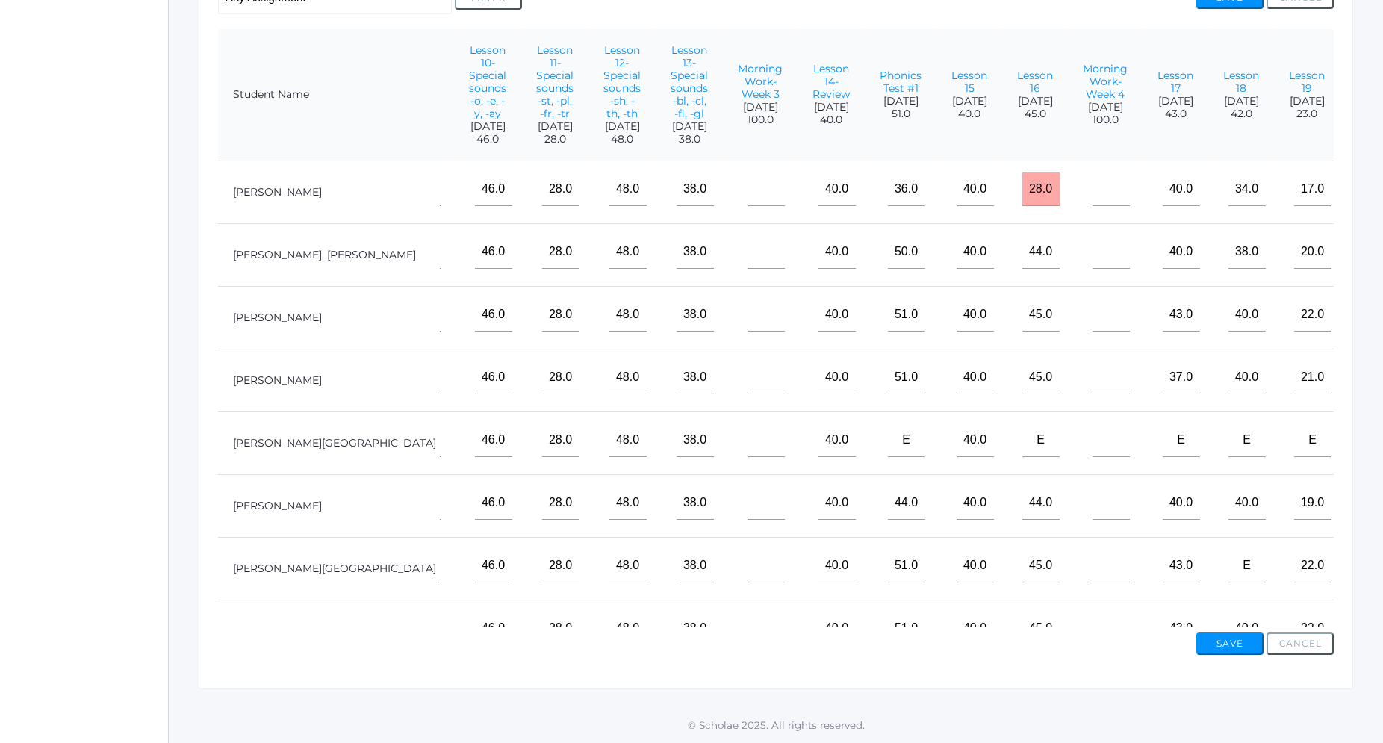
type input"] "900"
click at [785, 173] on input"] "text" at bounding box center [766, 190] width 37 height 34
click at [785, 235] on input"] "text" at bounding box center [766, 252] width 37 height 34
click at [785, 173] on input"] "900" at bounding box center [766, 190] width 37 height 34
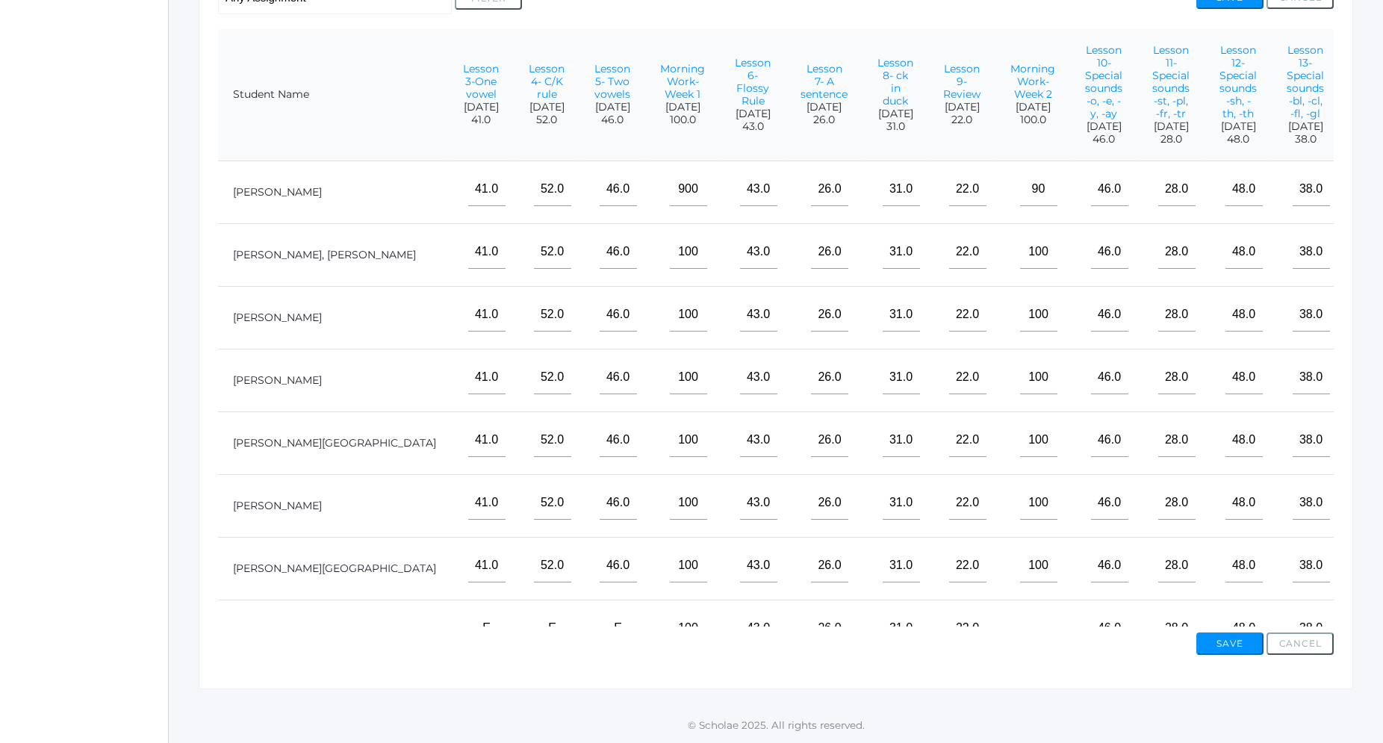
scroll to position [0, 288]
type input"] "90"
click at [701, 173] on input"] "900" at bounding box center [692, 190] width 37 height 34
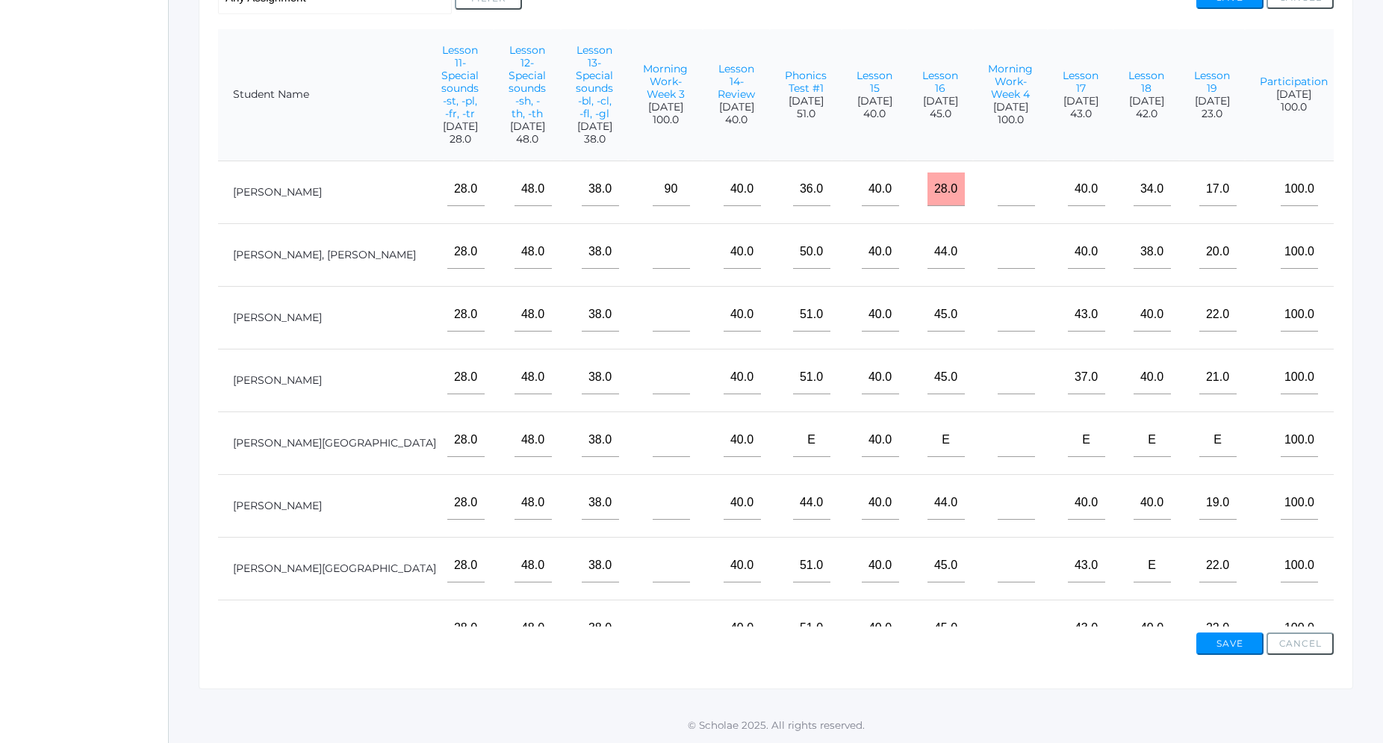
scroll to position [0, 1007]
type input"] "90"
click at [686, 235] on input"] "text" at bounding box center [667, 252] width 37 height 34
type input"] "100"
click at [686, 302] on input"] "text" at bounding box center [667, 315] width 37 height 34
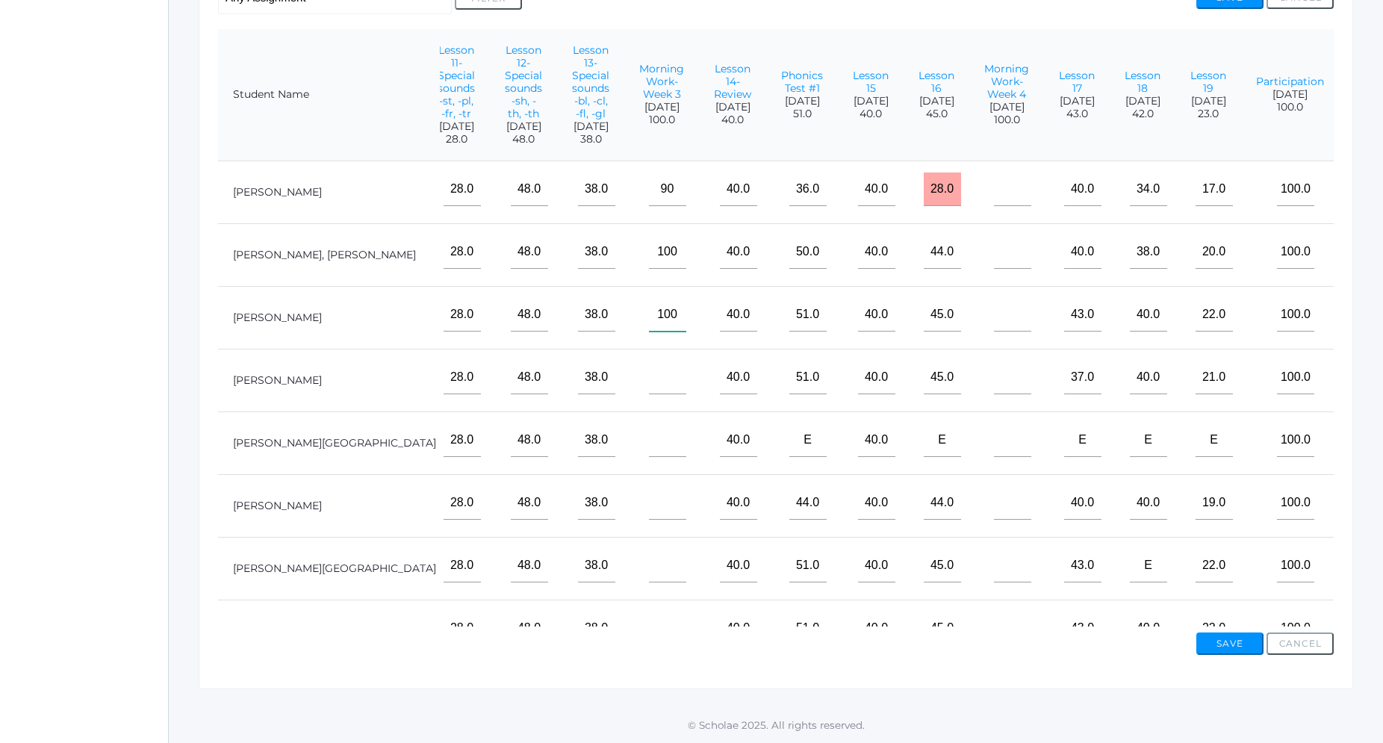
type input"] "100"
click at [686, 361] on input"] "text" at bounding box center [667, 378] width 37 height 34
type input"] "100"
click at [686, 423] on input"] "text" at bounding box center [667, 440] width 37 height 34
type input"] "100"
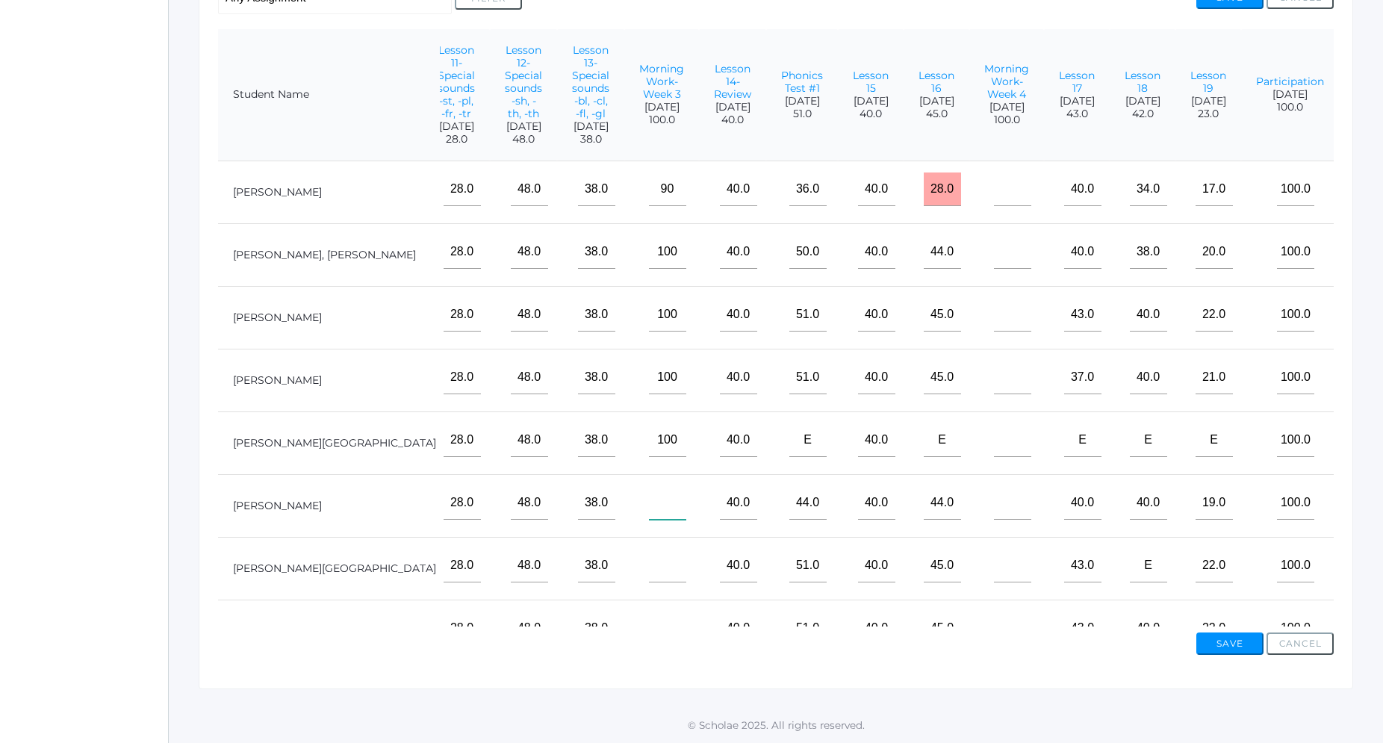
click at [686, 486] on input"] "text" at bounding box center [667, 503] width 37 height 34
type input"] "100"
click at [686, 549] on input"] "text" at bounding box center [667, 566] width 37 height 34
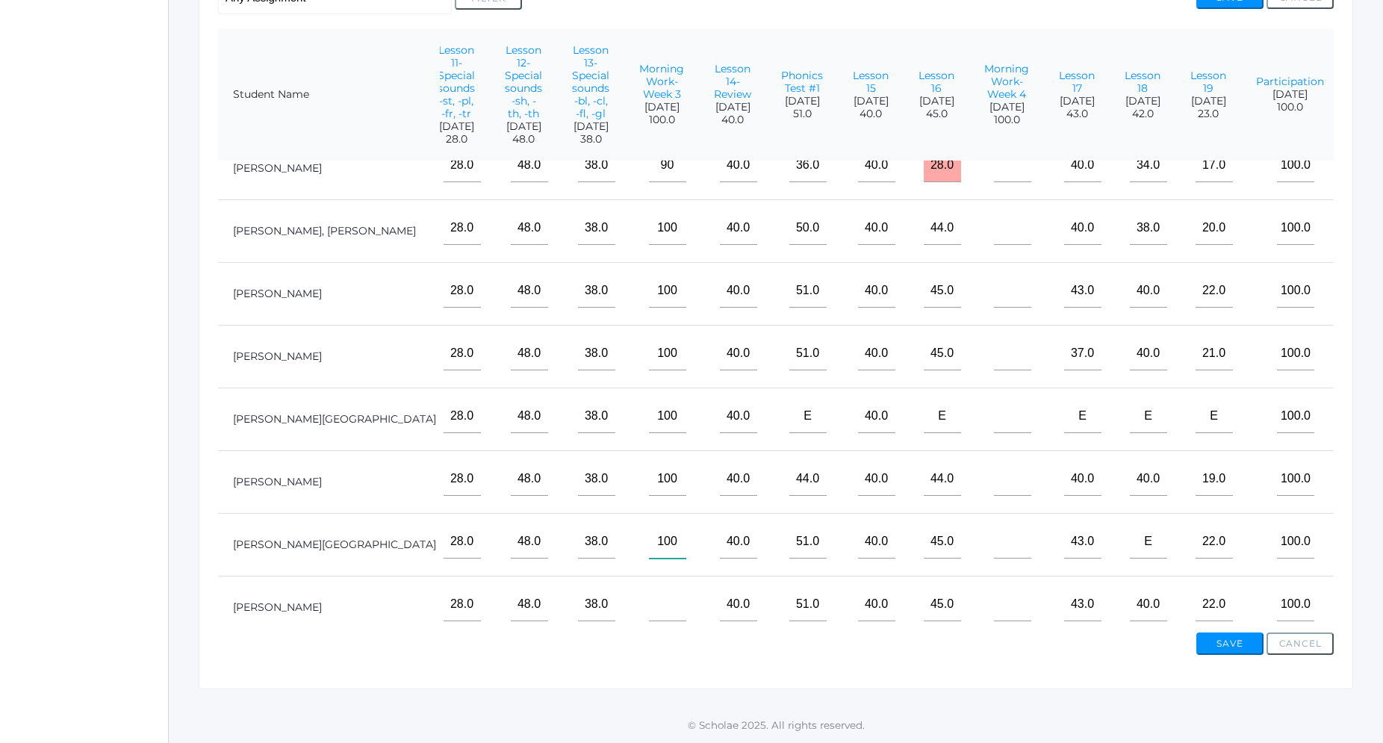
type input"] "100"
drag, startPoint x: 830, startPoint y: 587, endPoint x: 833, endPoint y: 595, distance: 8.7
click at [686, 588] on input"] "text" at bounding box center [667, 605] width 37 height 34
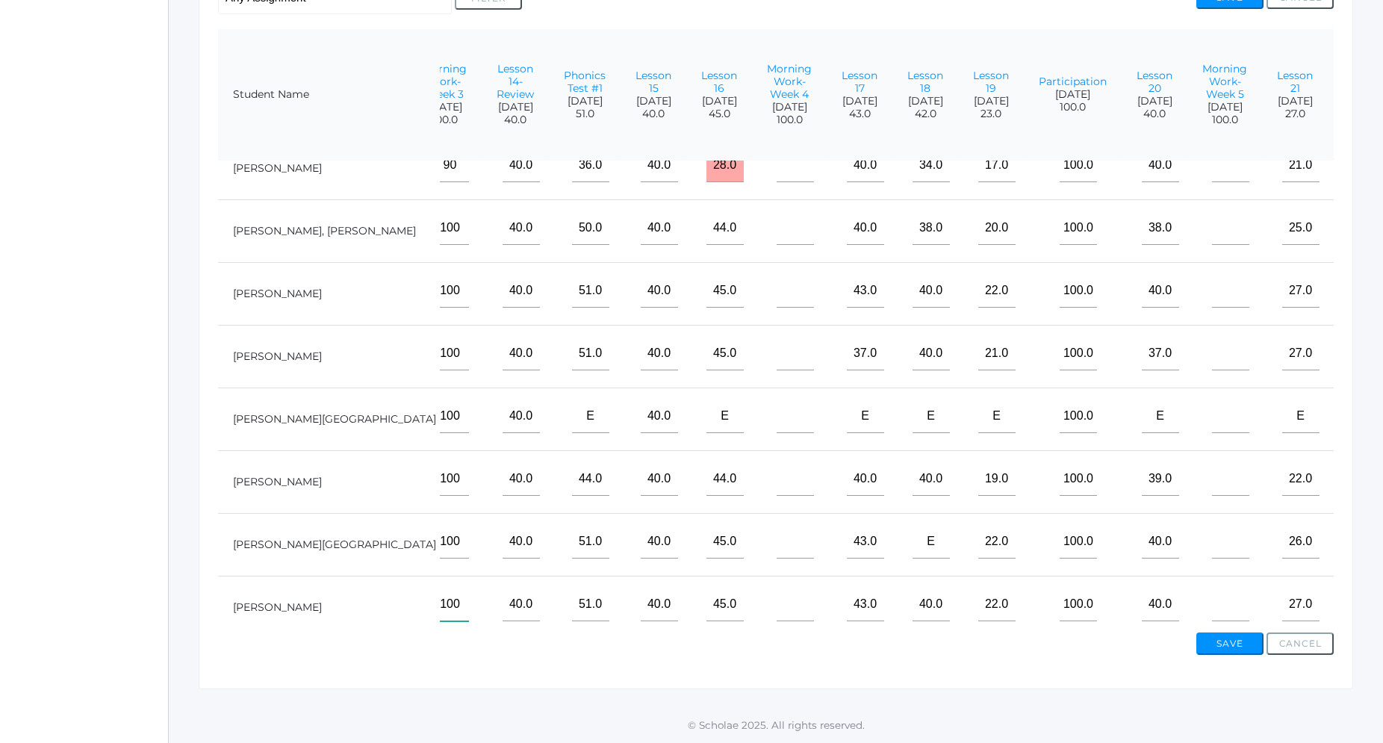
scroll to position [24, 1236]
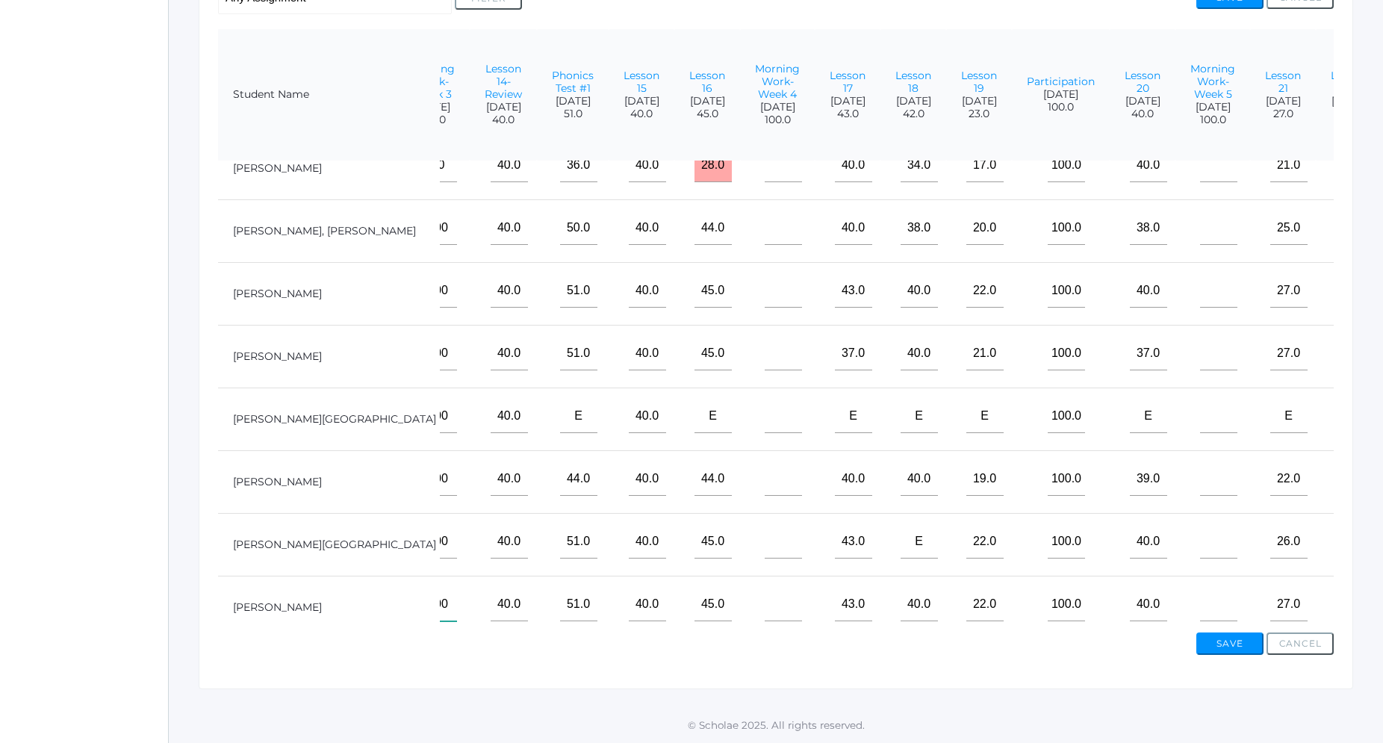
type input"] "100"
click at [802, 149] on input"] "text" at bounding box center [783, 166] width 37 height 34
type input"] "100"
click at [802, 211] on input"] "text" at bounding box center [783, 228] width 37 height 34
type input"] "100"
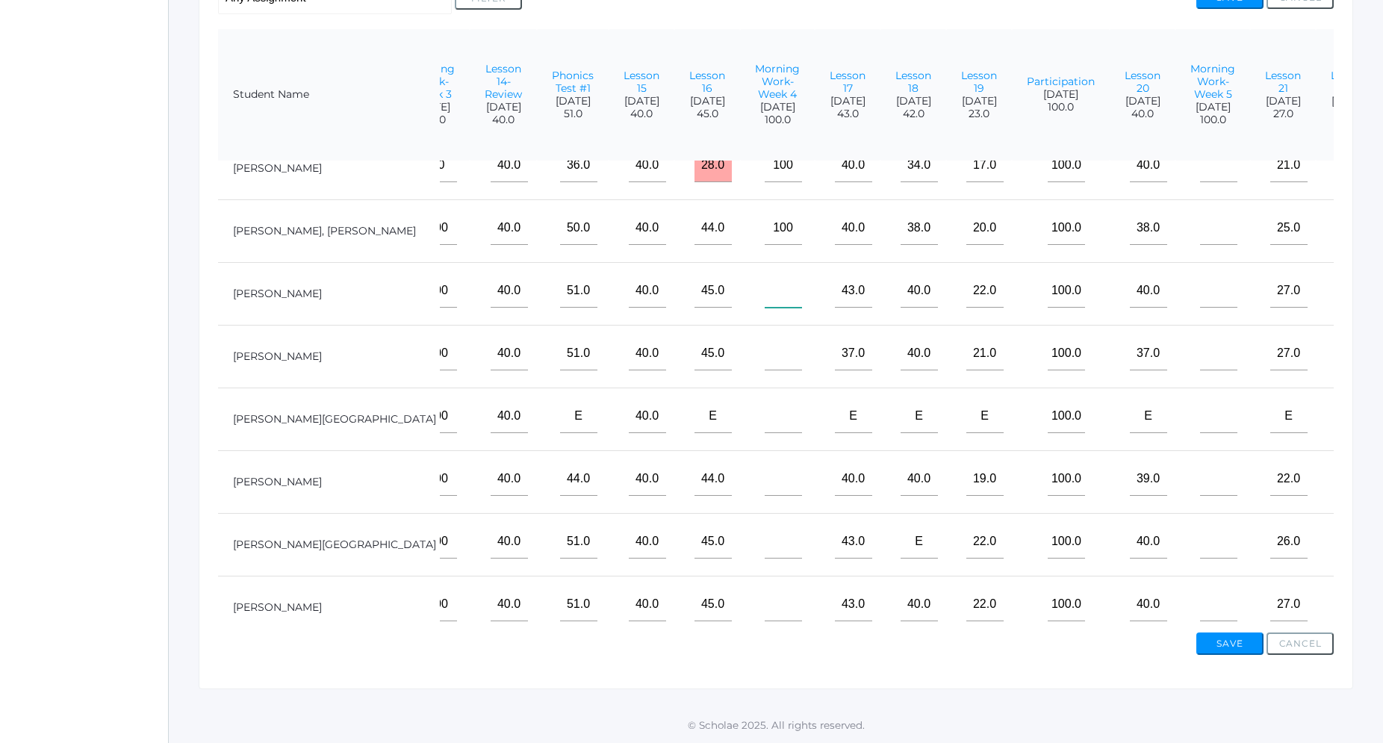
click at [802, 274] on input"] "text" at bounding box center [783, 291] width 37 height 34
type input"] "100"
click at [802, 337] on input"] "text" at bounding box center [783, 354] width 37 height 34
type input"] "100"
drag, startPoint x: 1039, startPoint y: 403, endPoint x: 1042, endPoint y: 427, distance: 24.8
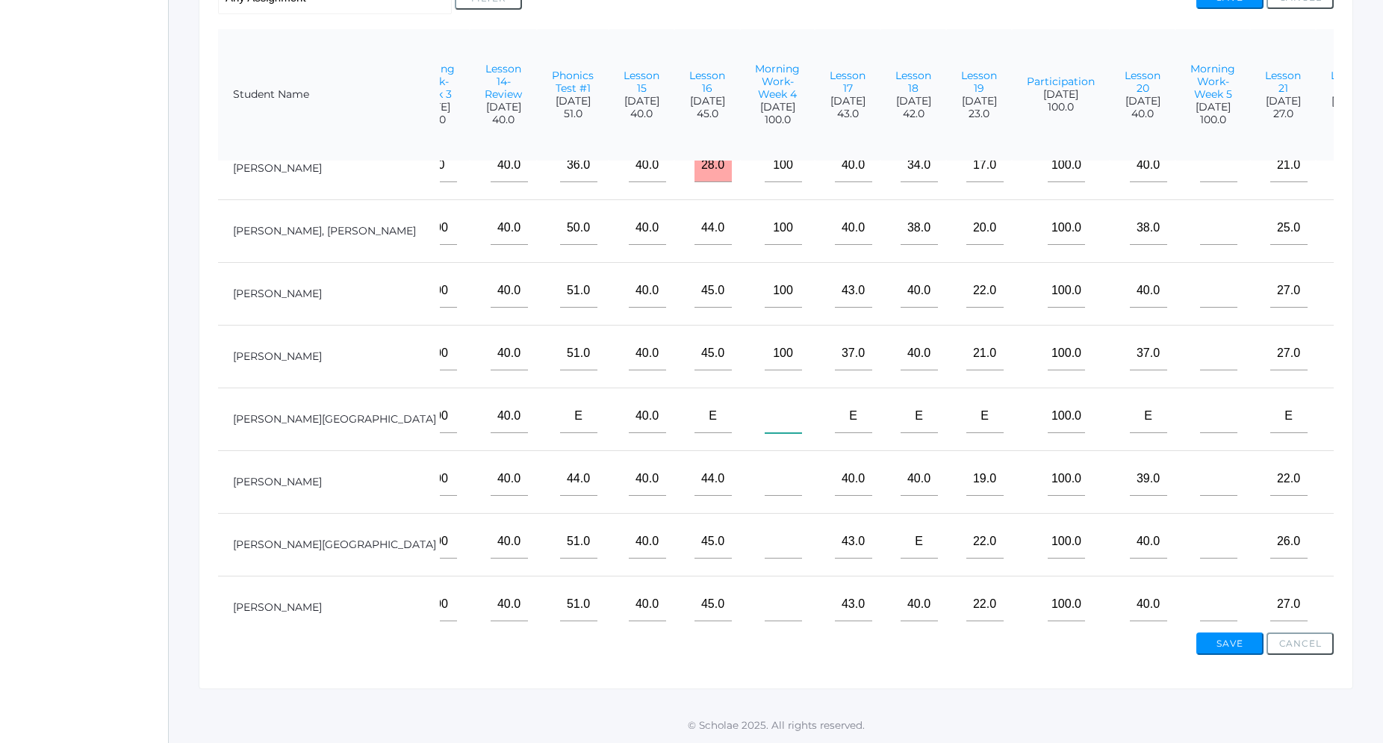
click at [802, 404] on input"] "text" at bounding box center [783, 417] width 37 height 34
type input"] "100"
click at [802, 465] on input"] "text" at bounding box center [783, 479] width 37 height 34
type input"] "100"
click at [802, 525] on input"] "text" at bounding box center [783, 542] width 37 height 34
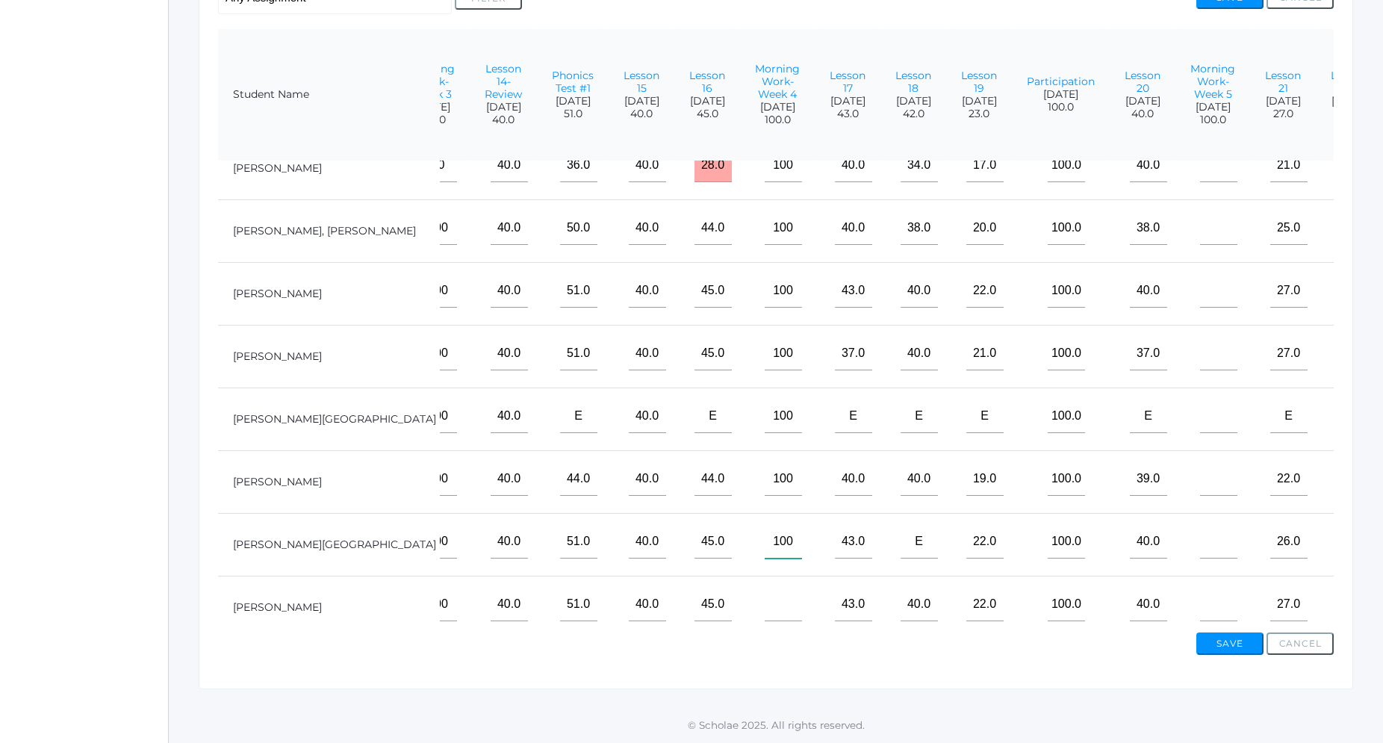
type input"] "100"
click at [802, 588] on input"] "text" at bounding box center [783, 605] width 37 height 34
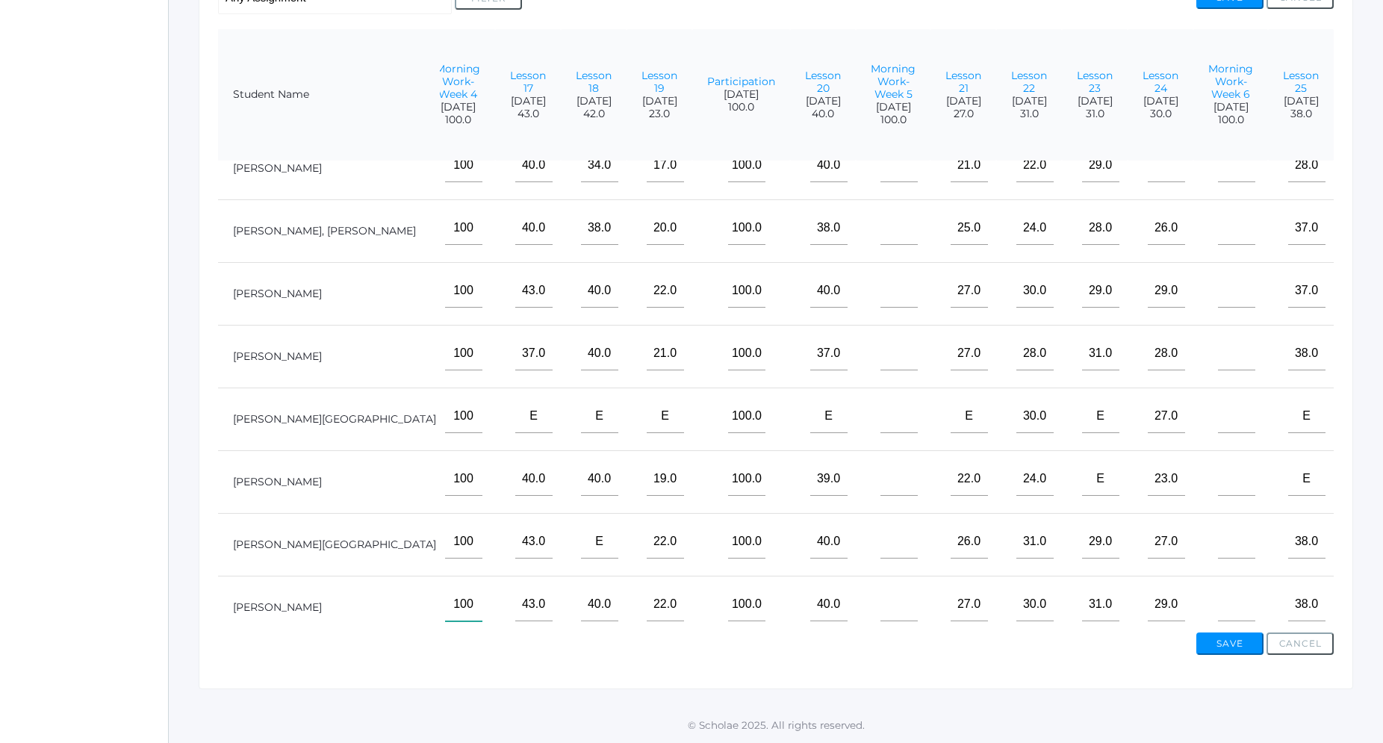
scroll to position [24, 1758]
type input"] "100"
click at [918, 149] on input"] "text" at bounding box center [899, 166] width 37 height 34
type input"] "100"
click at [918, 211] on input"] "text" at bounding box center [899, 228] width 37 height 34
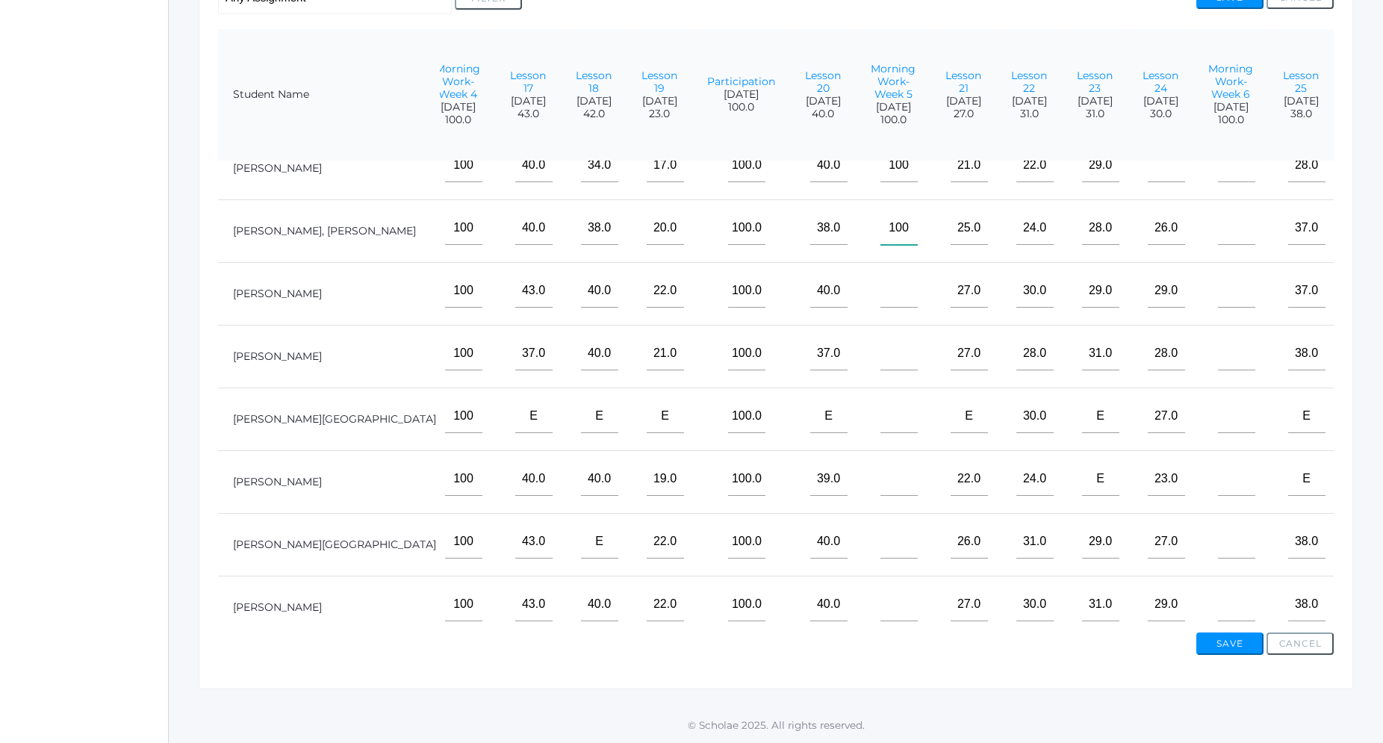
type input"] "100"
click at [918, 274] on input"] "text" at bounding box center [899, 291] width 37 height 34
type input"] "100"
click at [918, 337] on input"] "text" at bounding box center [899, 354] width 37 height 34
click at [918, 400] on input"] "text" at bounding box center [899, 417] width 37 height 34
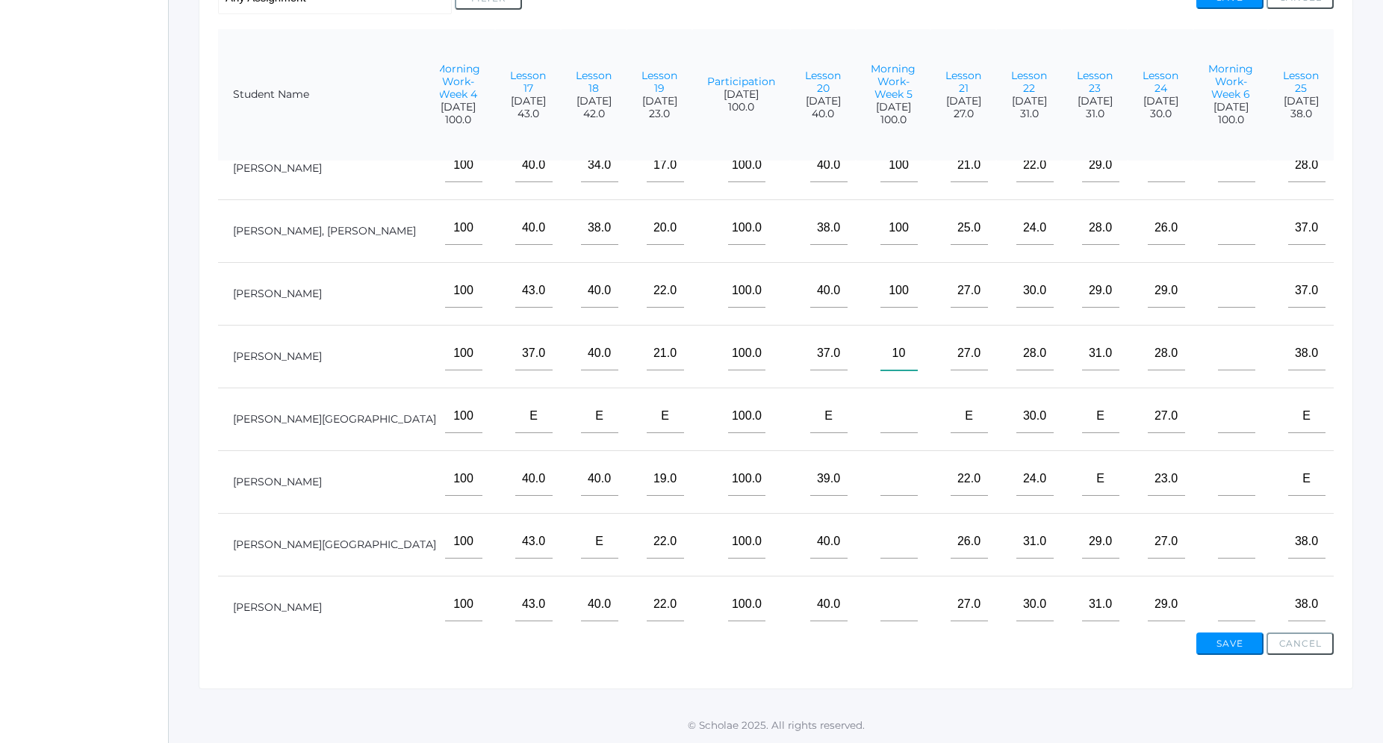
click at [918, 337] on input"] "10" at bounding box center [899, 354] width 37 height 34
type input"] "100"
click at [918, 400] on input"] "text" at bounding box center [899, 417] width 37 height 34
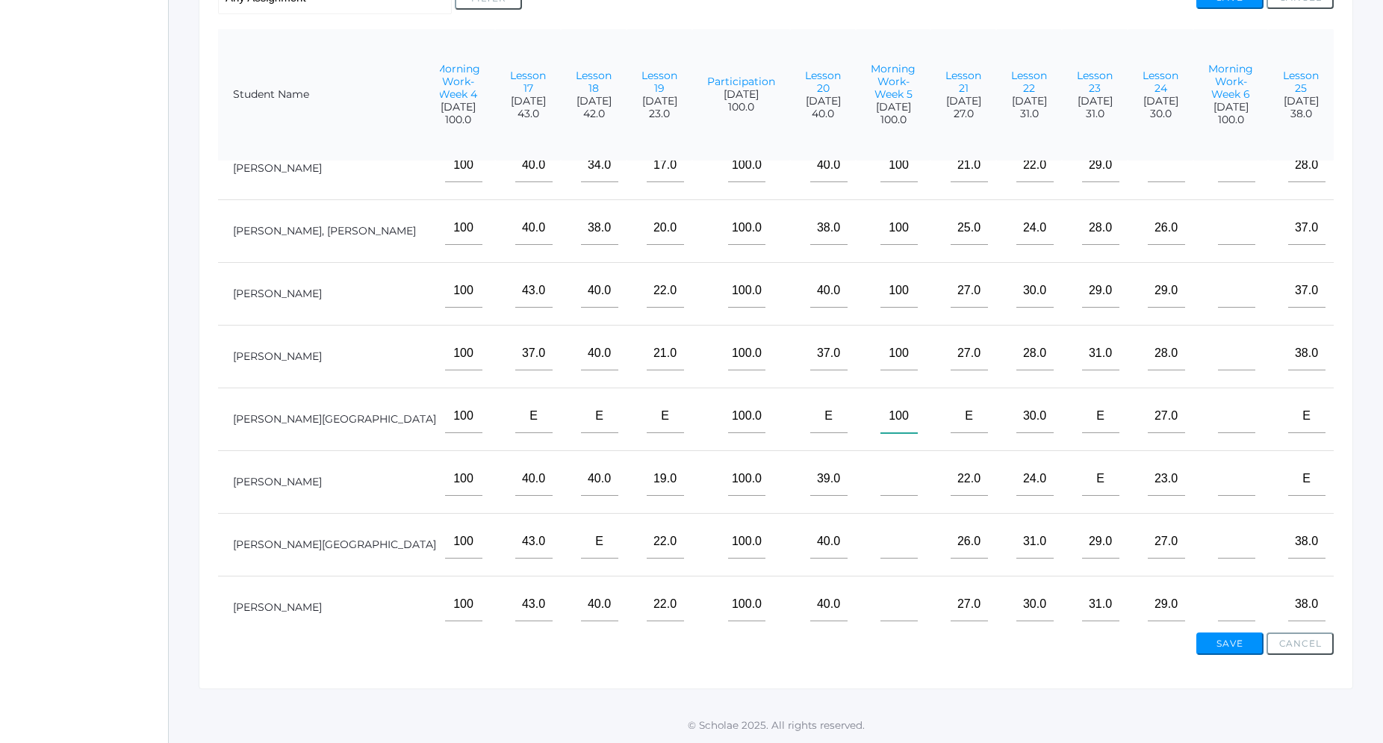
type input"] "100"
click at [918, 462] on input"] "text" at bounding box center [899, 479] width 37 height 34
type input"] "100"
click at [918, 526] on input"] "text" at bounding box center [899, 542] width 37 height 34
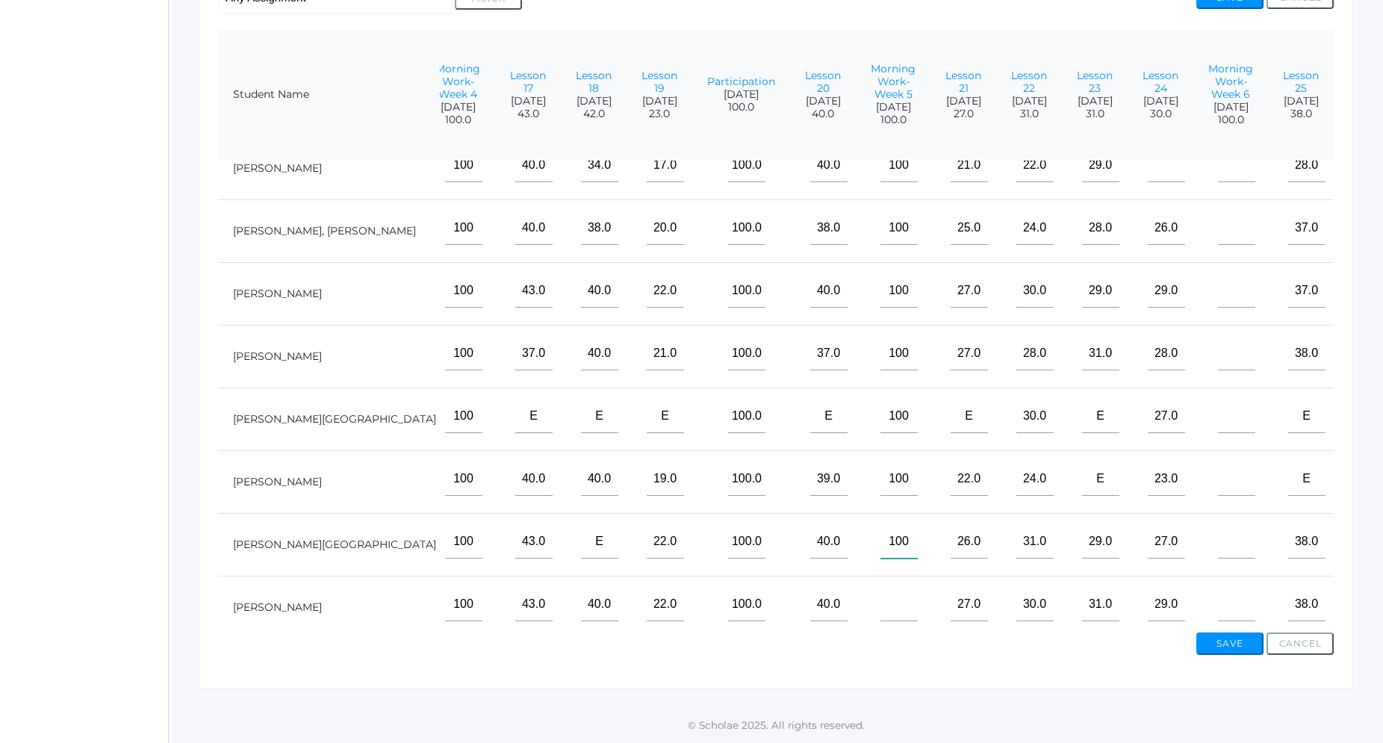
type input"] "100"
click at [918, 588] on input"] "text" at bounding box center [899, 605] width 37 height 34
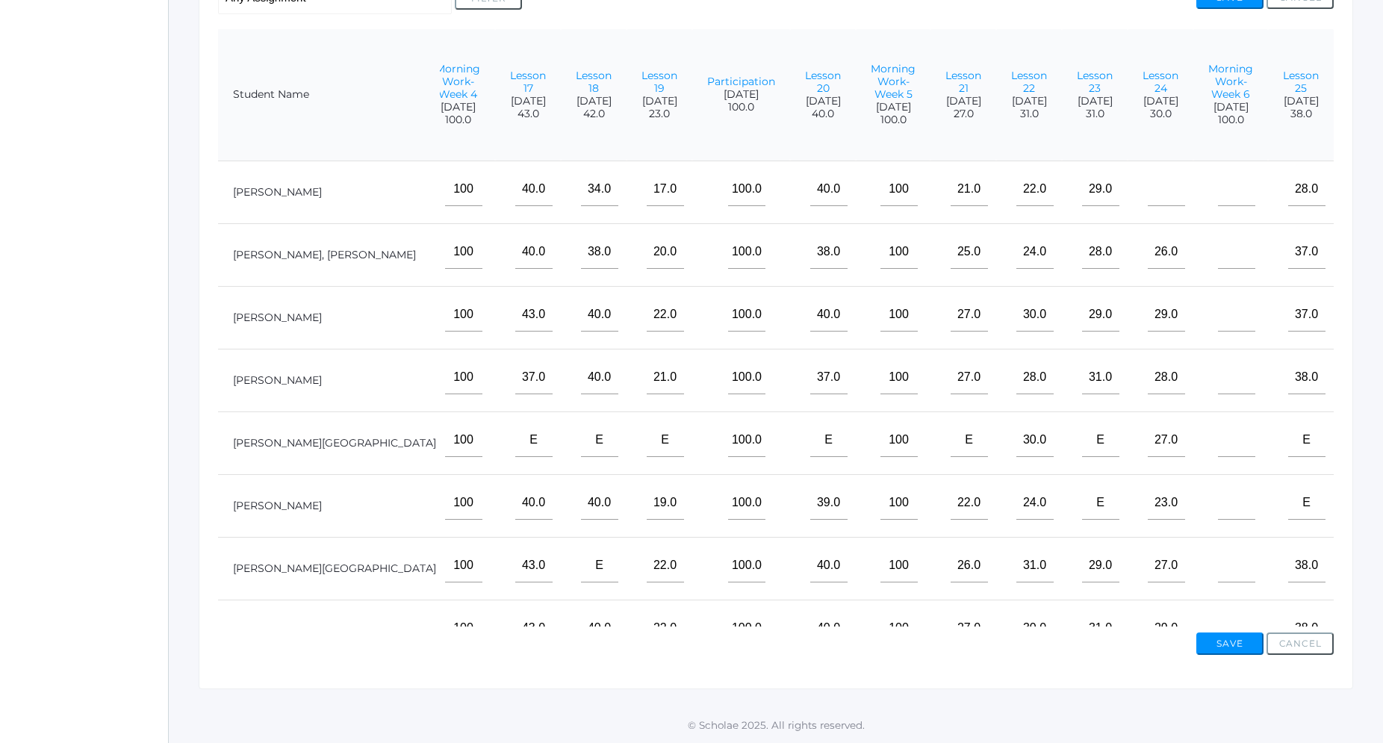
type input"] "100"
click at [1218, 173] on input"] "text" at bounding box center [1236, 190] width 37 height 34
type input"] "100"
click at [1218, 235] on input"] "text" at bounding box center [1236, 252] width 37 height 34
type input"] "100"
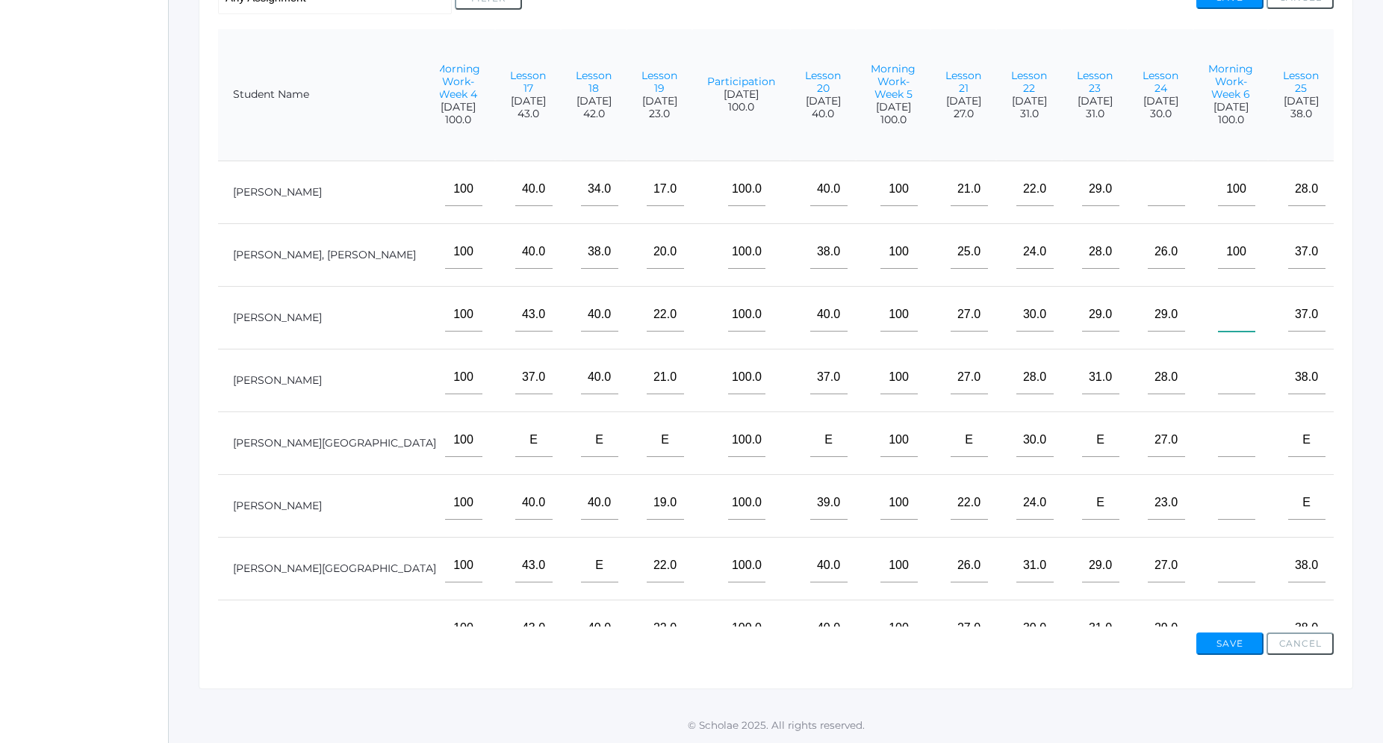
drag, startPoint x: 1206, startPoint y: 294, endPoint x: 1214, endPoint y: 335, distance: 41.3
click at [1218, 298] on input"] "text" at bounding box center [1236, 315] width 37 height 34
type input"] "100"
click at [1218, 361] on input"] "text" at bounding box center [1236, 378] width 37 height 34
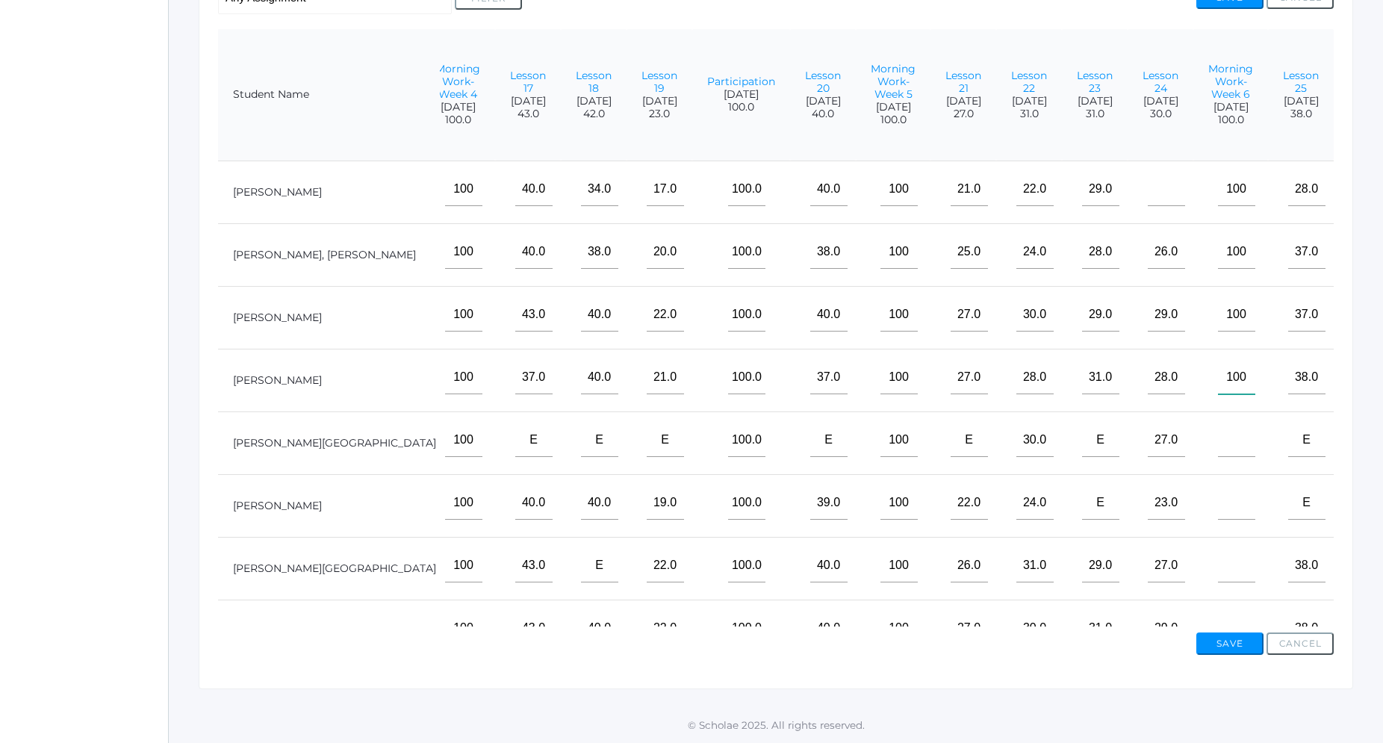
type input"] "100"
click at [1218, 423] on input"] "text" at bounding box center [1236, 440] width 37 height 34
type input"] "100"
click at [1218, 486] on input"] "text" at bounding box center [1236, 503] width 37 height 34
type input"] "100"
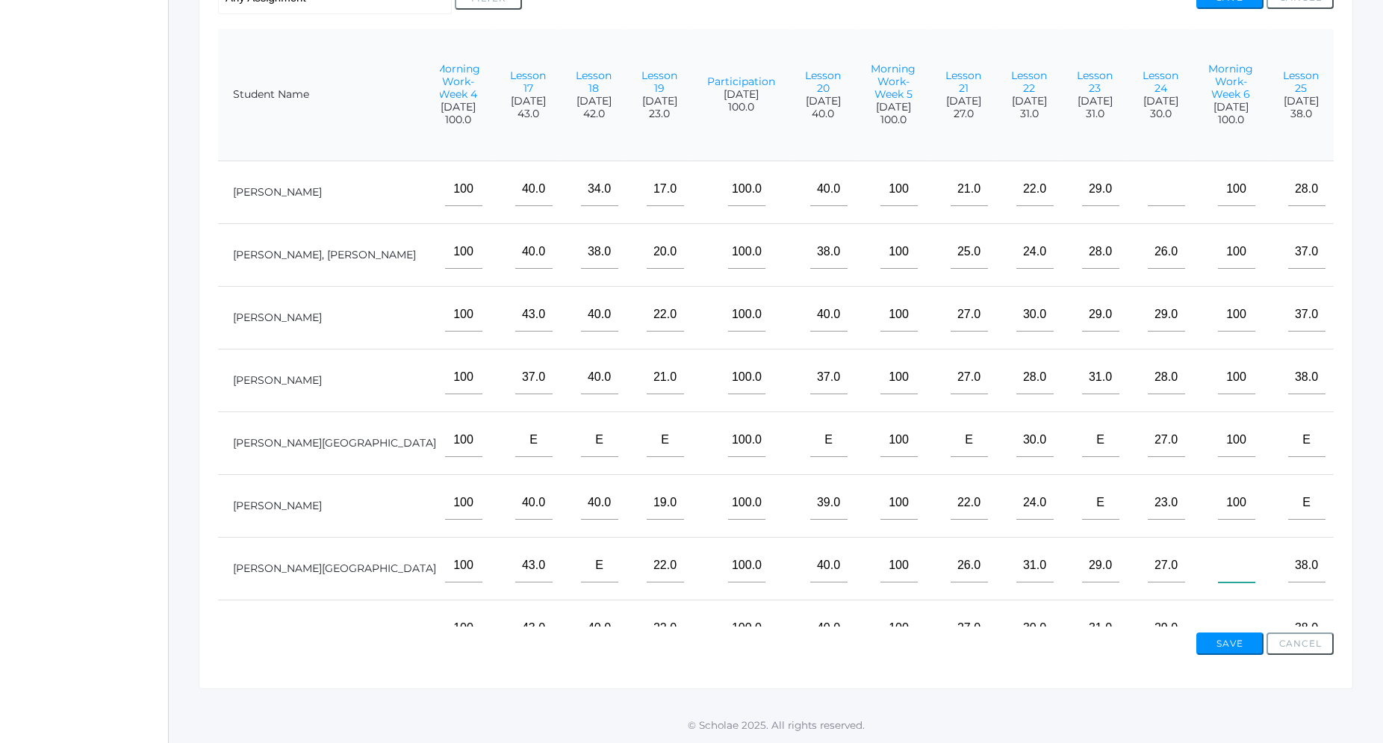
drag, startPoint x: 1206, startPoint y: 541, endPoint x: 1210, endPoint y: 561, distance: 20.7
click at [1218, 549] on input"] "text" at bounding box center [1236, 566] width 37 height 34
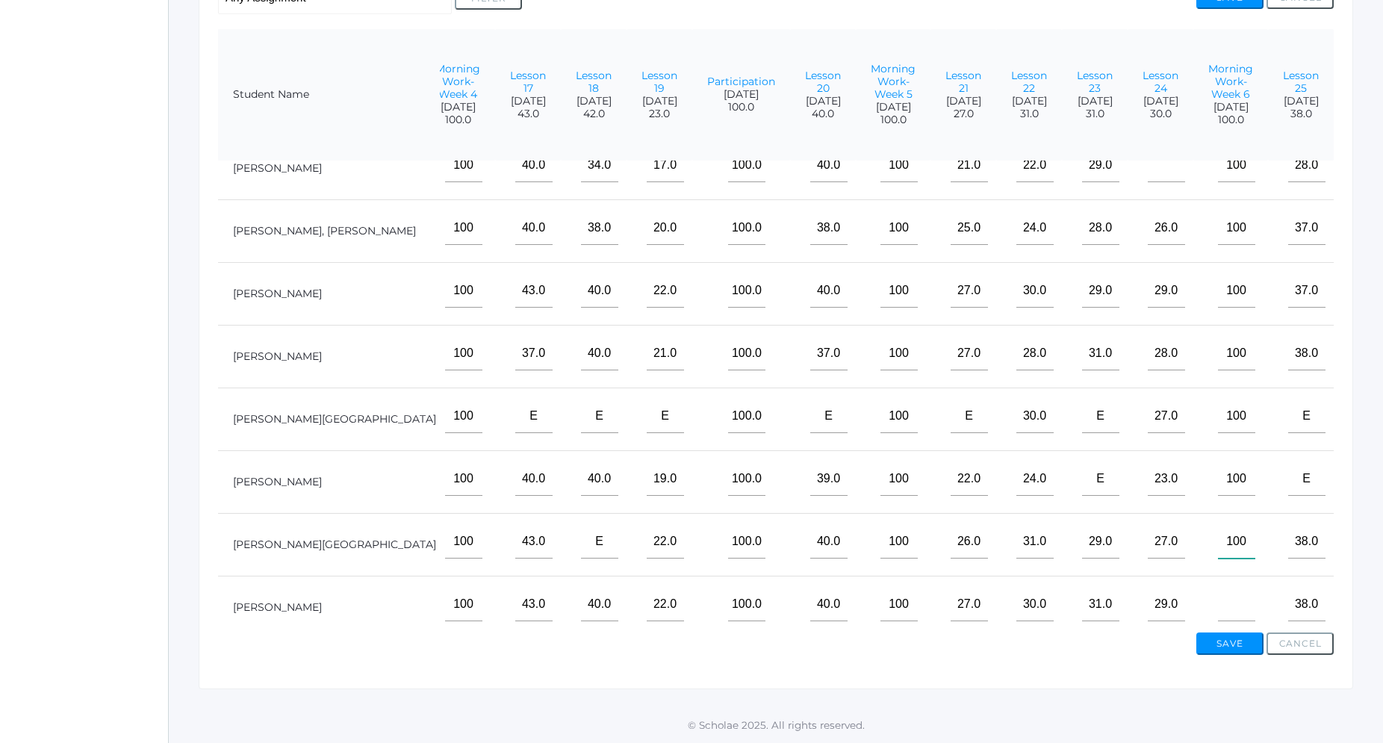
type input"] "100"
click at [1218, 588] on input"] "text" at bounding box center [1236, 605] width 37 height 34
type input"] "100"
click at [1223, 637] on button "Save" at bounding box center [1230, 644] width 67 height 22
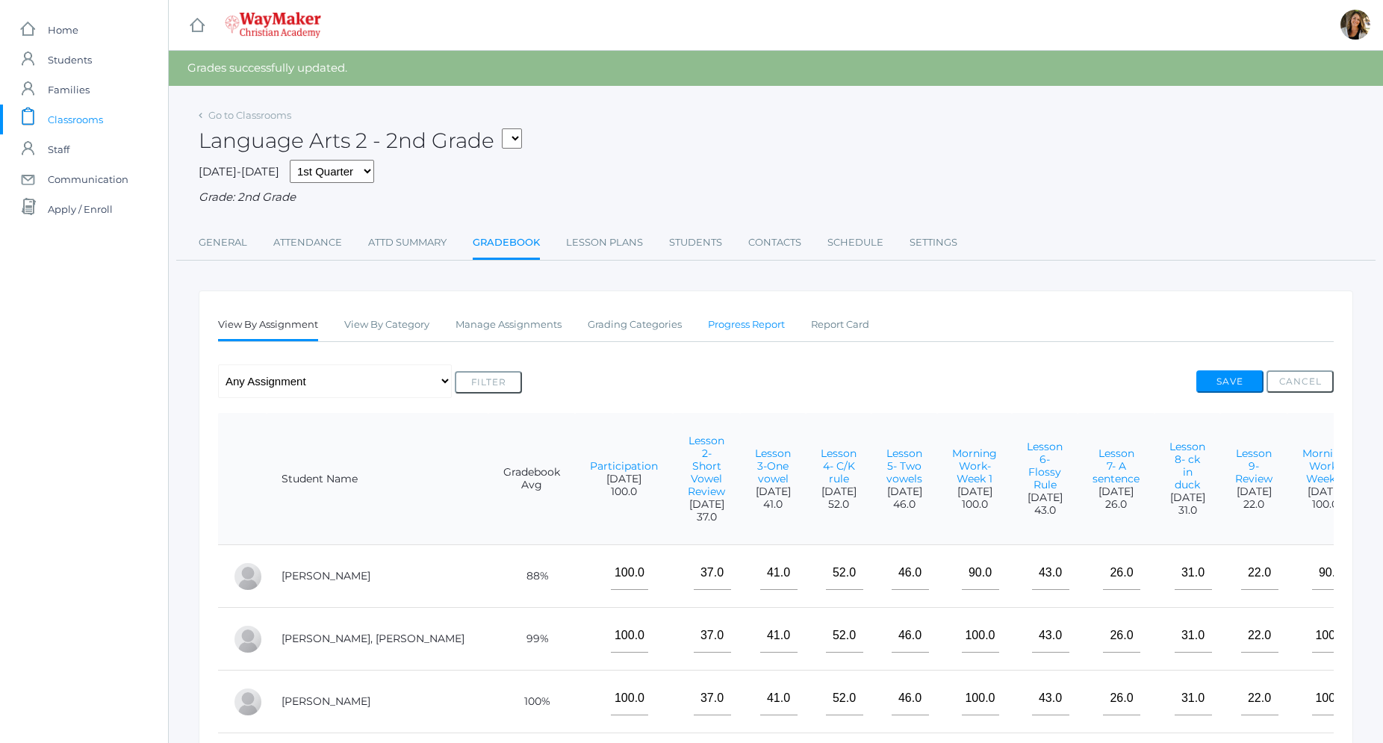
click at [773, 329] on link "Progress Report" at bounding box center [746, 325] width 77 height 30
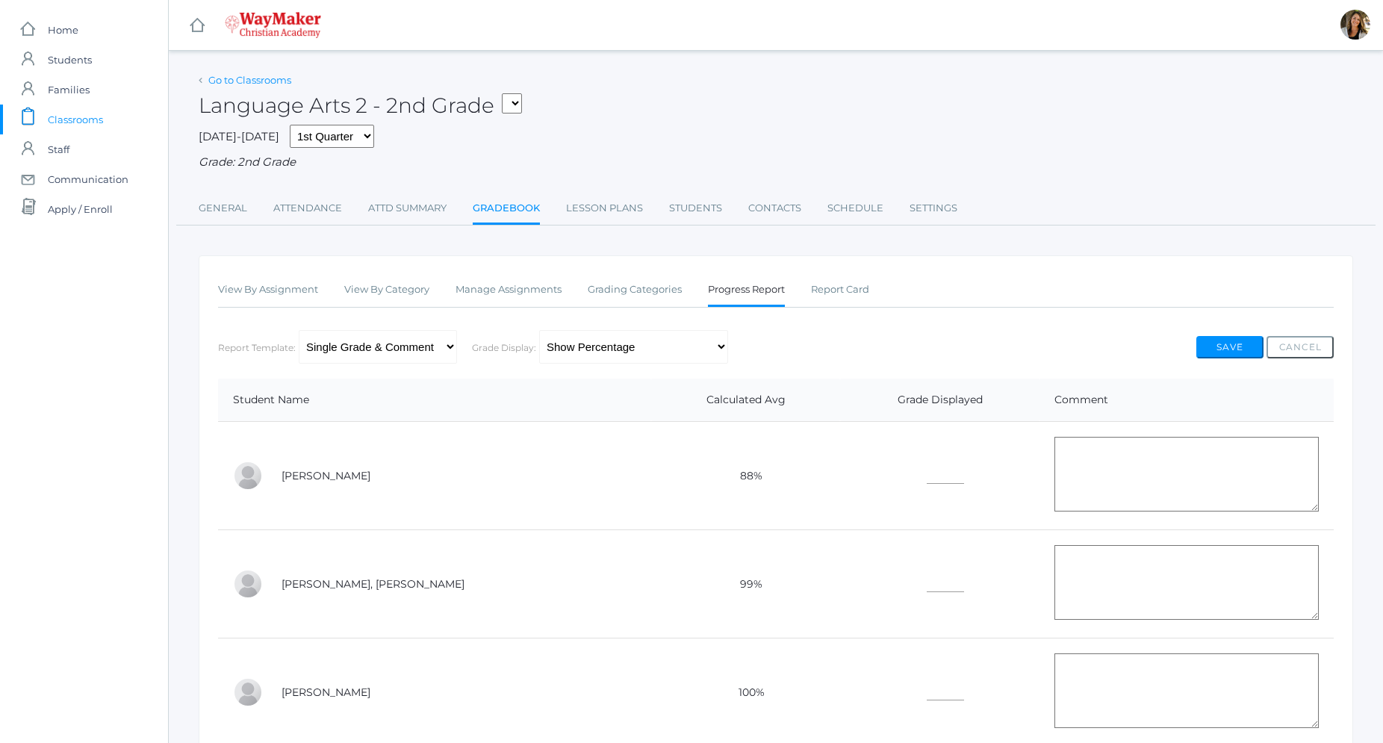
click at [252, 84] on link "Go to Classrooms" at bounding box center [249, 80] width 83 height 12
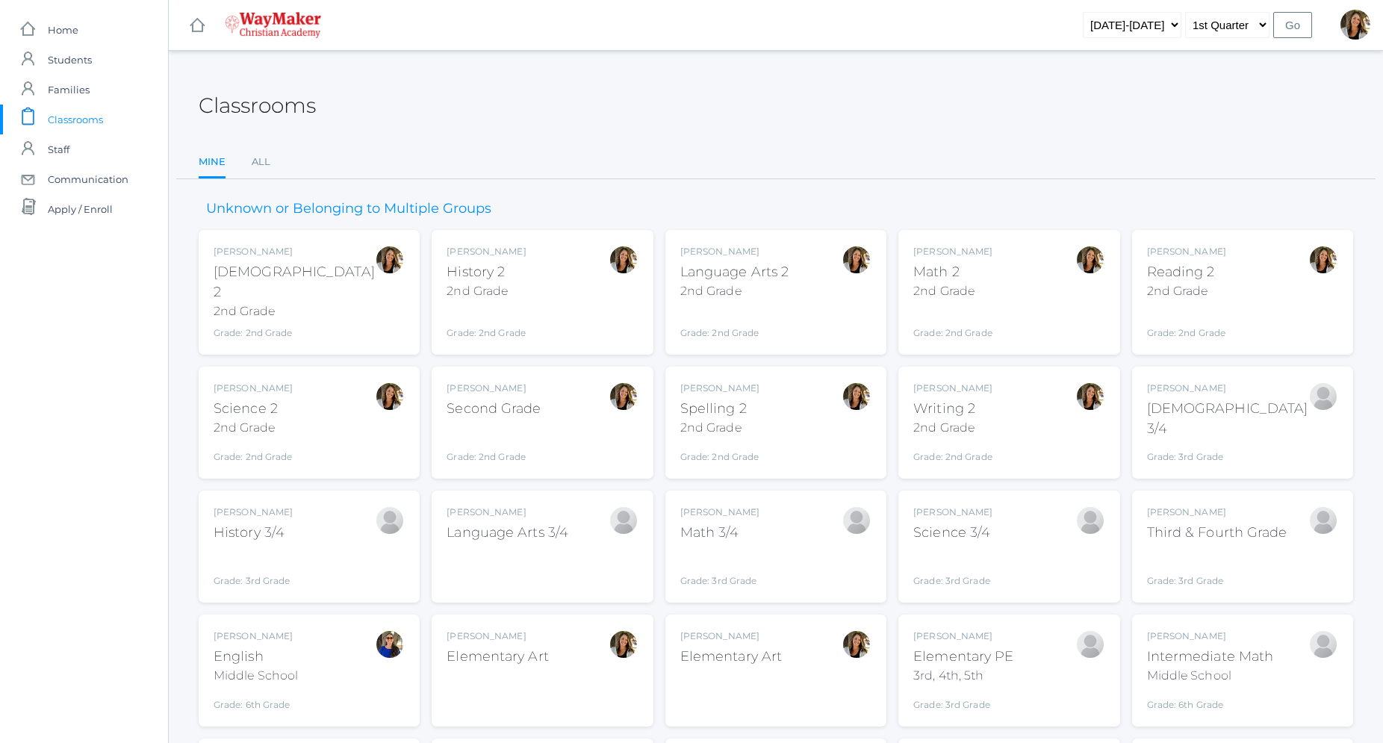
click at [305, 320] on div "[PERSON_NAME] [DEMOGRAPHIC_DATA] 2 2nd Grade Grade: 2nd Grade 02ELEM" at bounding box center [309, 292] width 191 height 95
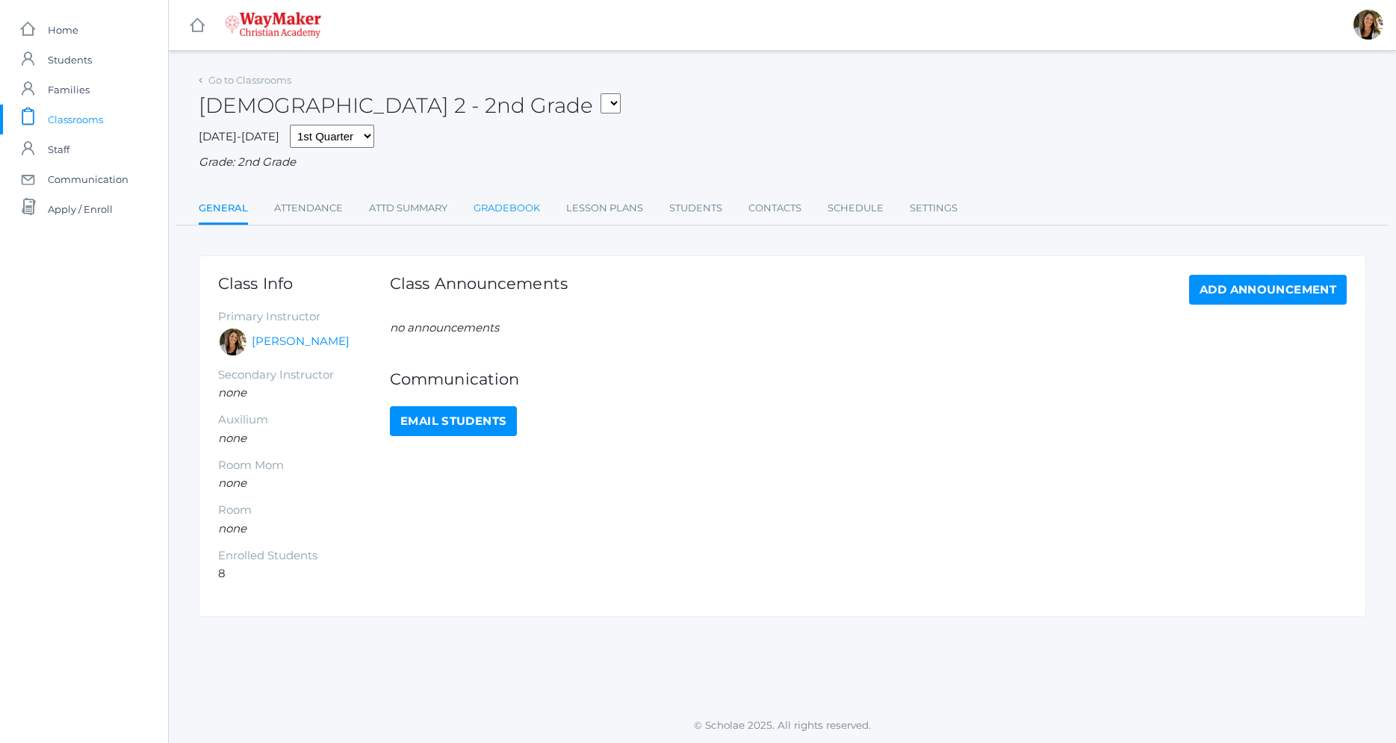
click at [529, 211] on link "Gradebook" at bounding box center [507, 208] width 66 height 30
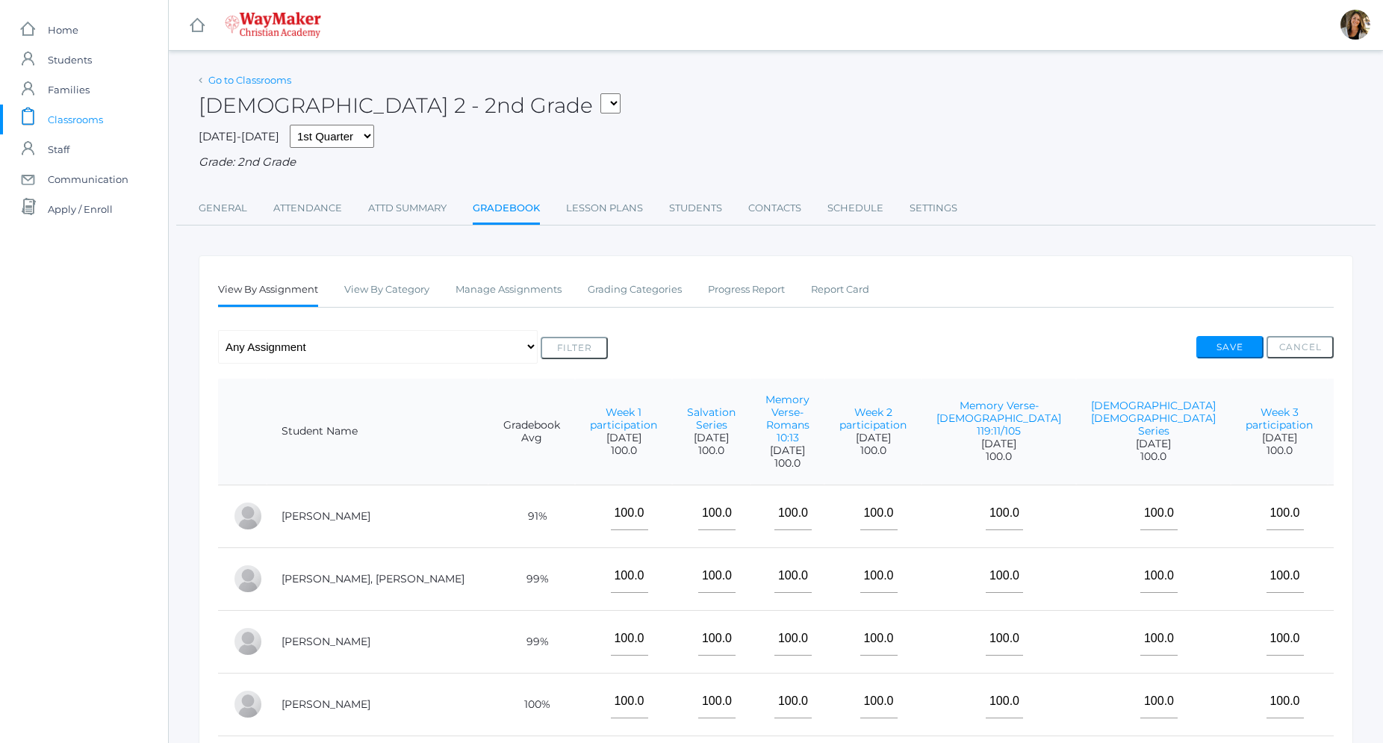
click at [244, 82] on link "Go to Classrooms" at bounding box center [249, 80] width 83 height 12
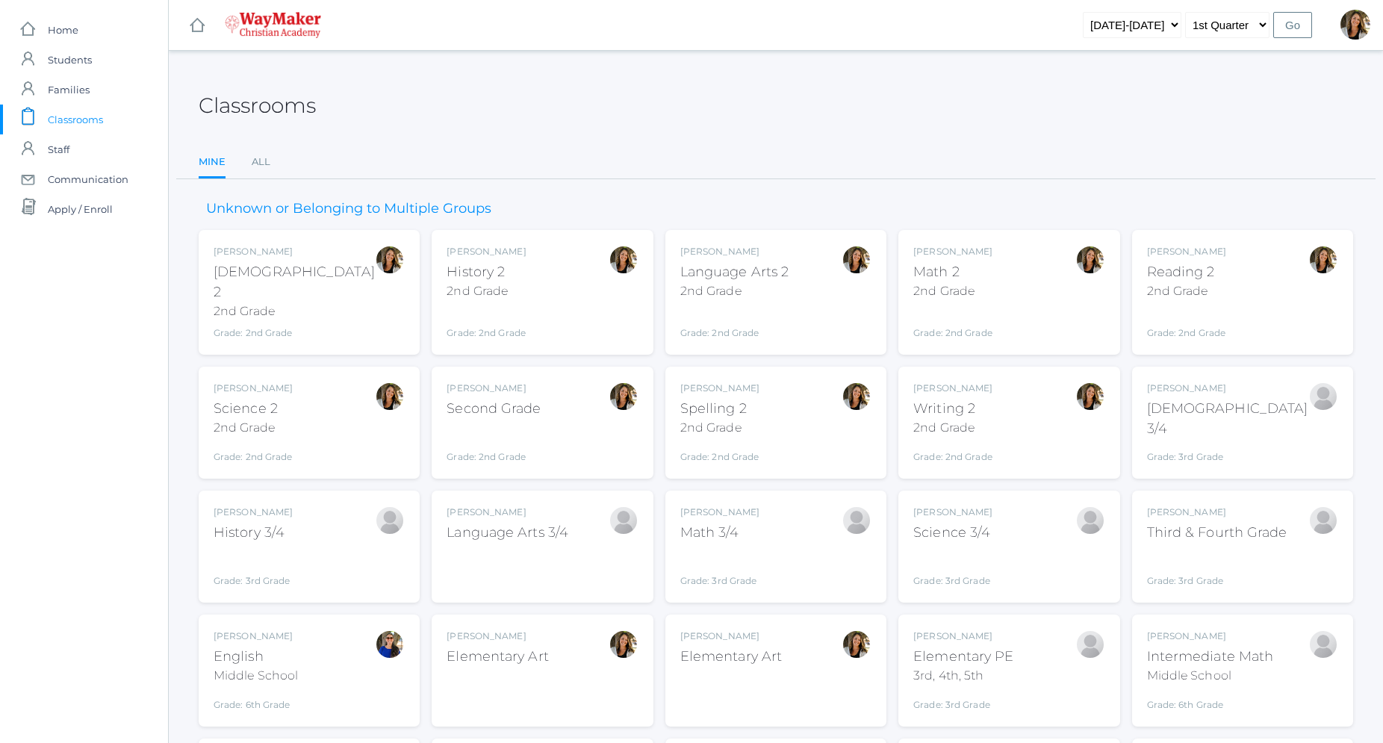
click at [368, 416] on div "Amber Farnes Science 2 2nd Grade Grade: 2nd Grade 02ELEM" at bounding box center [309, 423] width 191 height 82
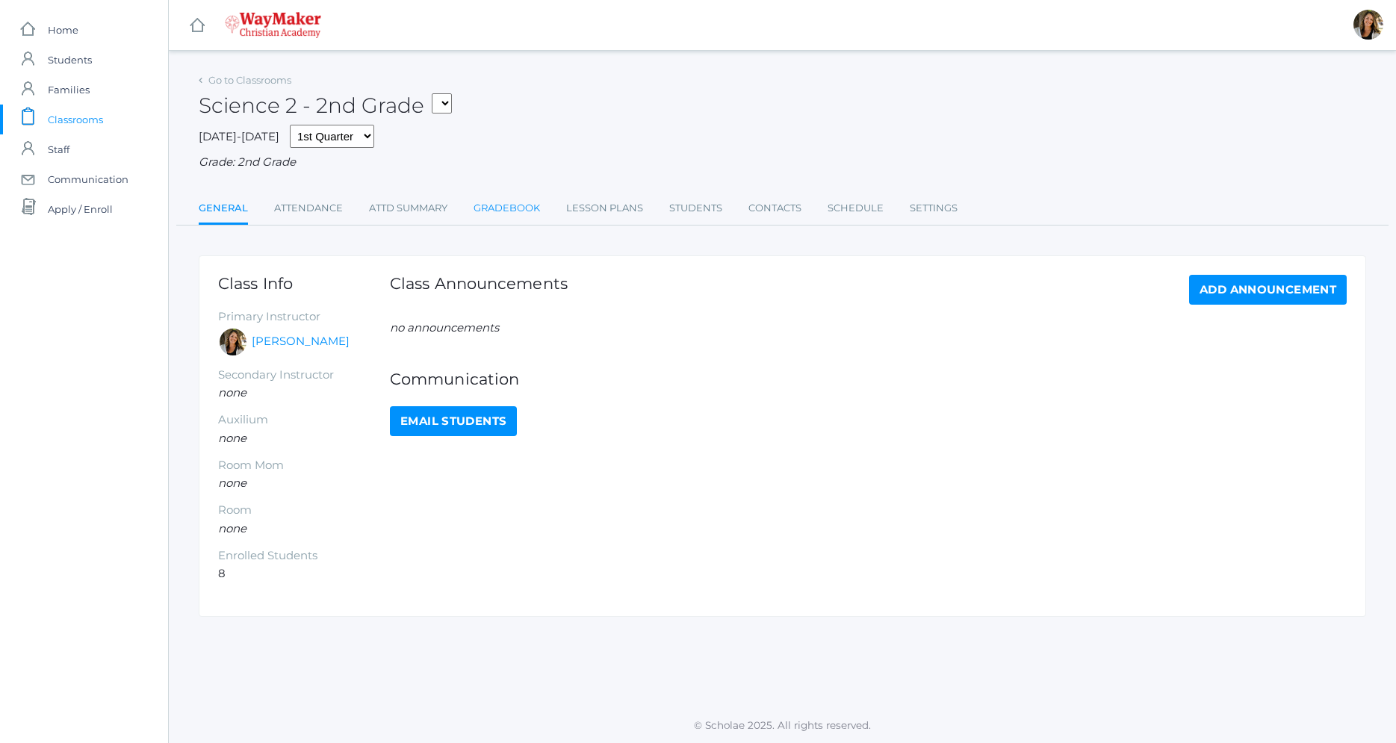
click at [515, 214] on link "Gradebook" at bounding box center [507, 208] width 66 height 30
